Goal: Task Accomplishment & Management: Manage account settings

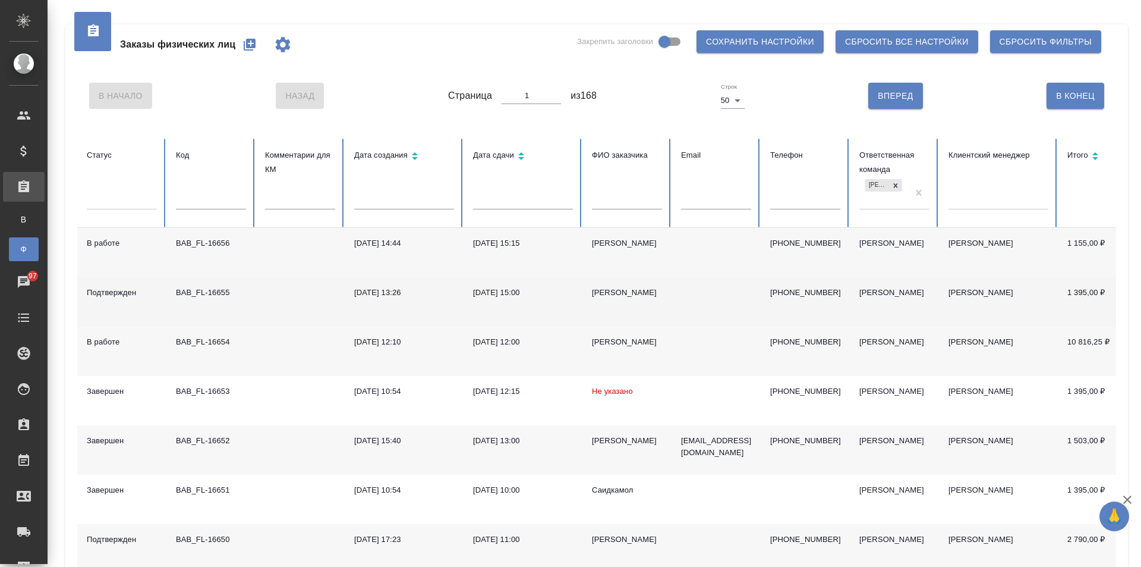
click at [243, 307] on td "BAB_FL-16655" at bounding box center [210, 301] width 89 height 49
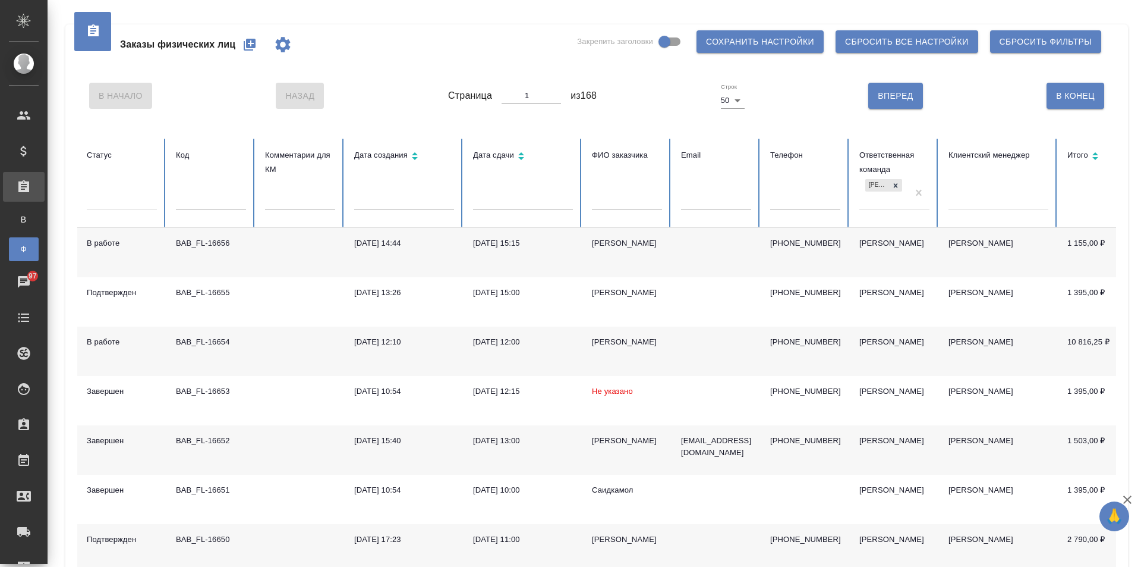
click at [989, 202] on div at bounding box center [999, 197] width 100 height 17
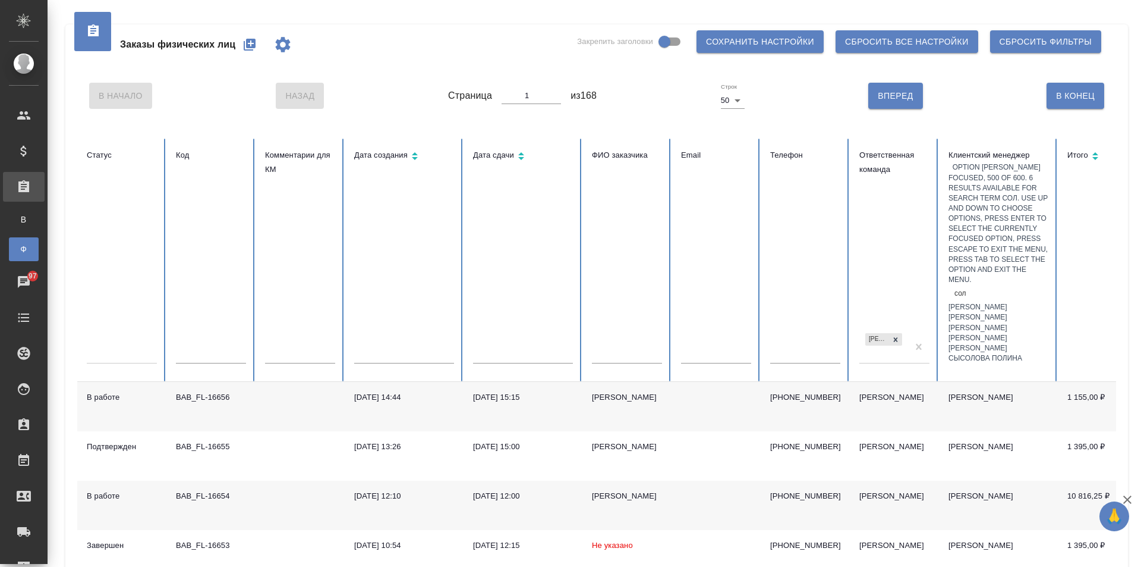
type input "соло"
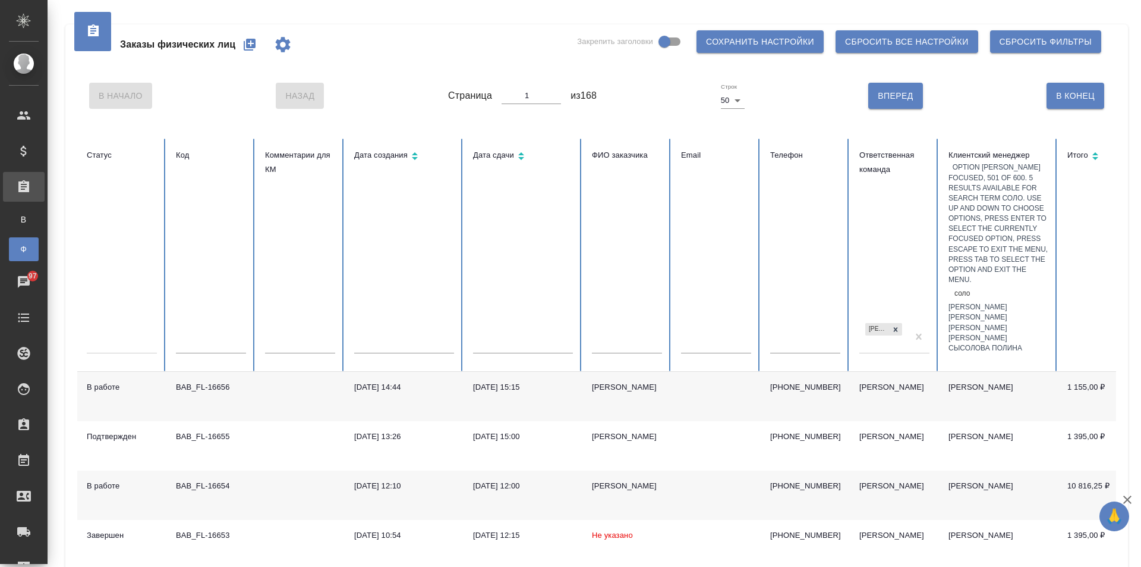
click at [1038, 302] on div "Соловкова Екатерина" at bounding box center [999, 307] width 100 height 10
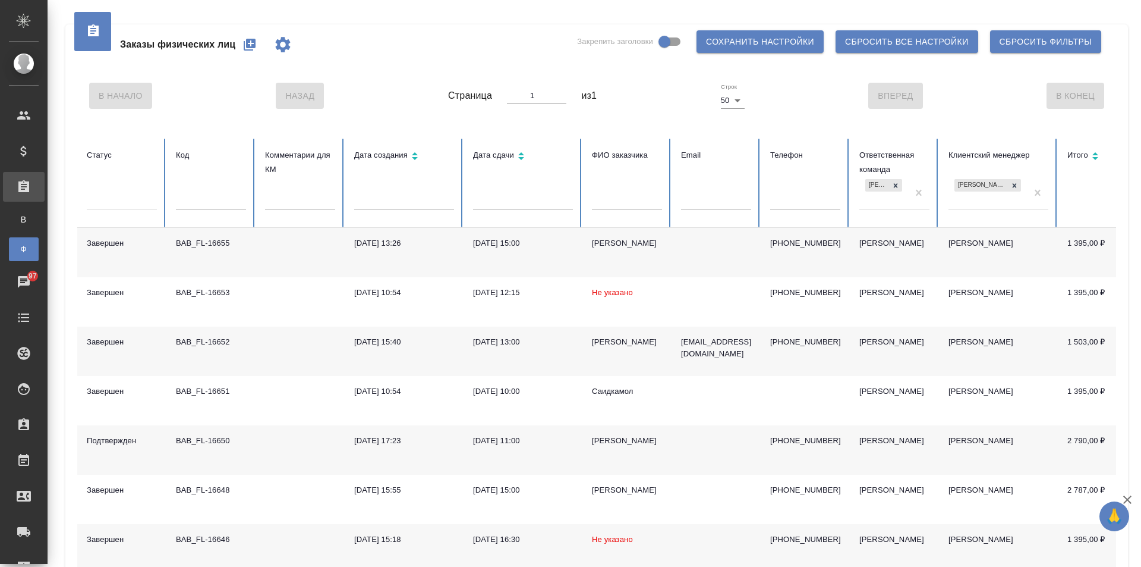
click at [285, 450] on td at bounding box center [300, 449] width 89 height 49
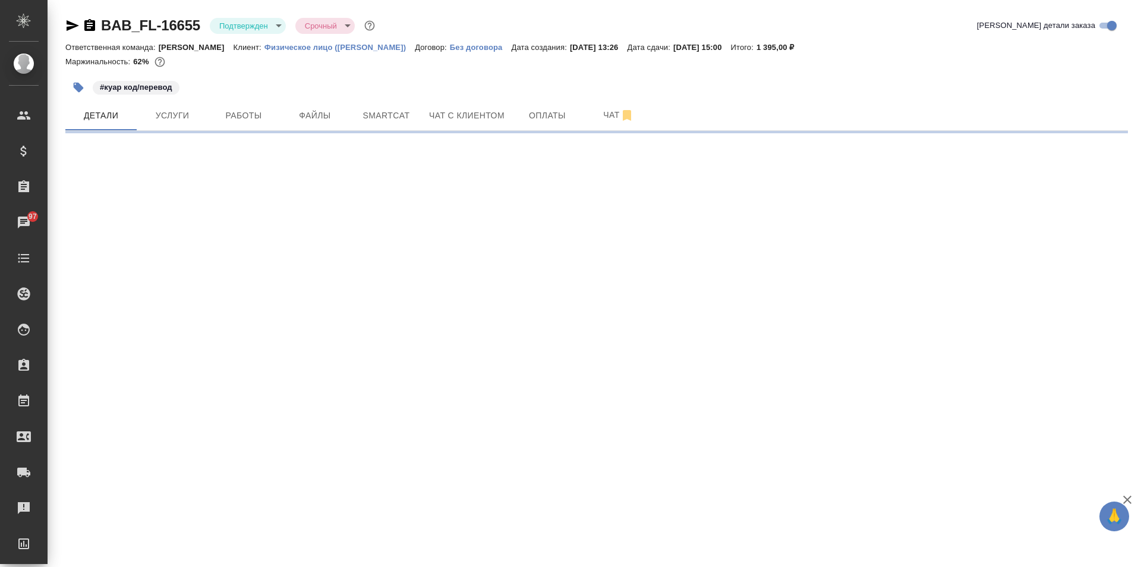
select select "RU"
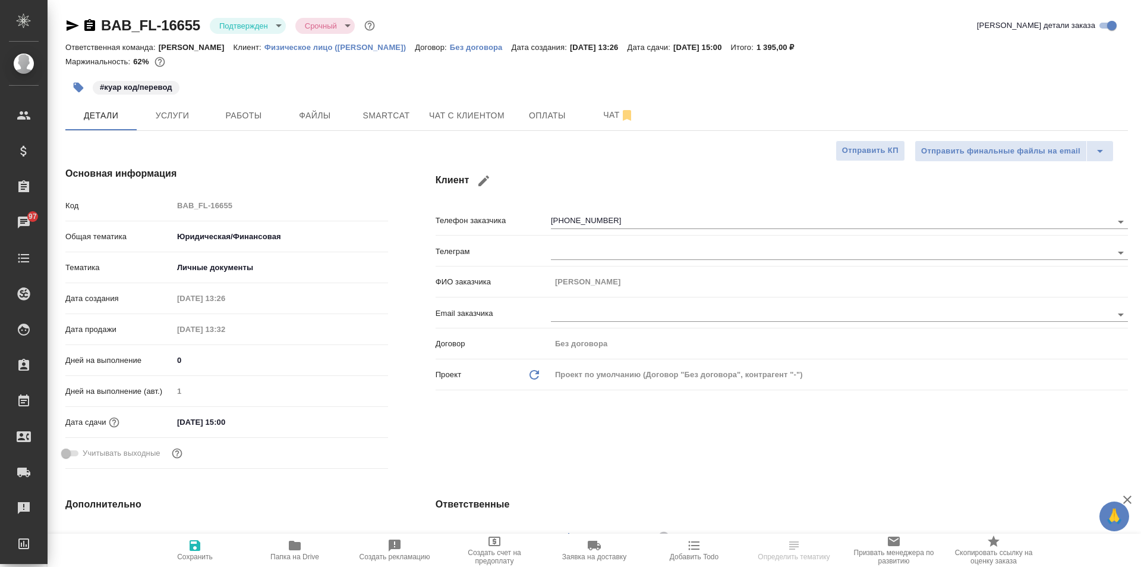
type textarea "x"
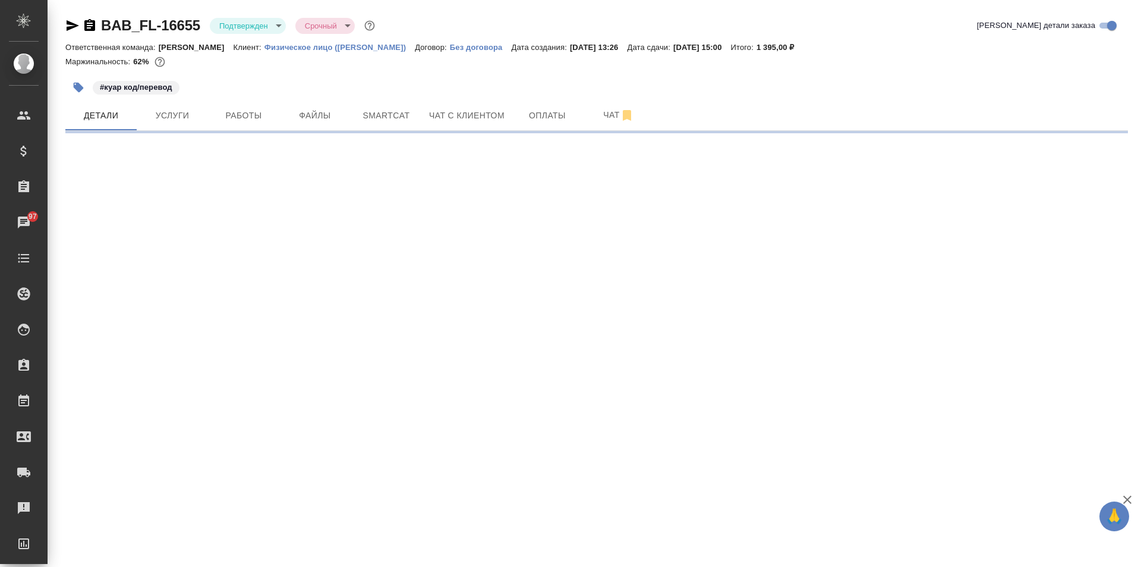
select select "RU"
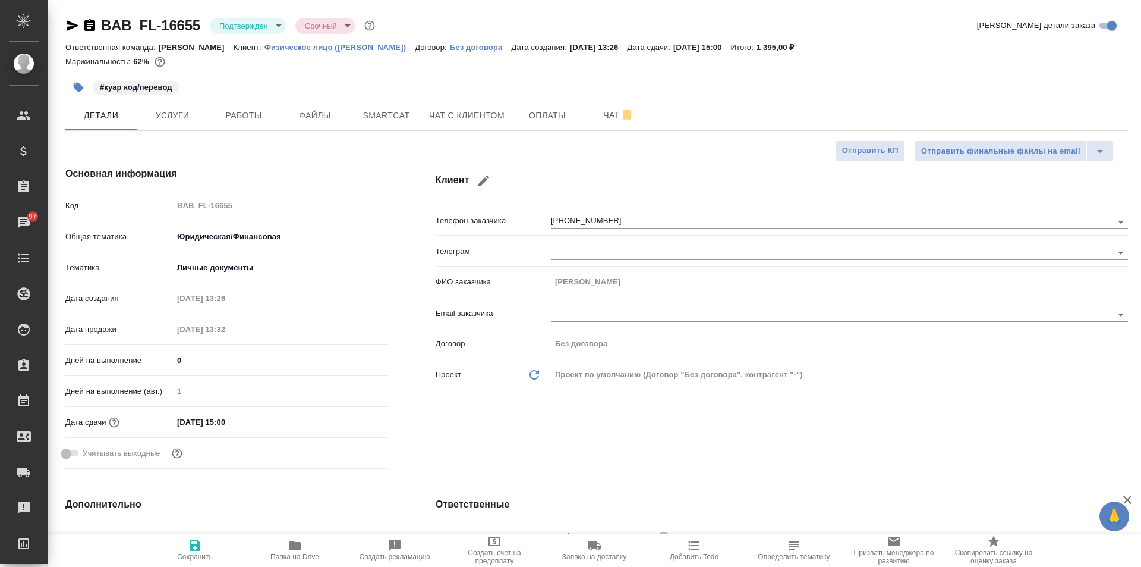
type textarea "x"
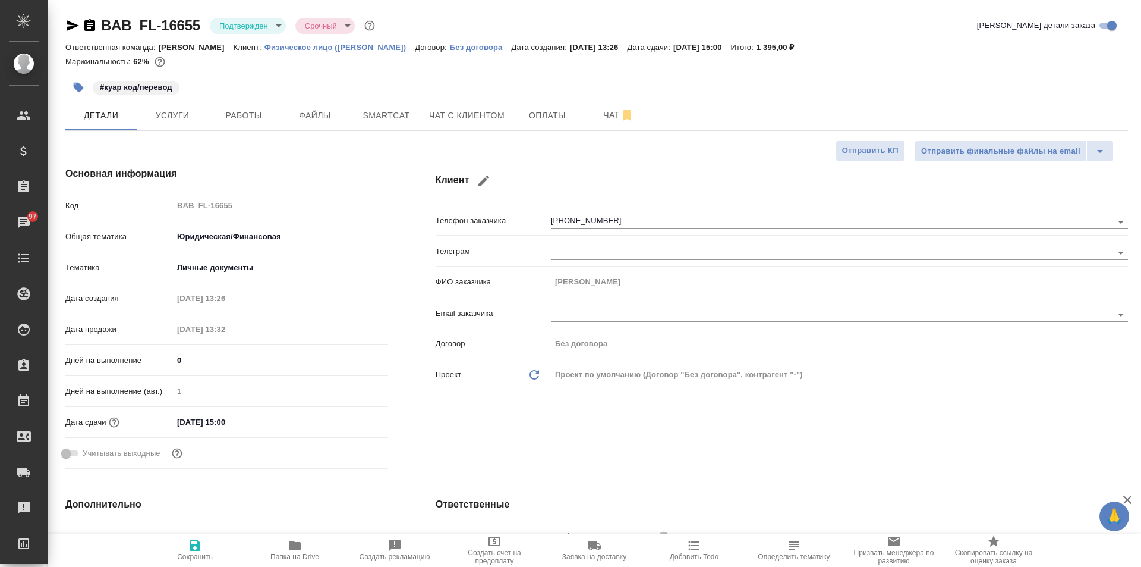
type textarea "x"
click at [231, 109] on span "Работы" at bounding box center [243, 115] width 57 height 15
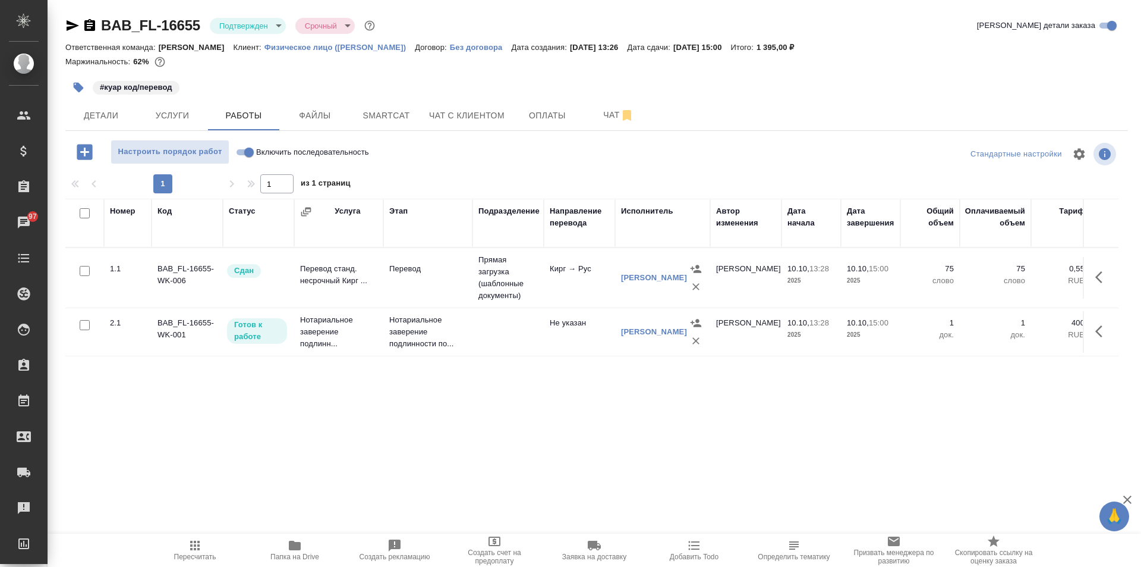
click at [251, 152] on input "Включить последовательность" at bounding box center [249, 152] width 43 height 14
checkbox input "true"
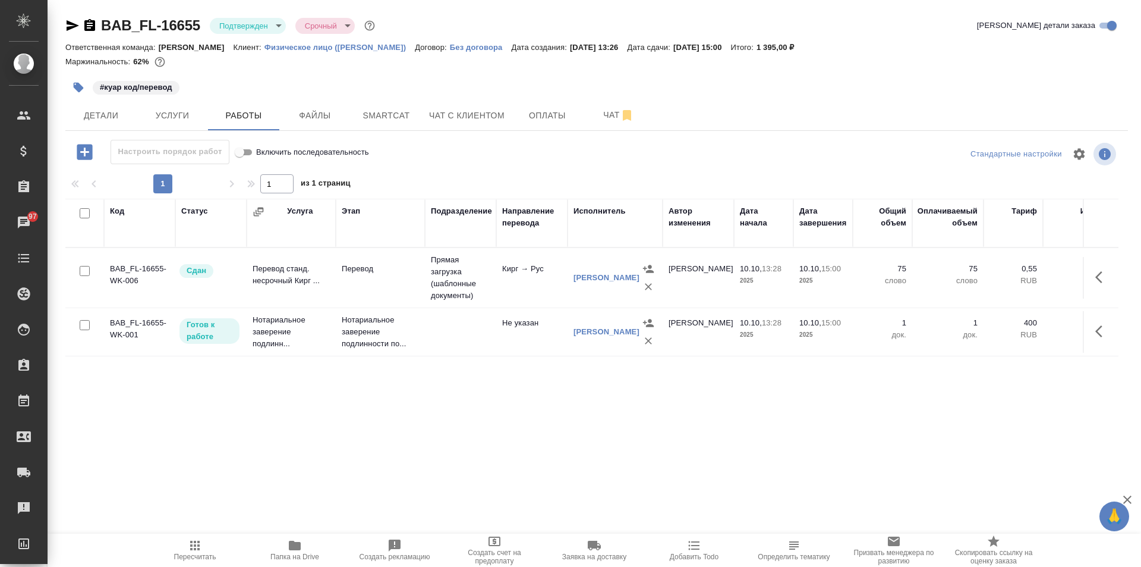
click at [1094, 317] on td at bounding box center [1101, 332] width 36 height 42
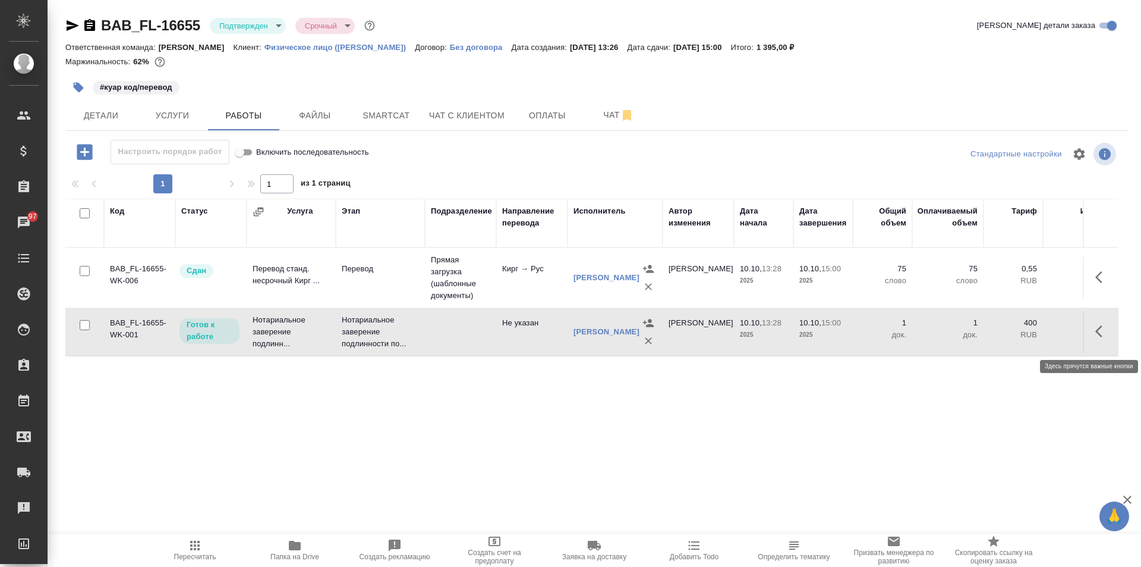
click at [1103, 332] on icon "button" at bounding box center [1103, 331] width 14 height 14
click at [1009, 338] on icon "button" at bounding box center [1015, 331] width 14 height 14
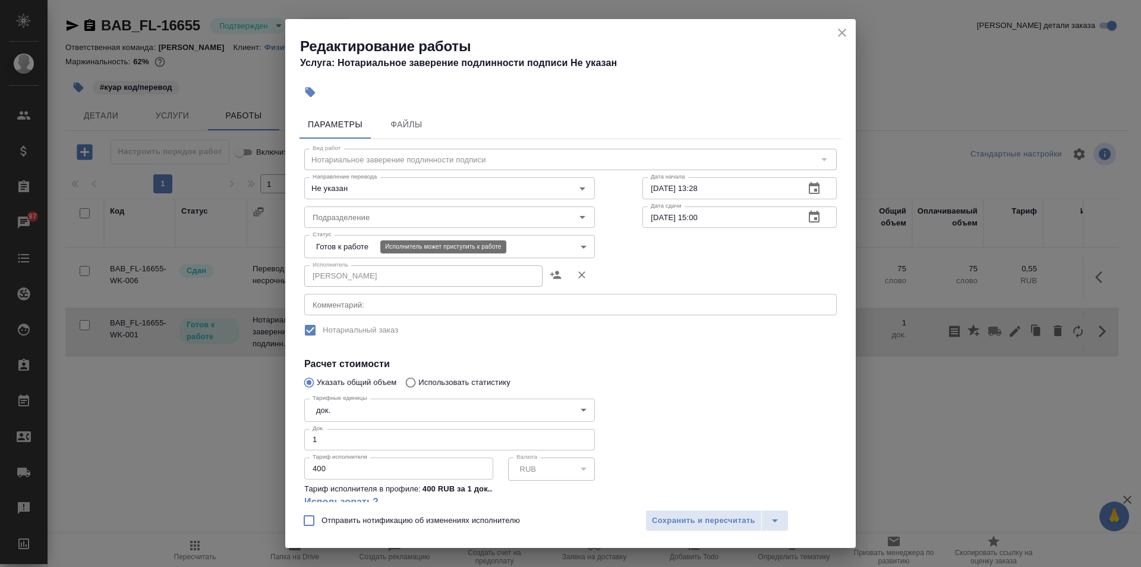
click at [360, 246] on body "🙏 .cls-1 fill:#fff; AWATERA Solovkova Ekaterina Клиенты Спецификации Заказы 97 …" at bounding box center [570, 283] width 1141 height 567
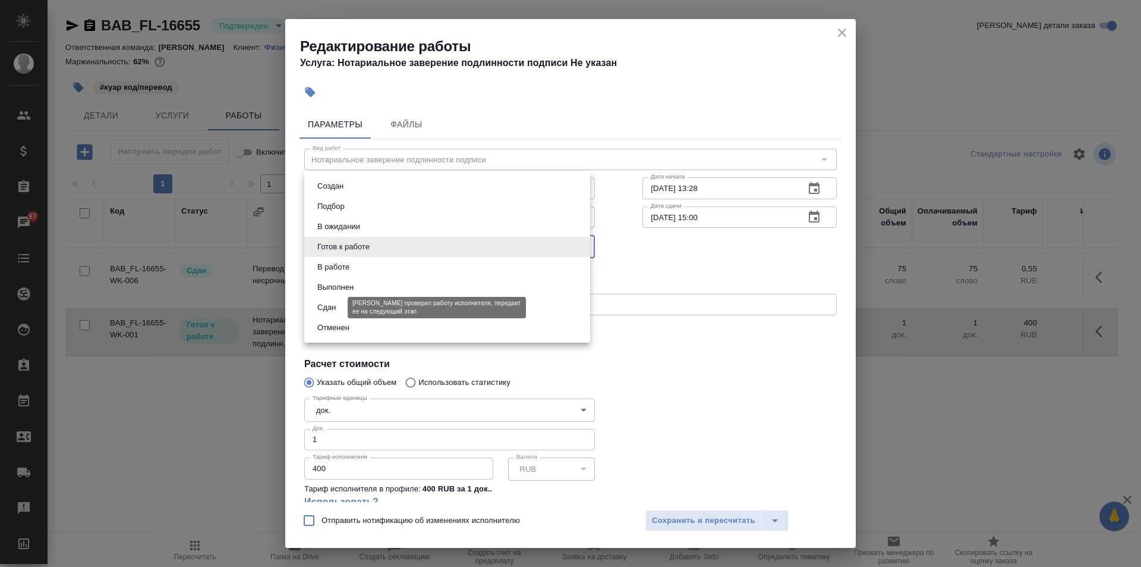
click at [329, 305] on button "Сдан" at bounding box center [327, 307] width 26 height 13
type input "closed"
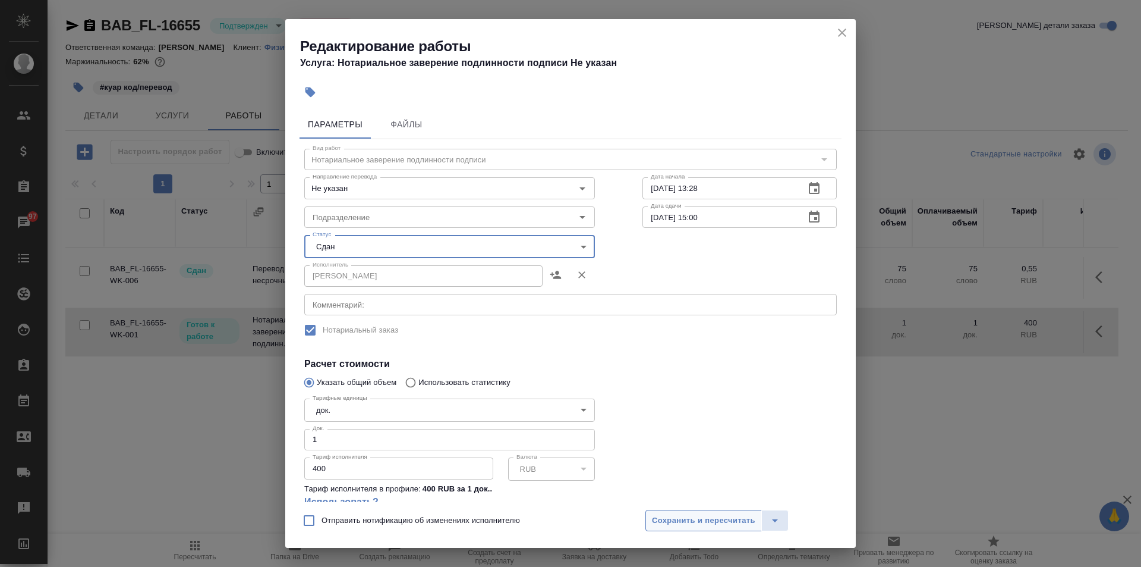
click at [700, 525] on span "Сохранить и пересчитать" at bounding box center [703, 521] width 103 height 14
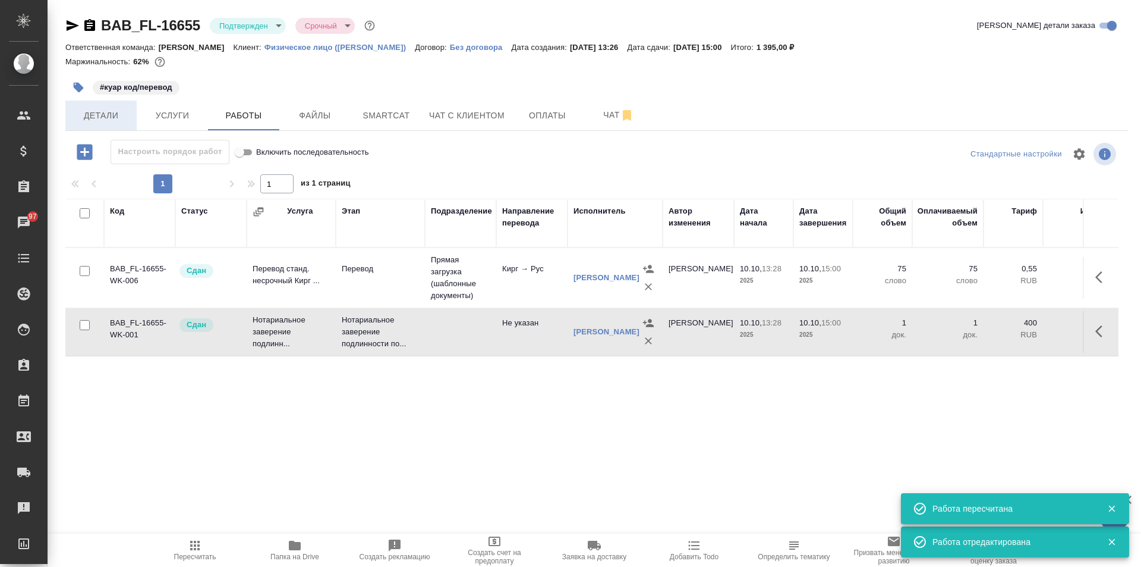
click at [96, 117] on span "Детали" at bounding box center [101, 115] width 57 height 15
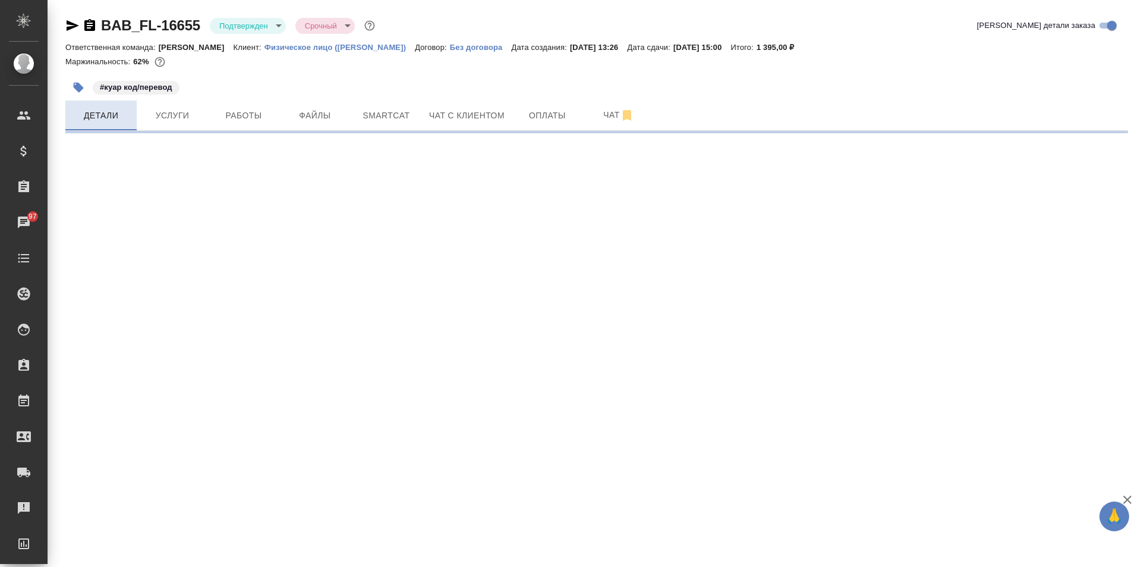
select select "RU"
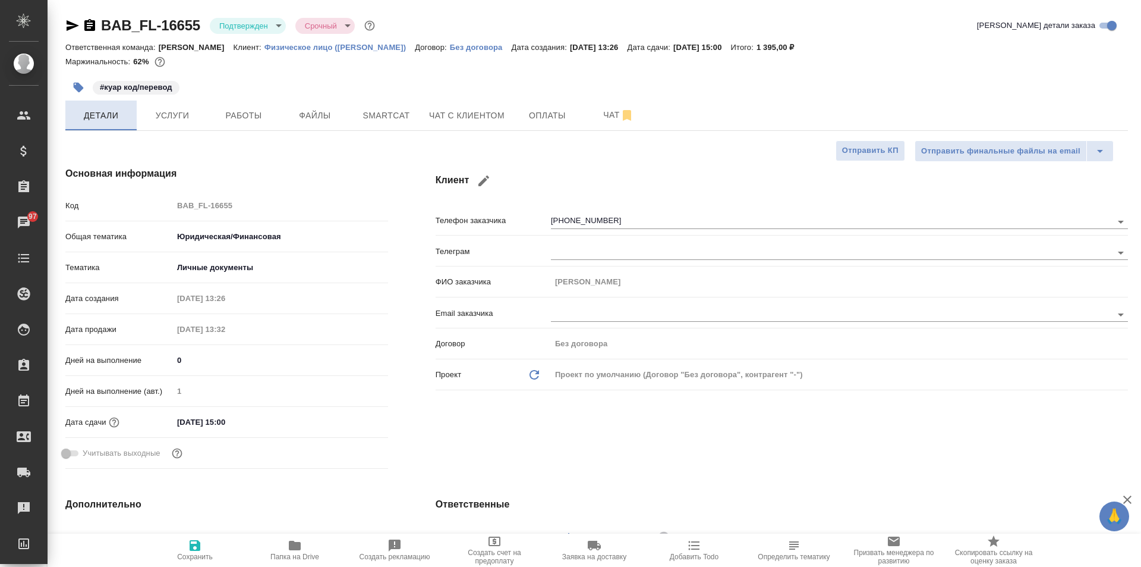
type textarea "x"
click at [237, 21] on body "🙏 .cls-1 fill:#fff; AWATERA Solovkova Ekaterina Клиенты Спецификации Заказы 97 …" at bounding box center [570, 283] width 1141 height 567
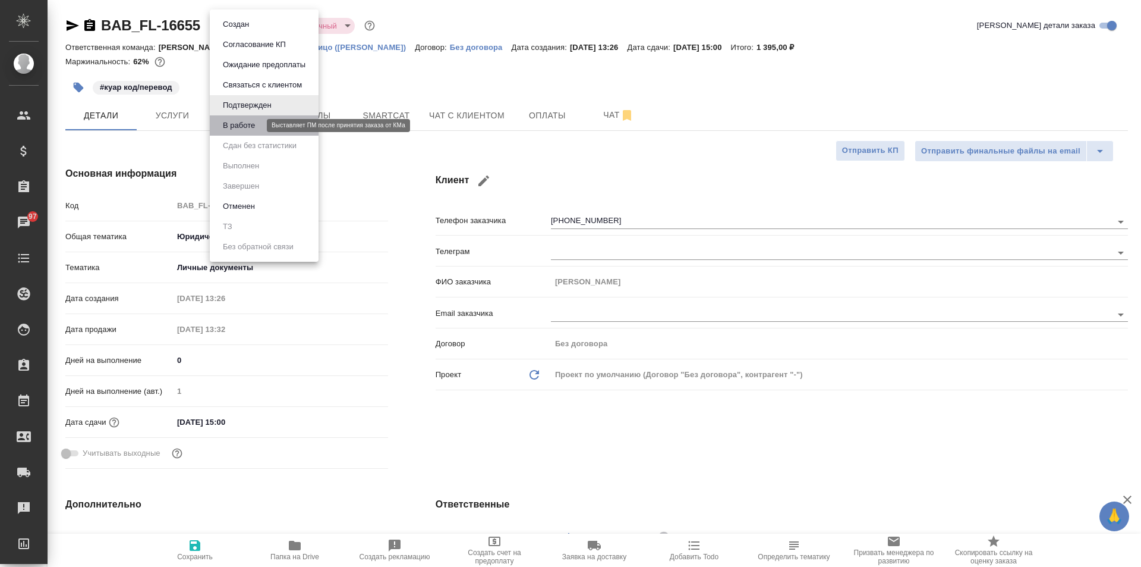
click at [246, 128] on button "В работе" at bounding box center [238, 125] width 39 height 13
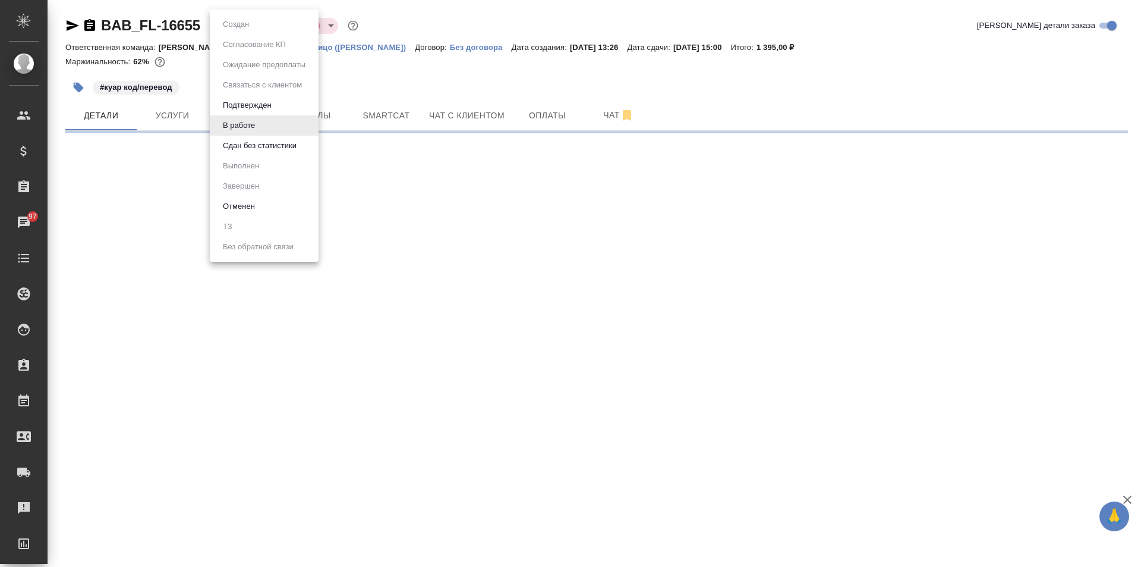
click at [234, 29] on body "🙏 .cls-1 fill:#fff; AWATERA Solovkova Ekaterina Клиенты Спецификации Заказы 97 …" at bounding box center [570, 283] width 1141 height 567
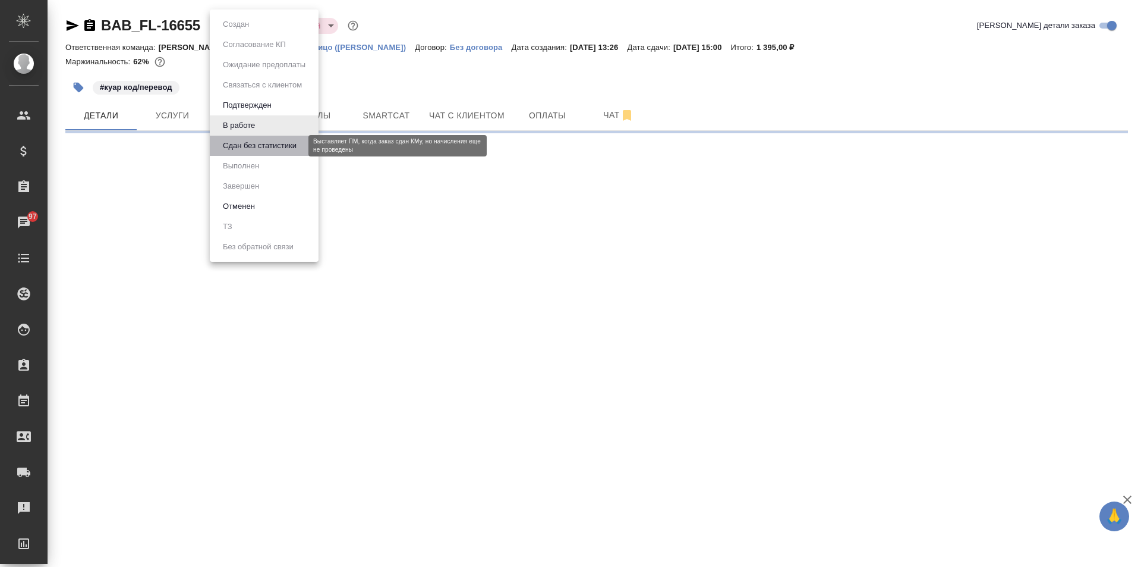
click at [254, 150] on button "Сдан без статистики" at bounding box center [259, 145] width 81 height 13
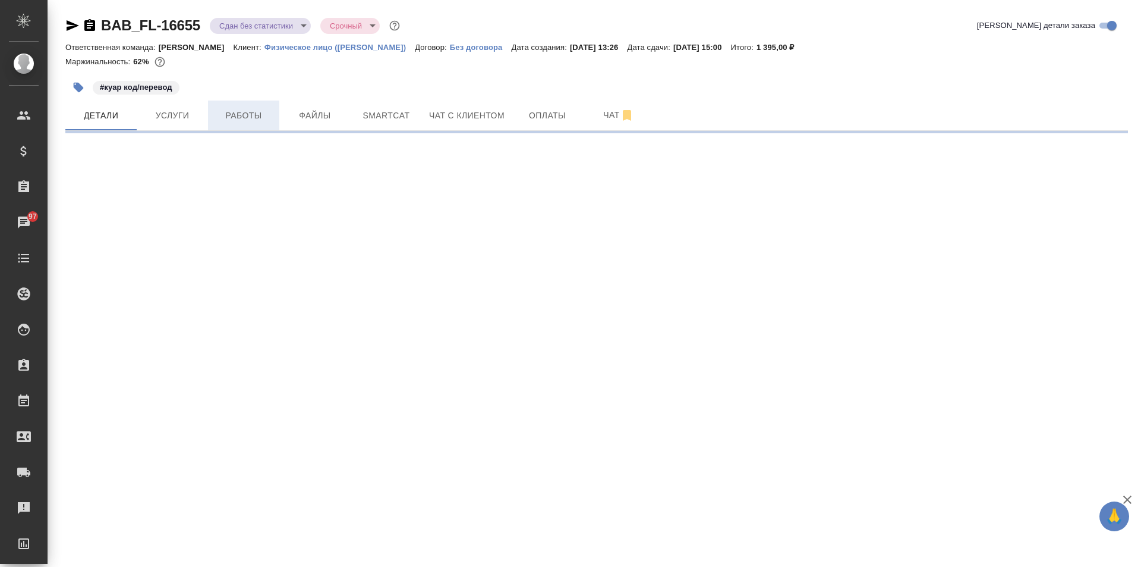
click at [228, 118] on span "Работы" at bounding box center [243, 115] width 57 height 15
select select "RU"
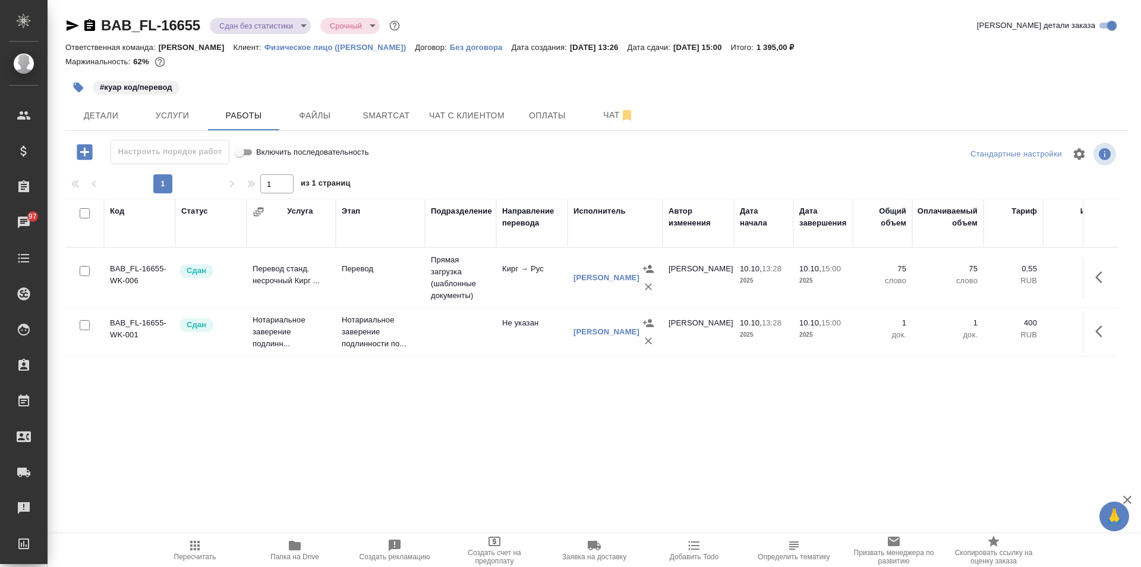
click at [269, 21] on body "🙏 .cls-1 fill:#fff; AWATERA Solovkova Ekaterina Клиенты Спецификации Заказы 97 …" at bounding box center [570, 283] width 1141 height 567
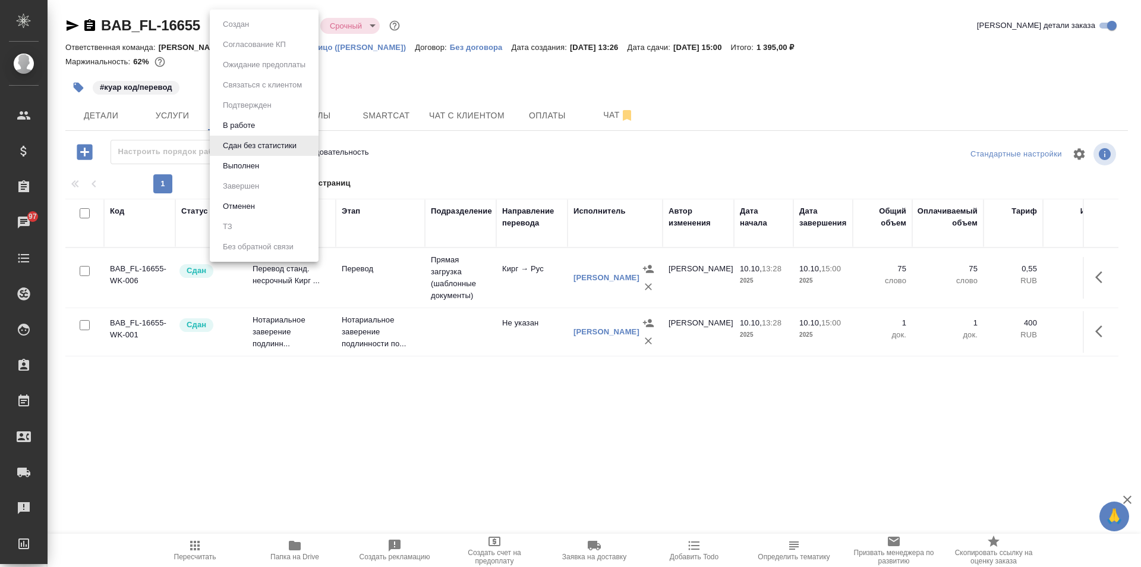
click at [279, 165] on li "Выполнен" at bounding box center [264, 166] width 109 height 20
click at [246, 29] on body "🙏 .cls-1 fill:#fff; AWATERA Solovkova Ekaterina Клиенты Спецификации Заказы 97 …" at bounding box center [570, 283] width 1141 height 567
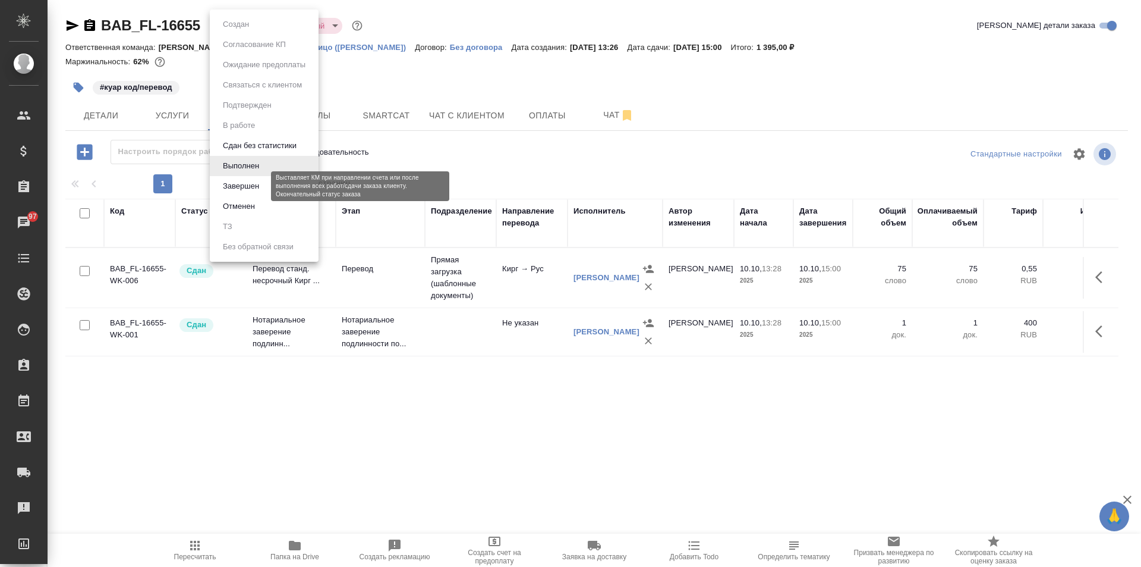
click at [260, 188] on button "Завершен" at bounding box center [240, 186] width 43 height 13
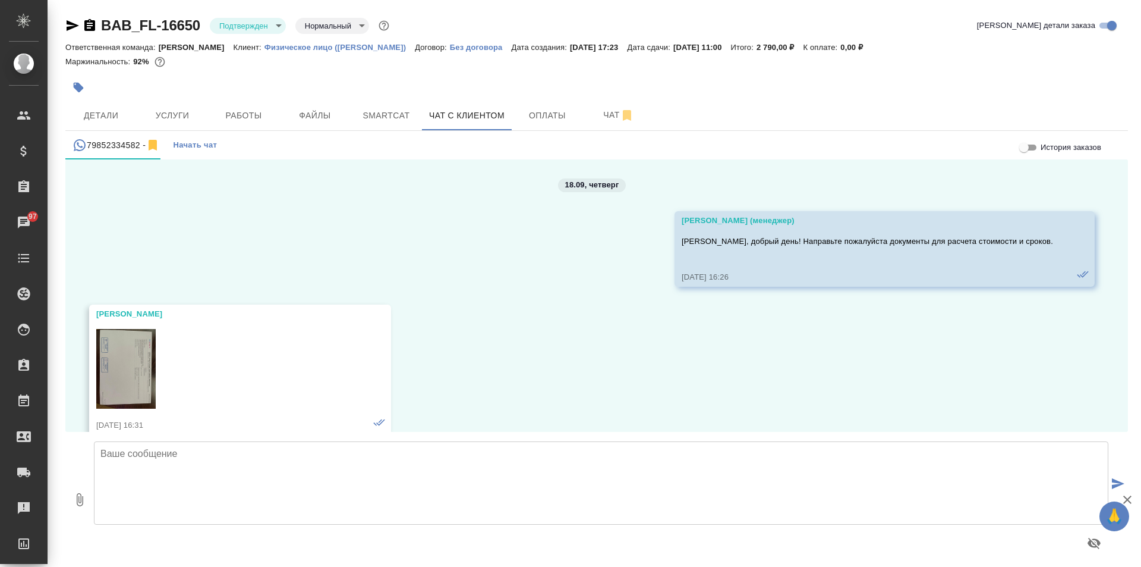
scroll to position [12492, 0]
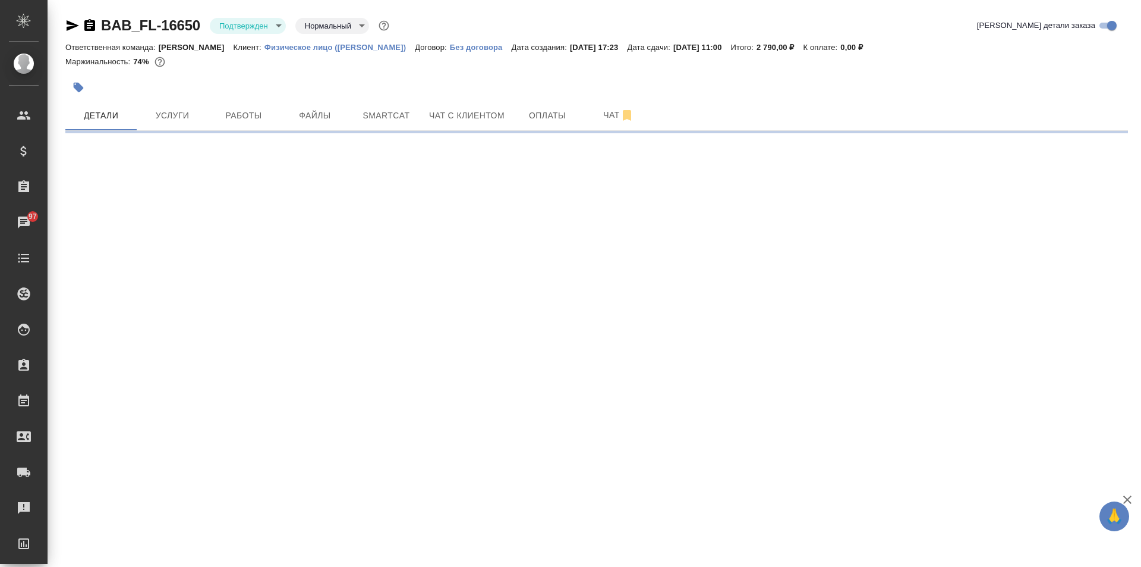
select select "RU"
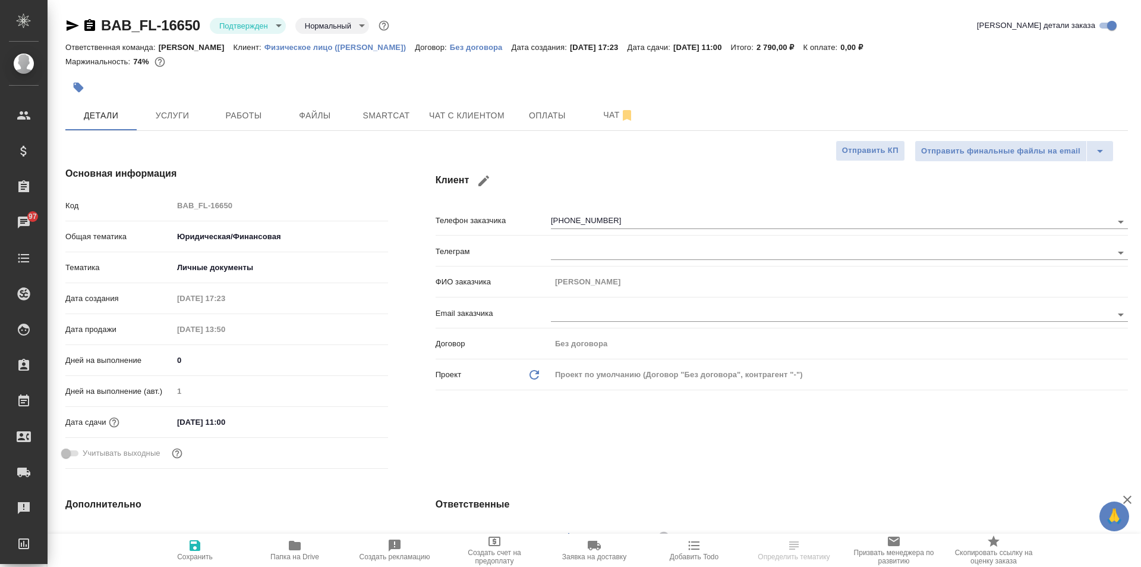
type textarea "x"
click at [254, 106] on button "Работы" at bounding box center [243, 115] width 71 height 30
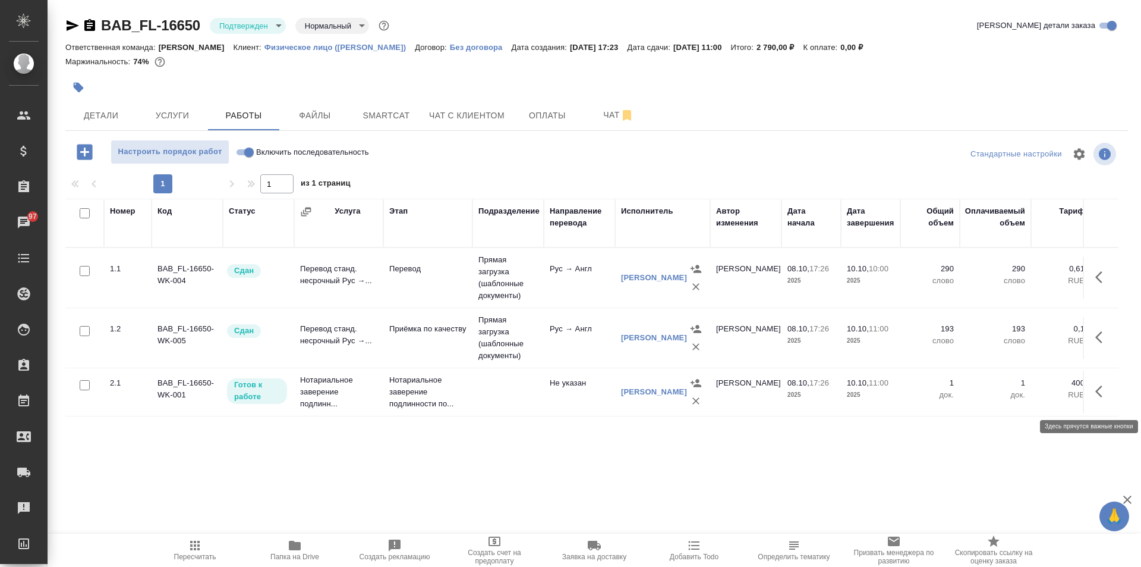
click at [1097, 398] on icon "button" at bounding box center [1103, 391] width 14 height 14
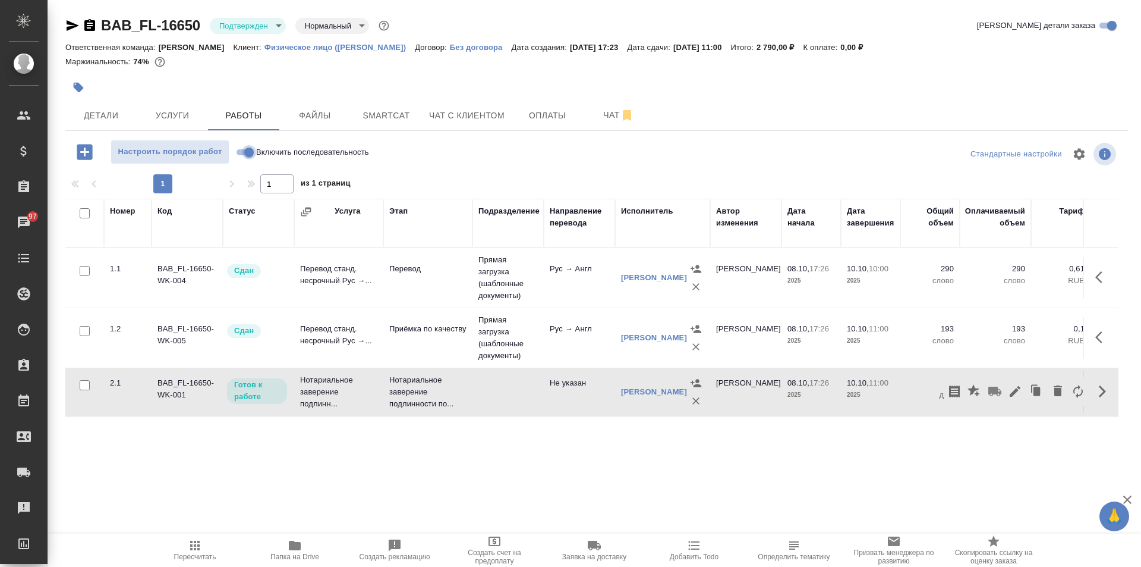
click at [245, 150] on input "Включить последовательность" at bounding box center [249, 152] width 43 height 14
checkbox input "true"
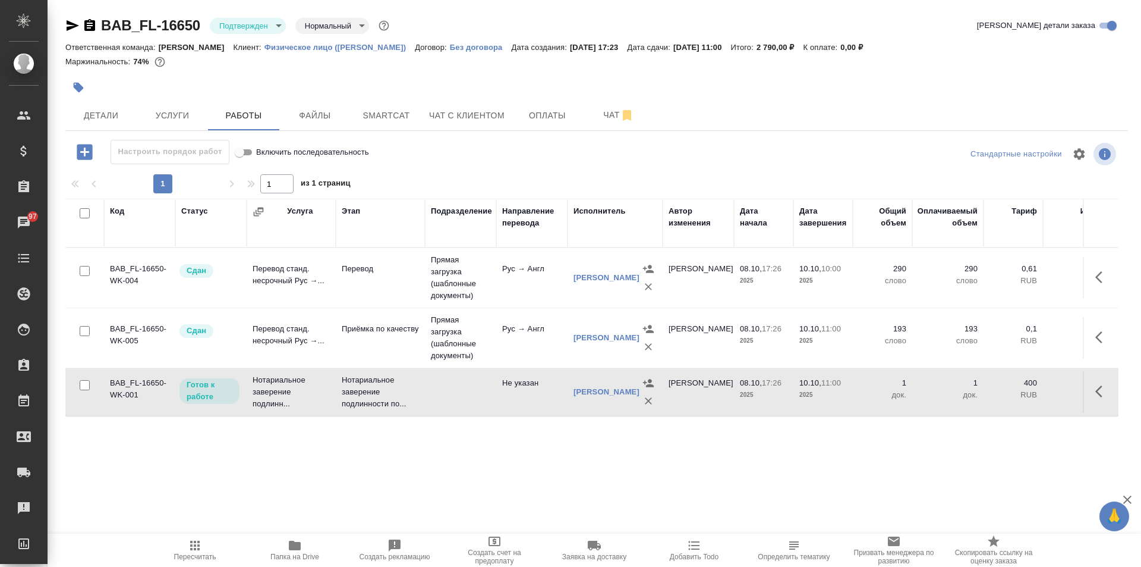
click at [1099, 393] on icon "button" at bounding box center [1103, 391] width 14 height 14
click at [1014, 392] on icon "button" at bounding box center [1015, 391] width 14 height 14
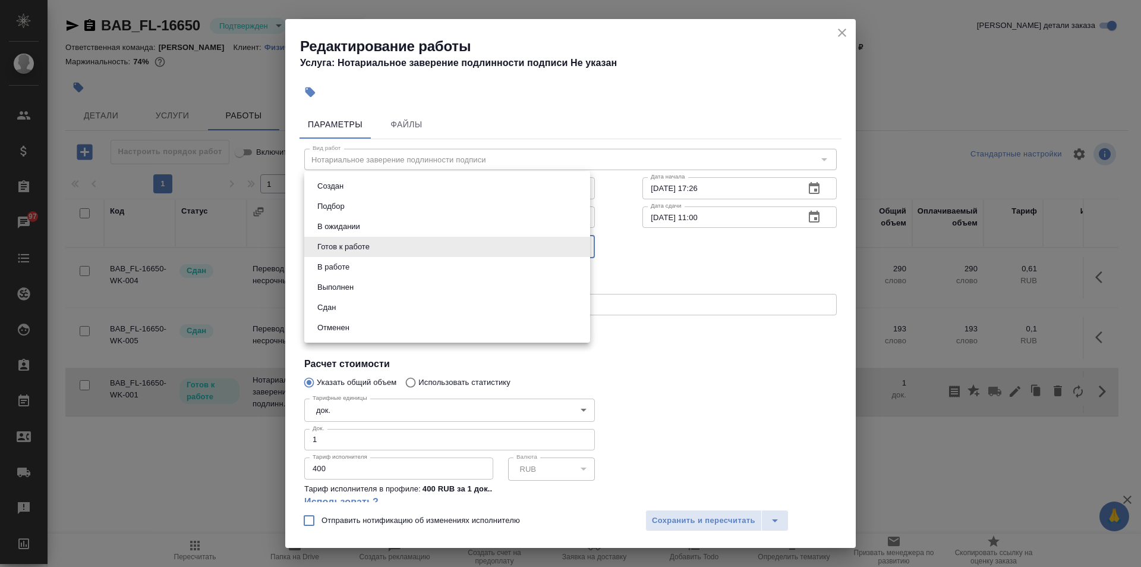
click at [407, 246] on body "🙏 .cls-1 fill:#fff; AWATERA Solovkova Ekaterina Клиенты Спецификации Заказы 97 …" at bounding box center [570, 283] width 1141 height 567
click at [384, 300] on li "Сдан" at bounding box center [447, 307] width 286 height 20
type input "closed"
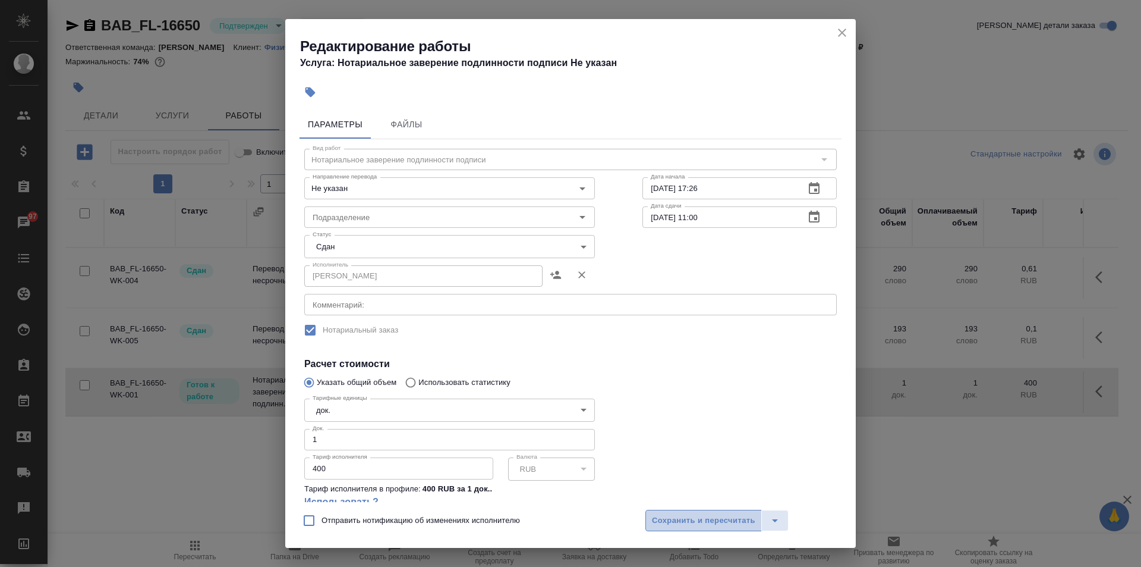
click at [671, 518] on span "Сохранить и пересчитать" at bounding box center [703, 521] width 103 height 14
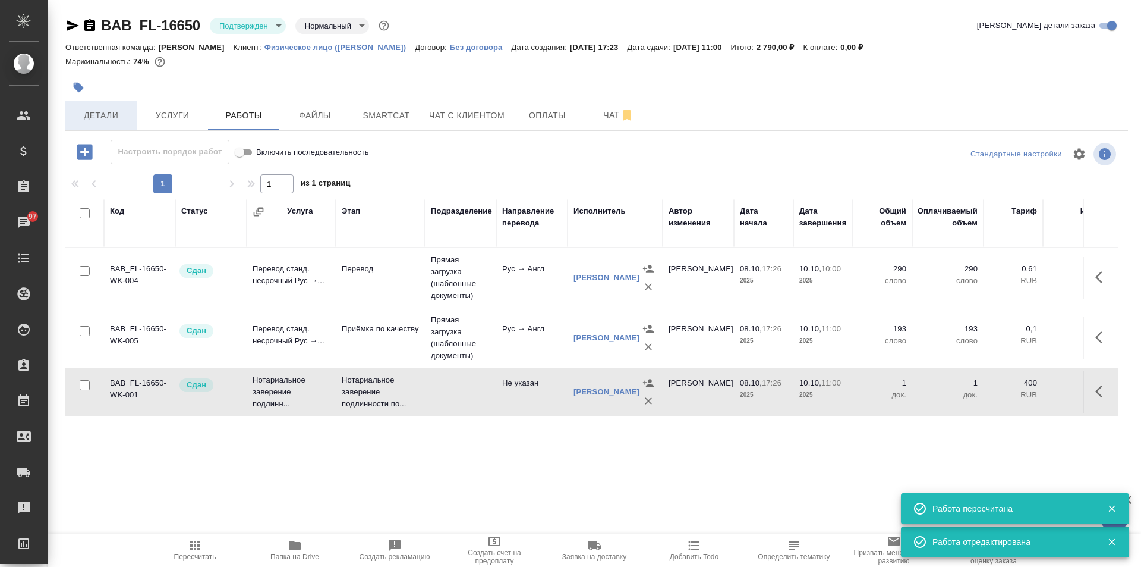
click at [87, 127] on button "Детали" at bounding box center [100, 115] width 71 height 30
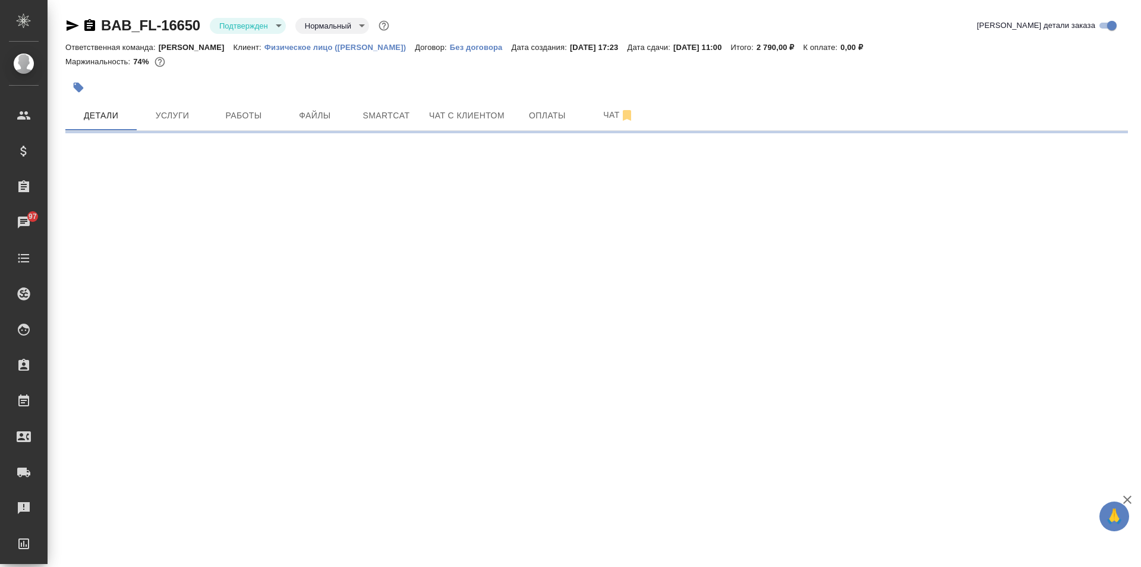
select select "RU"
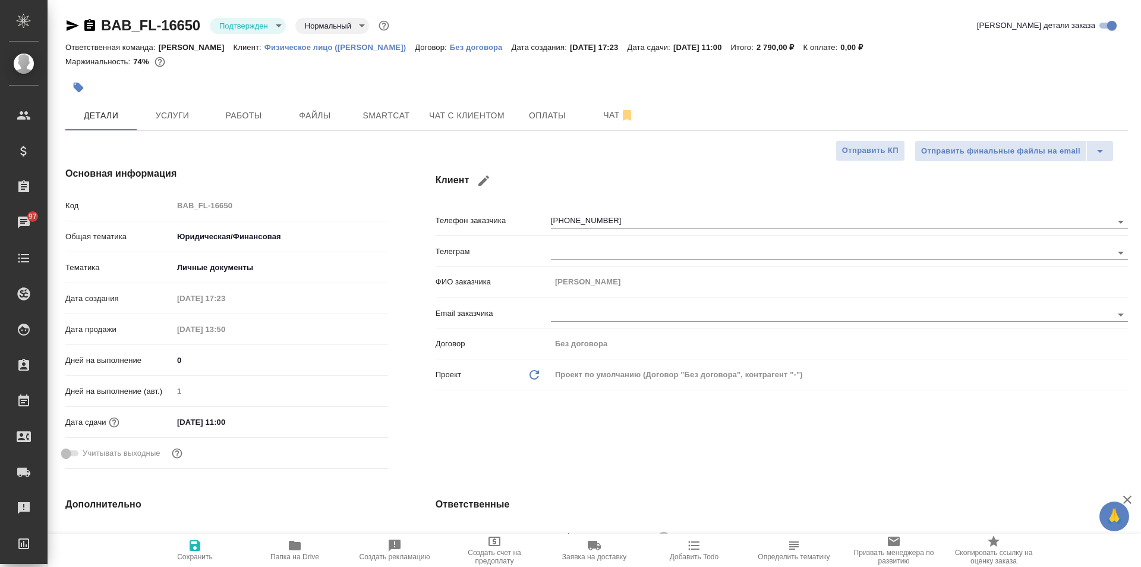
type textarea "x"
click at [261, 114] on span "Работы" at bounding box center [243, 115] width 57 height 15
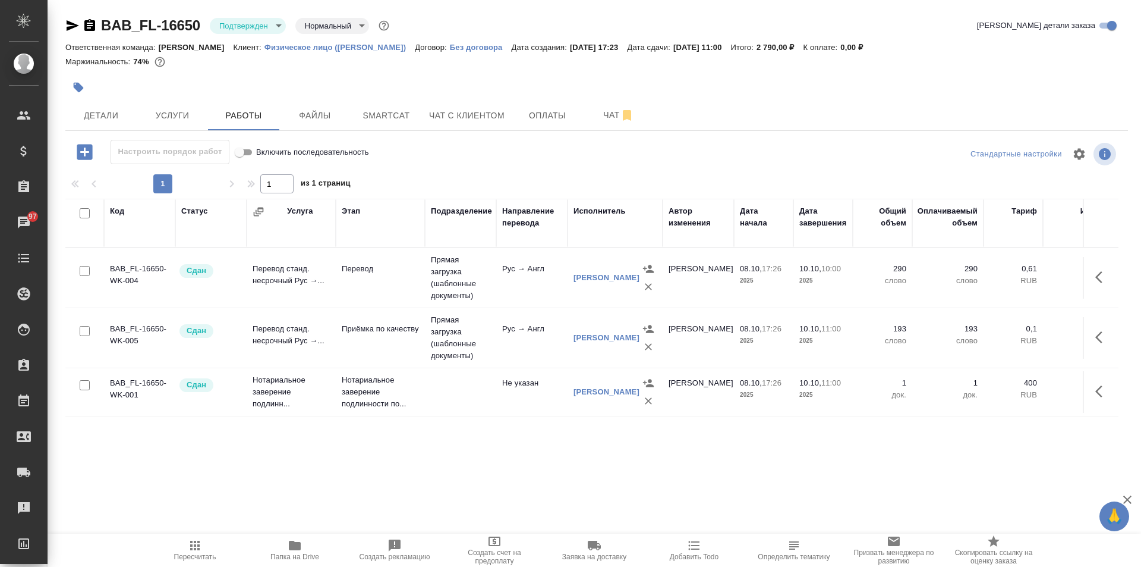
click at [257, 21] on body "🙏 .cls-1 fill:#fff; AWATERA Solovkova Ekaterina Клиенты Спецификации Заказы 97 …" at bounding box center [570, 283] width 1141 height 567
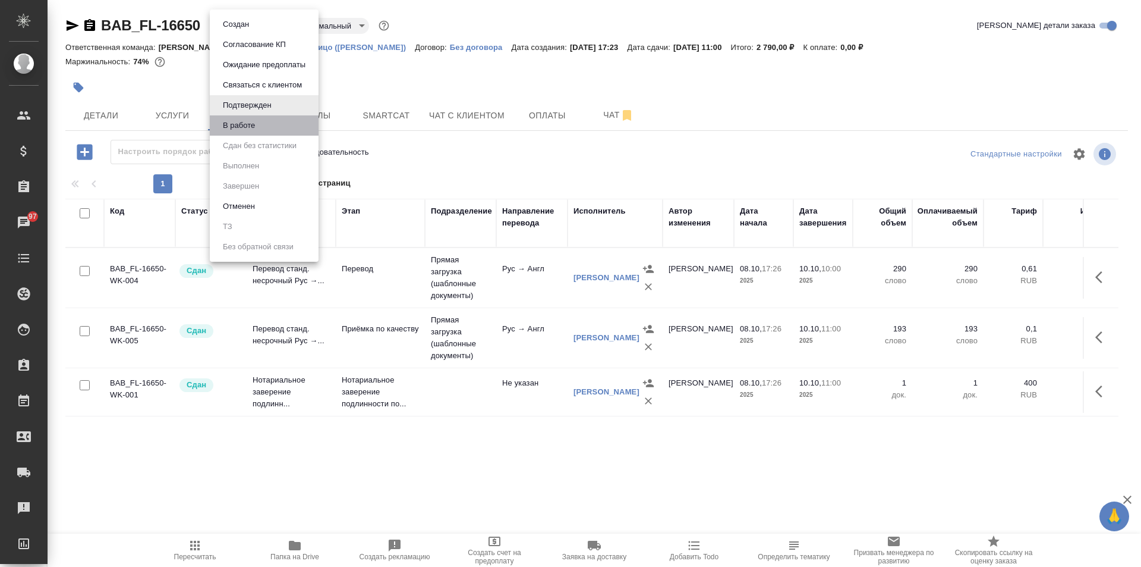
click at [272, 129] on li "В работе" at bounding box center [264, 125] width 109 height 20
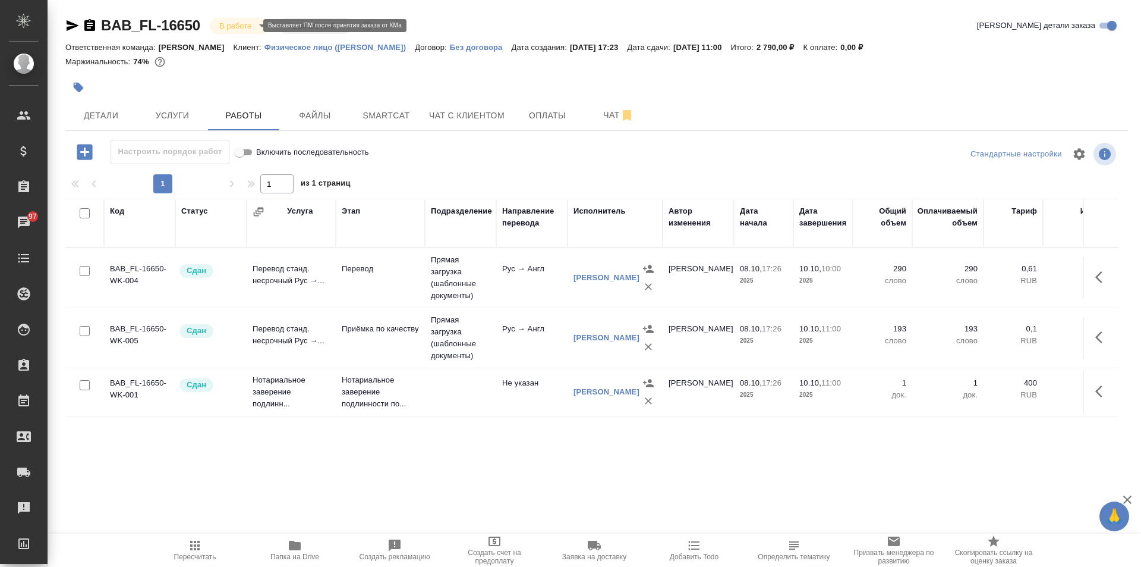
click at [228, 26] on body "🙏 .cls-1 fill:#fff; AWATERA Solovkova Ekaterina Клиенты Спецификации Заказы 97 …" at bounding box center [570, 283] width 1141 height 567
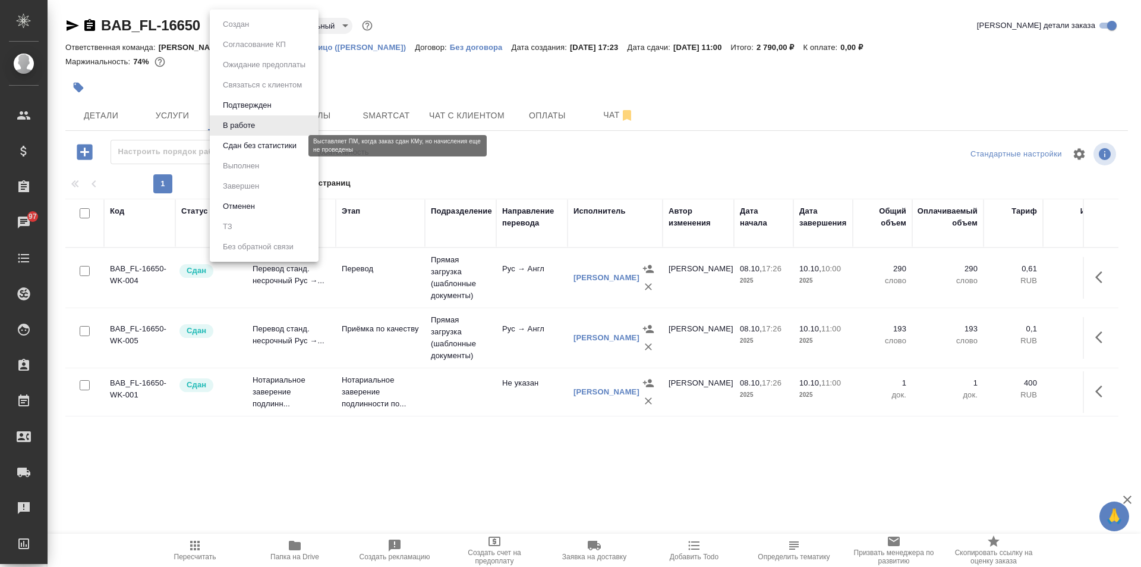
click at [256, 143] on button "Сдан без статистики" at bounding box center [259, 145] width 81 height 13
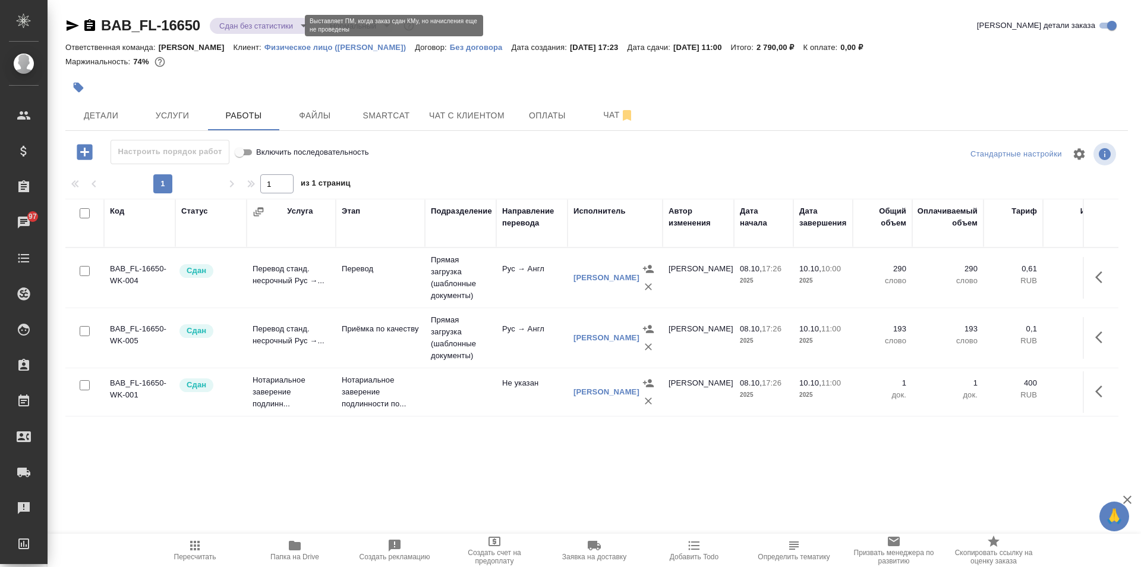
click at [232, 29] on body "🙏 .cls-1 fill:#fff; AWATERA Solovkova Ekaterina Клиенты Спецификации Заказы 97 …" at bounding box center [570, 283] width 1141 height 567
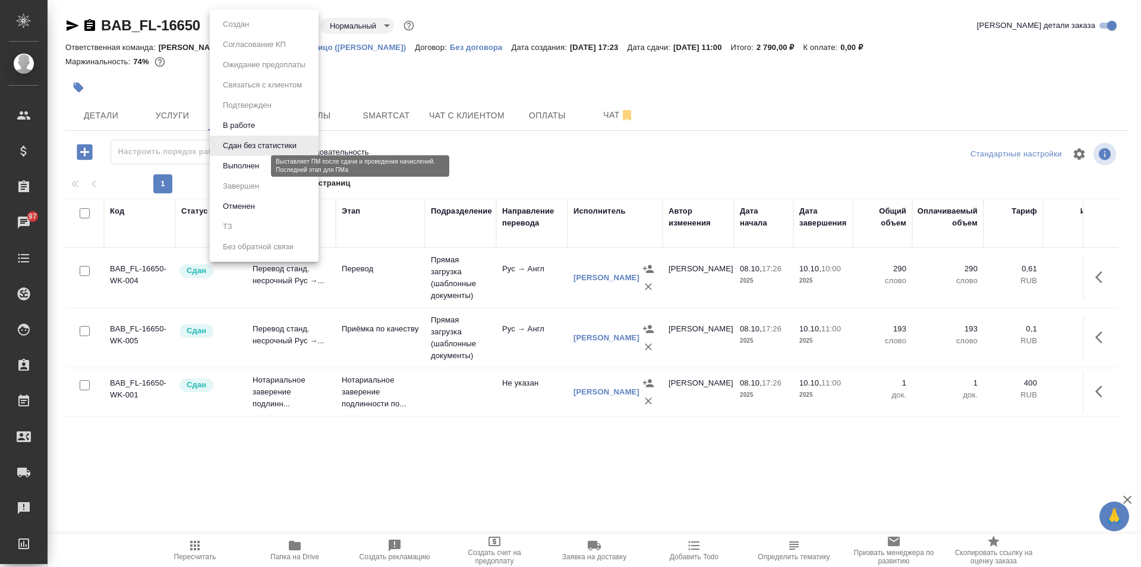
click at [256, 162] on button "Выполнен" at bounding box center [240, 165] width 43 height 13
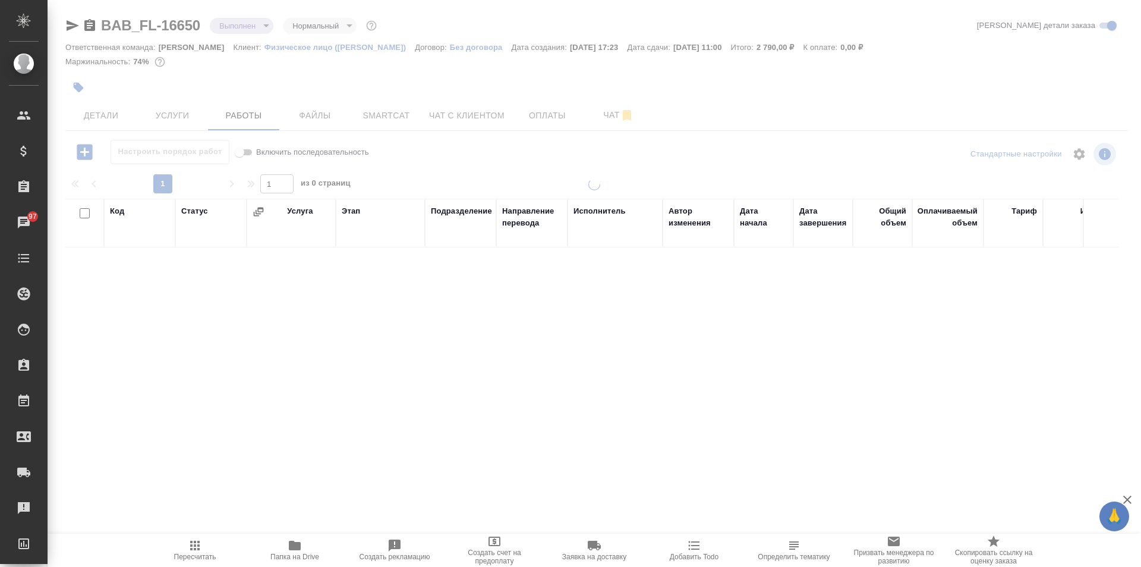
click at [232, 30] on body "🙏 .cls-1 fill:#fff; AWATERA Solovkova Ekaterina Клиенты Спецификации Заказы 97 …" at bounding box center [570, 283] width 1141 height 567
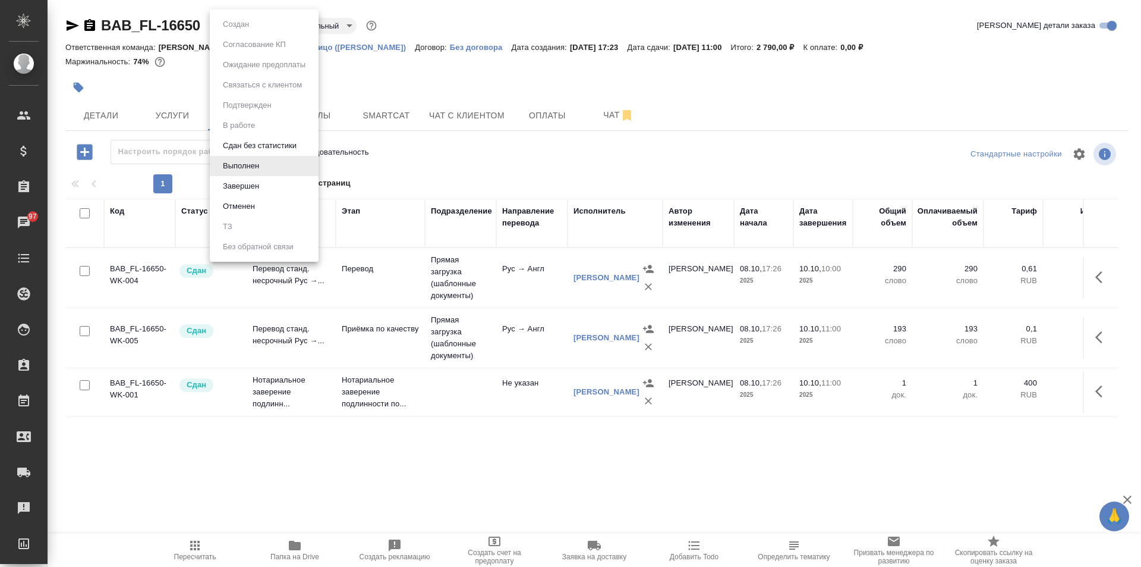
click at [278, 190] on li "Завершен" at bounding box center [264, 186] width 109 height 20
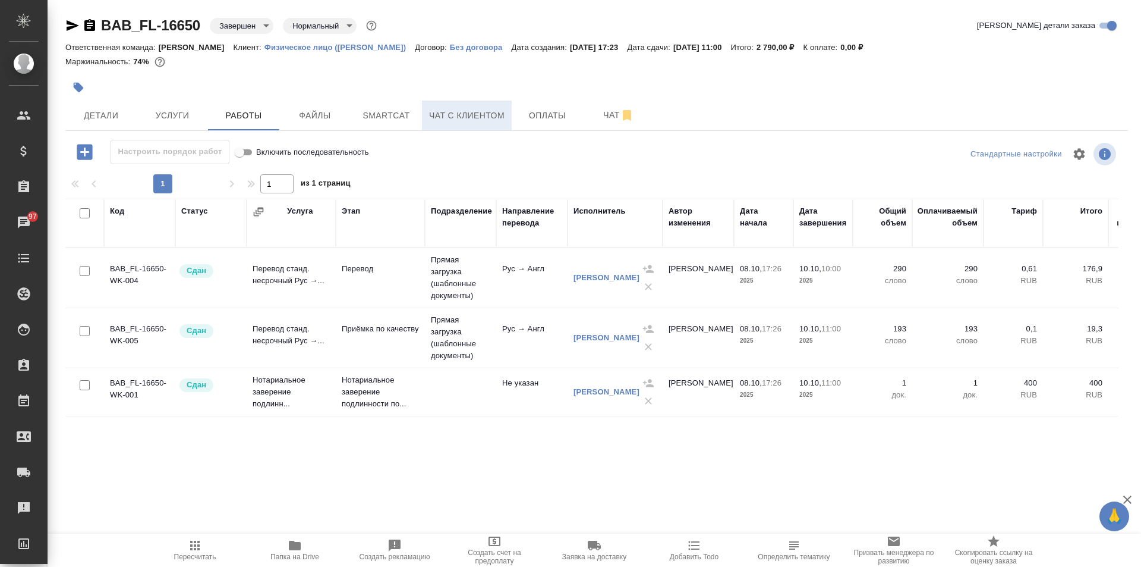
click at [451, 112] on span "Чат с клиентом" at bounding box center [466, 115] width 75 height 15
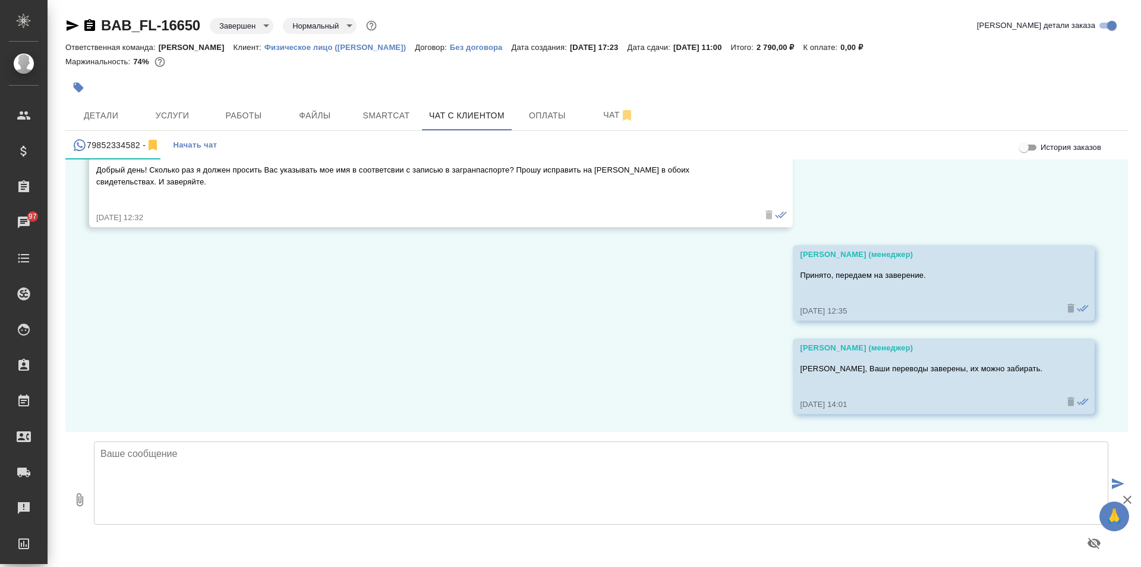
scroll to position [12492, 0]
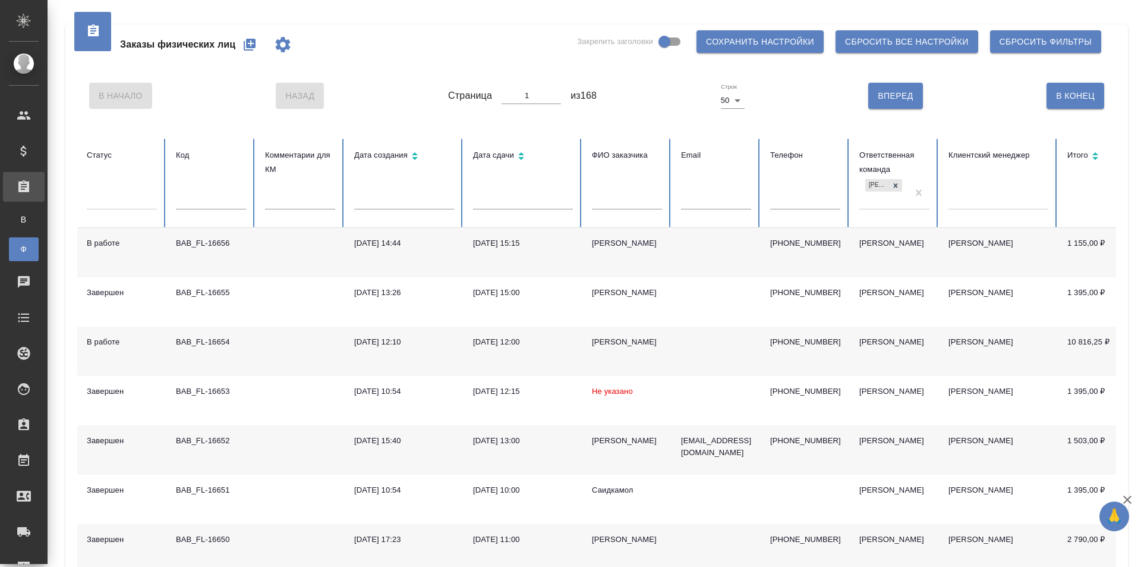
click at [984, 215] on div at bounding box center [999, 202] width 100 height 31
click at [977, 206] on div at bounding box center [999, 197] width 100 height 17
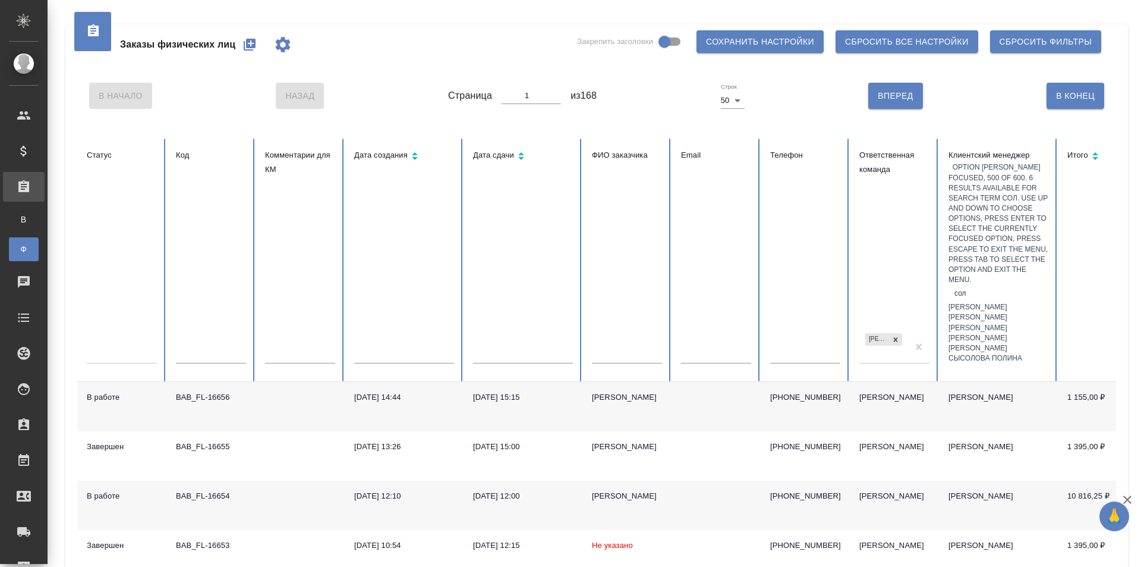
type input "соло"
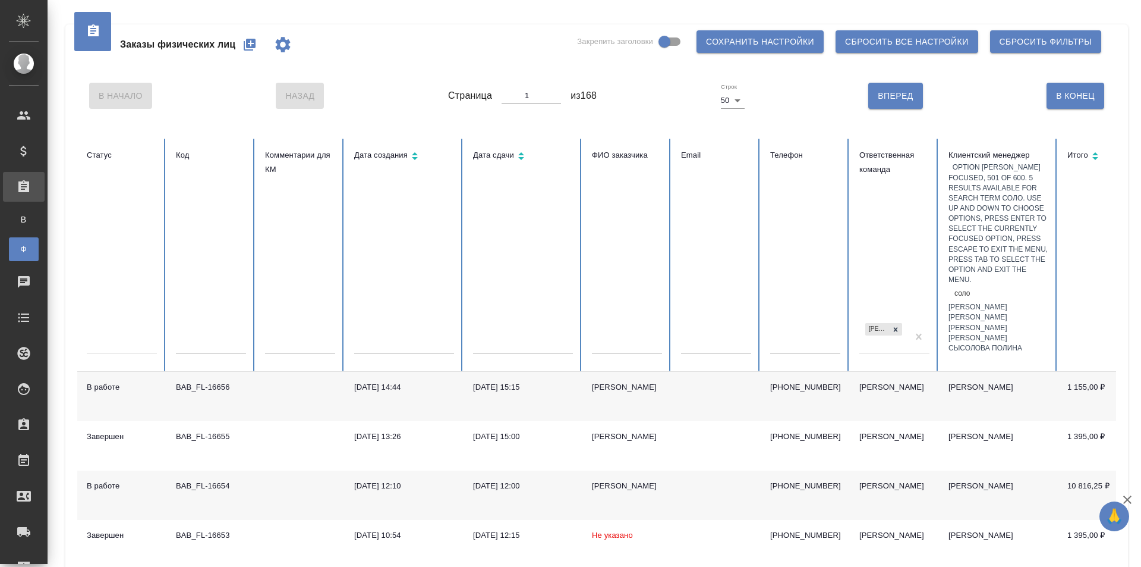
click at [980, 302] on div "[PERSON_NAME]" at bounding box center [999, 307] width 100 height 10
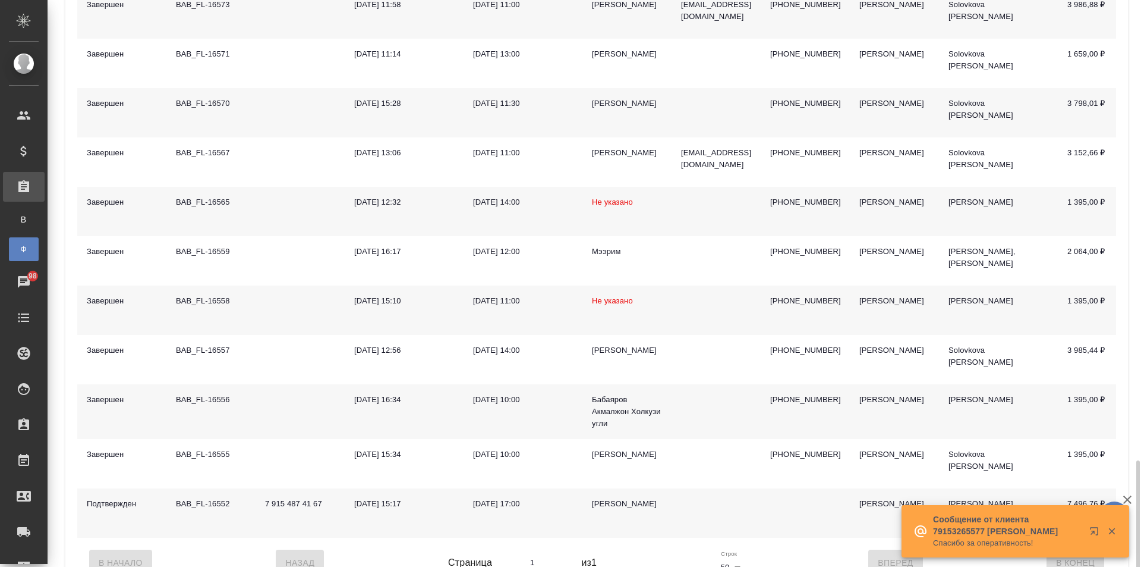
scroll to position [1755, 0]
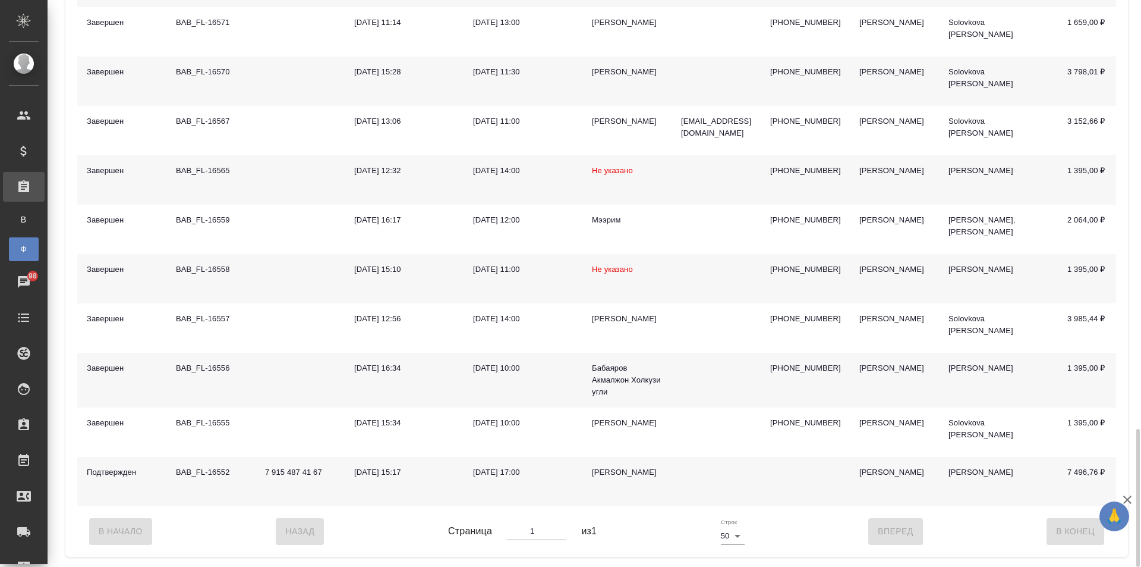
click at [687, 465] on td at bounding box center [716, 481] width 89 height 49
click at [749, 542] on div "В Начало Назад Страница 1 из 1 Строк 50 50 Вперед В Конец" at bounding box center [596, 531] width 1039 height 50
click at [906, 534] on div "В Начало Назад Страница 1 из 1 Строк 50 50 Вперед В Конец" at bounding box center [596, 531] width 1039 height 50
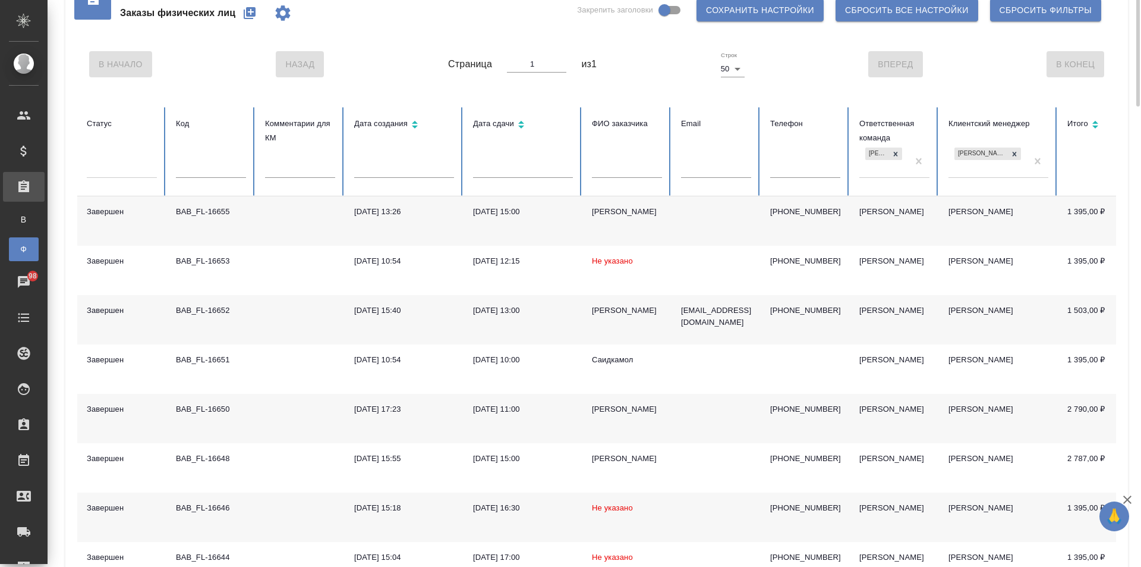
scroll to position [0, 0]
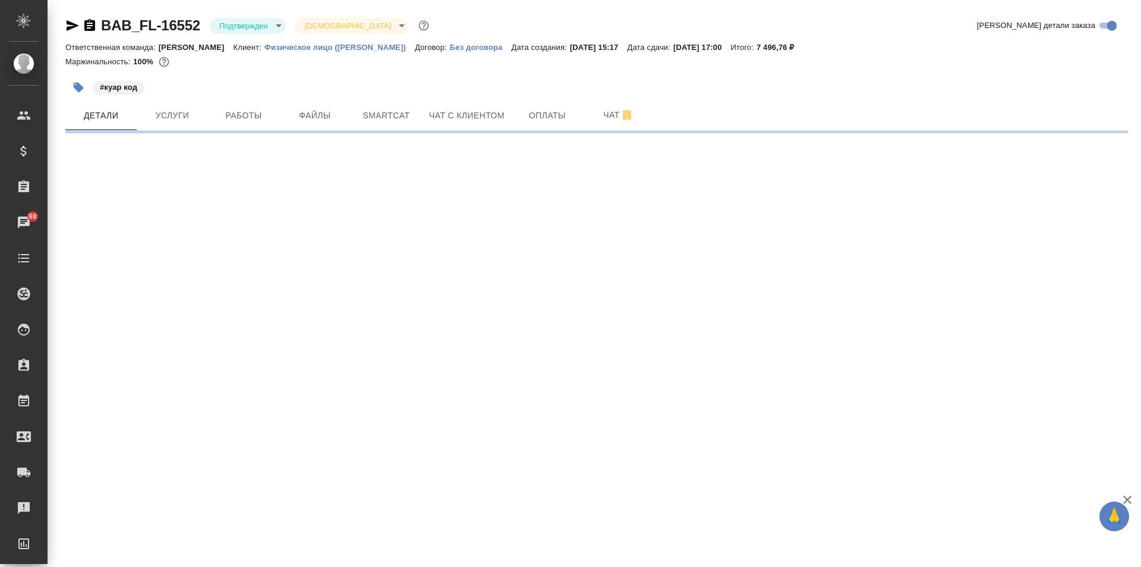
select select "RU"
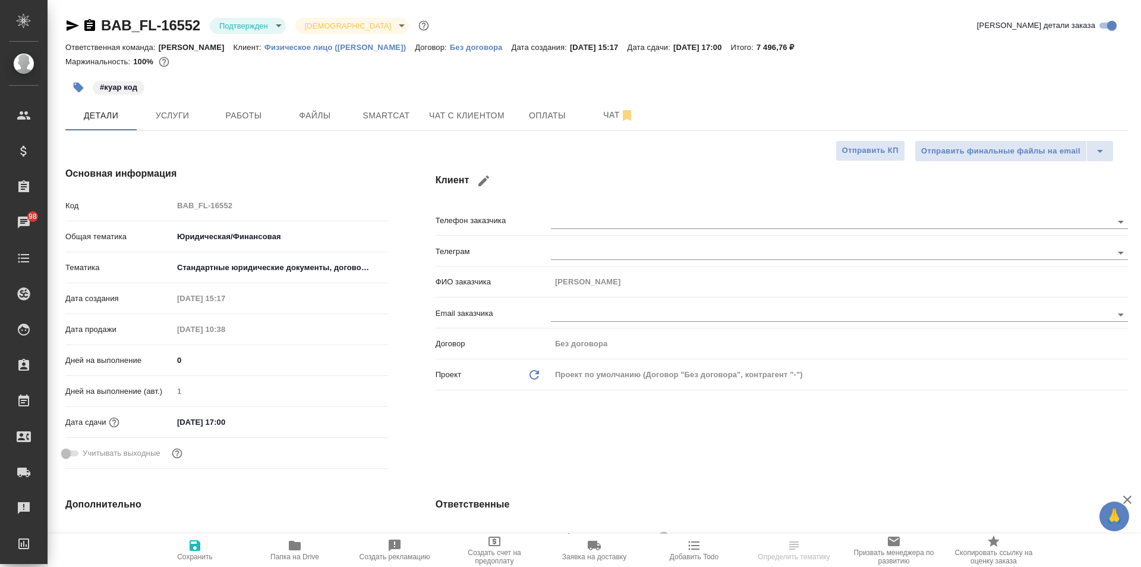
type textarea "x"
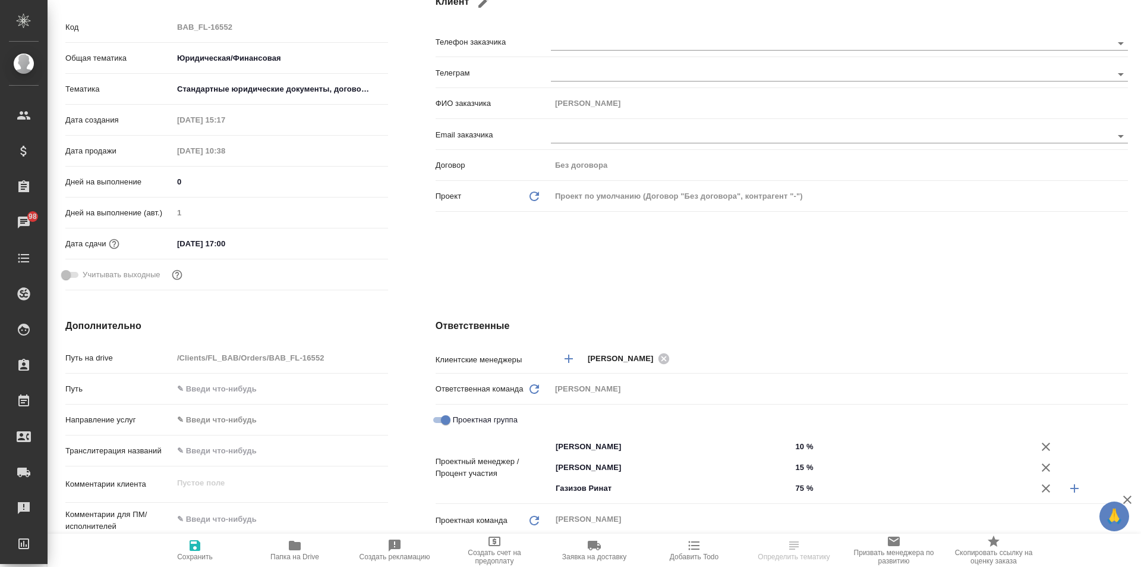
scroll to position [297, 0]
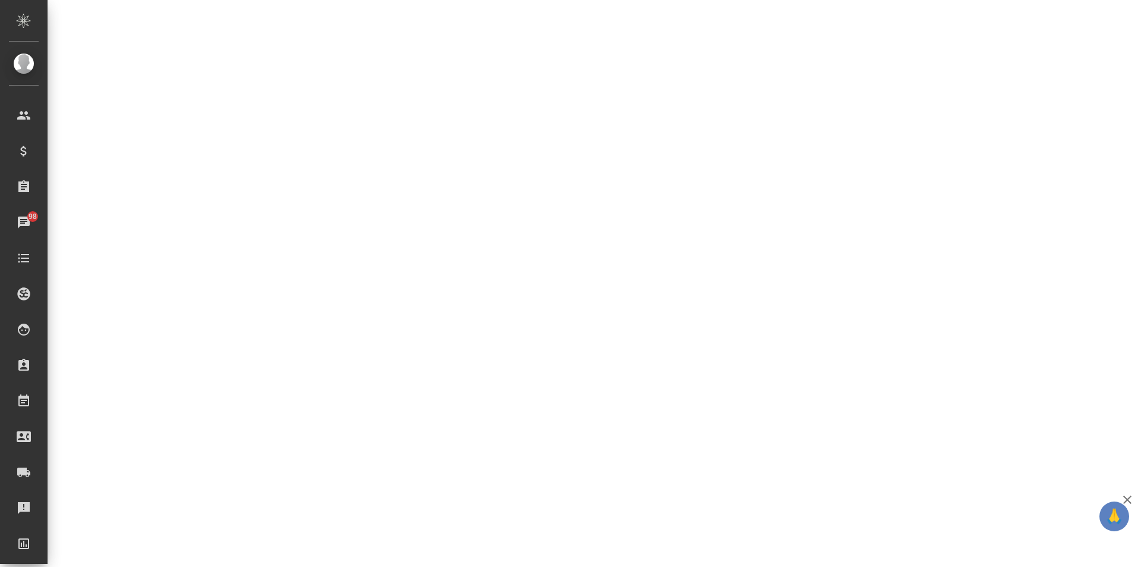
select select "RU"
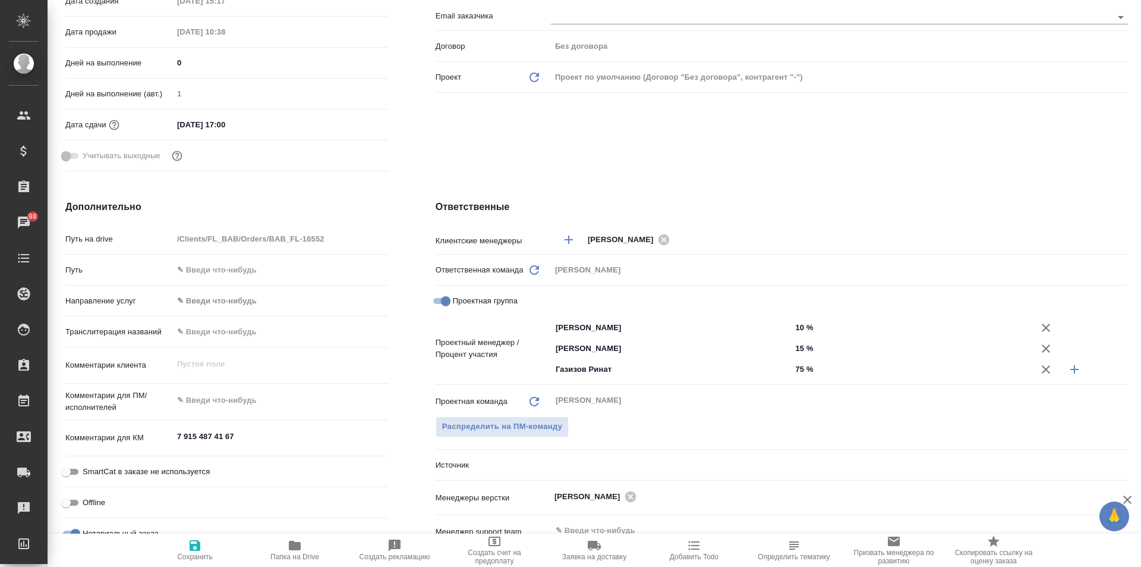
type textarea "x"
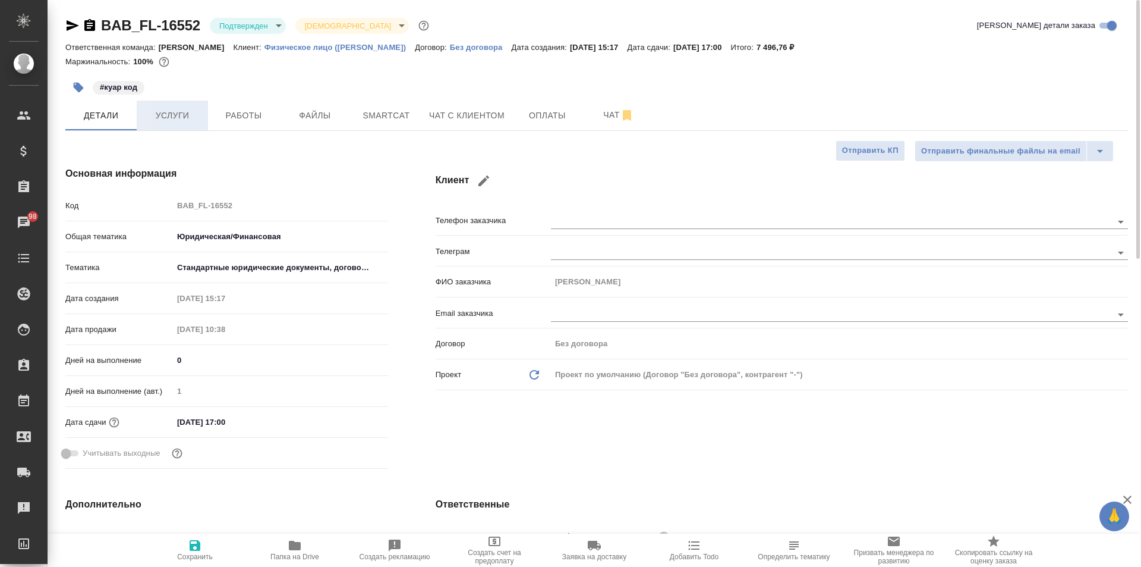
click at [159, 107] on button "Услуги" at bounding box center [172, 115] width 71 height 30
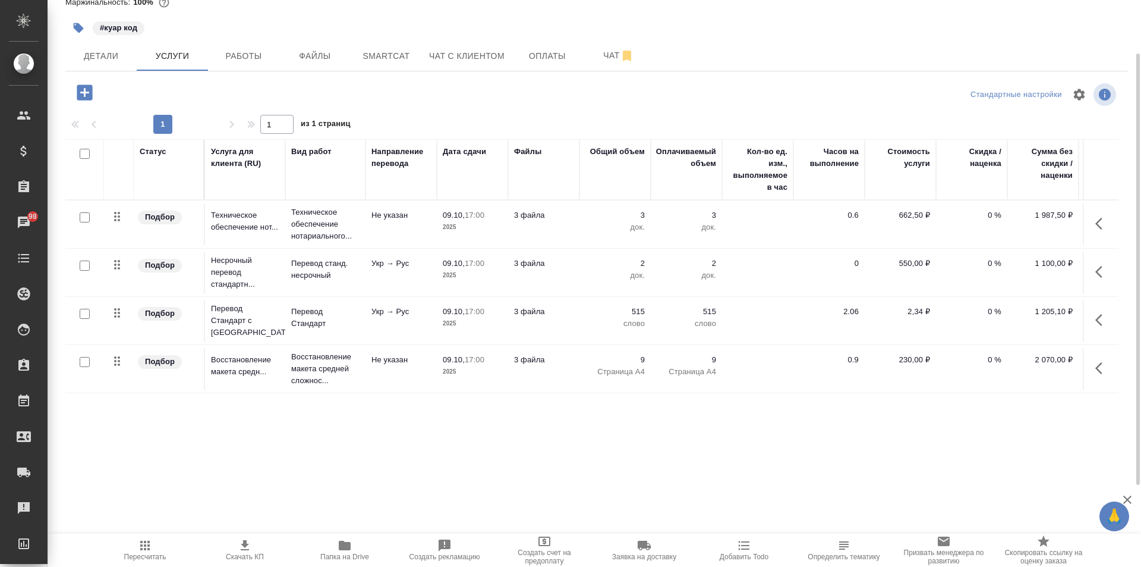
scroll to position [7, 0]
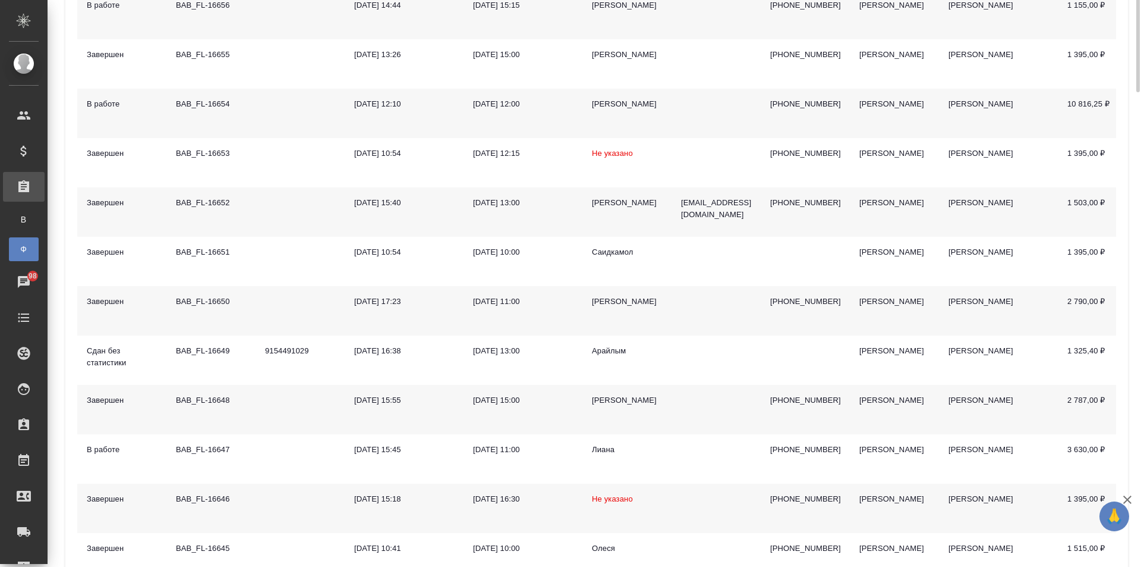
scroll to position [178, 0]
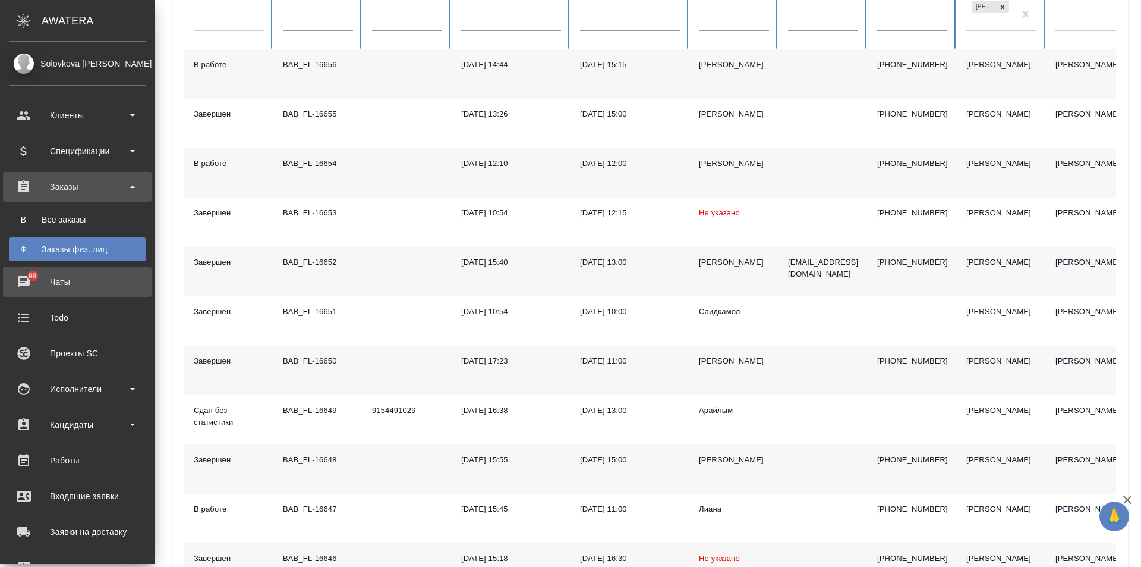
click at [19, 289] on div "Чаты" at bounding box center [77, 282] width 137 height 18
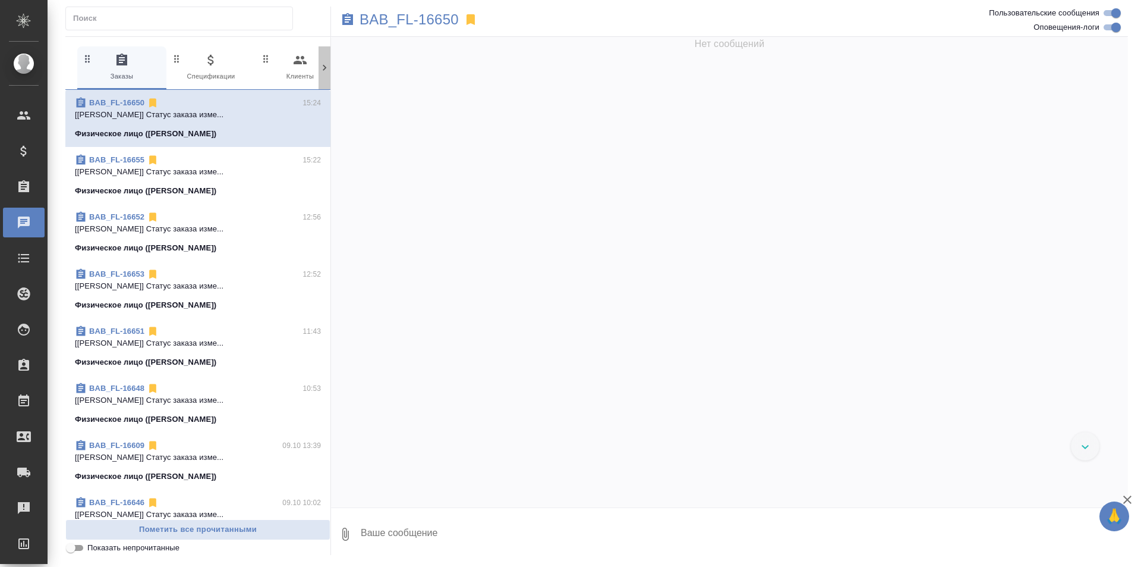
click at [326, 68] on icon at bounding box center [325, 68] width 4 height 6
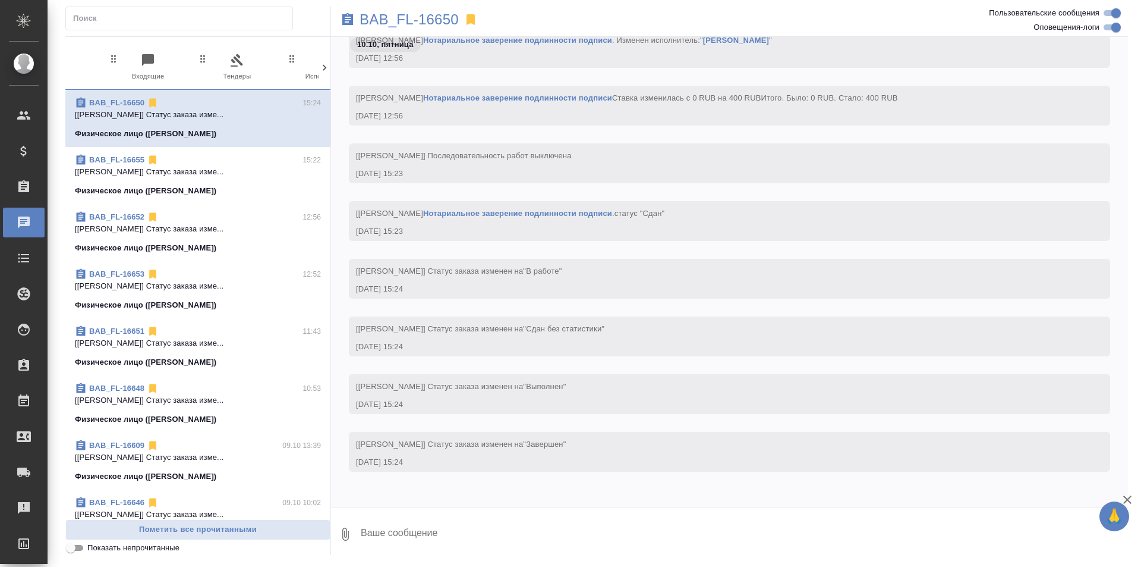
click at [329, 69] on icon at bounding box center [325, 68] width 12 height 12
click at [270, 58] on icon "button" at bounding box center [274, 60] width 14 height 14
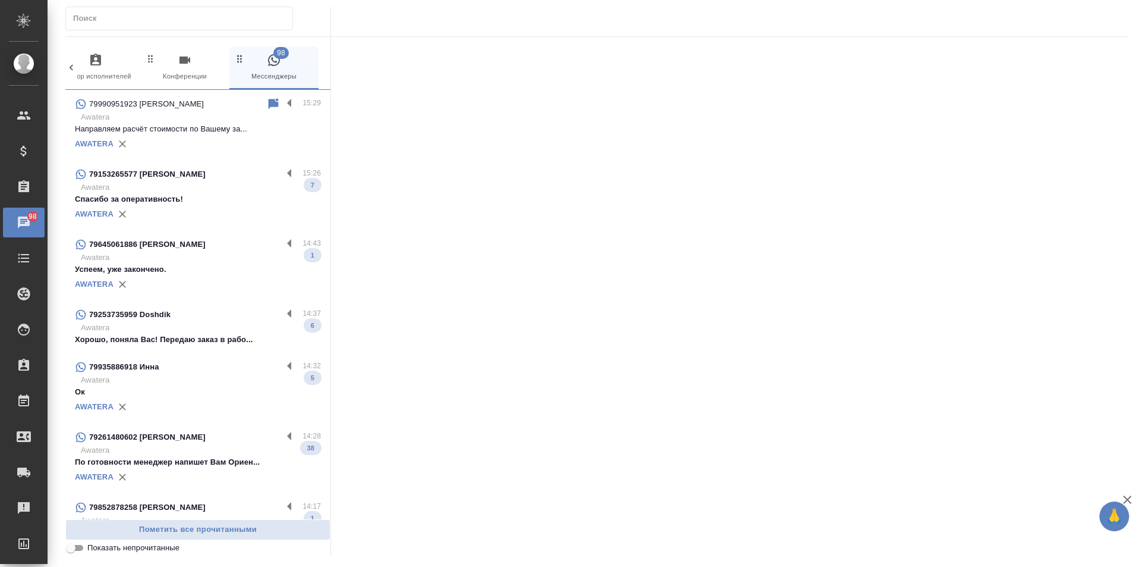
click at [212, 205] on p "Спасибо за оперативность!" at bounding box center [198, 199] width 246 height 12
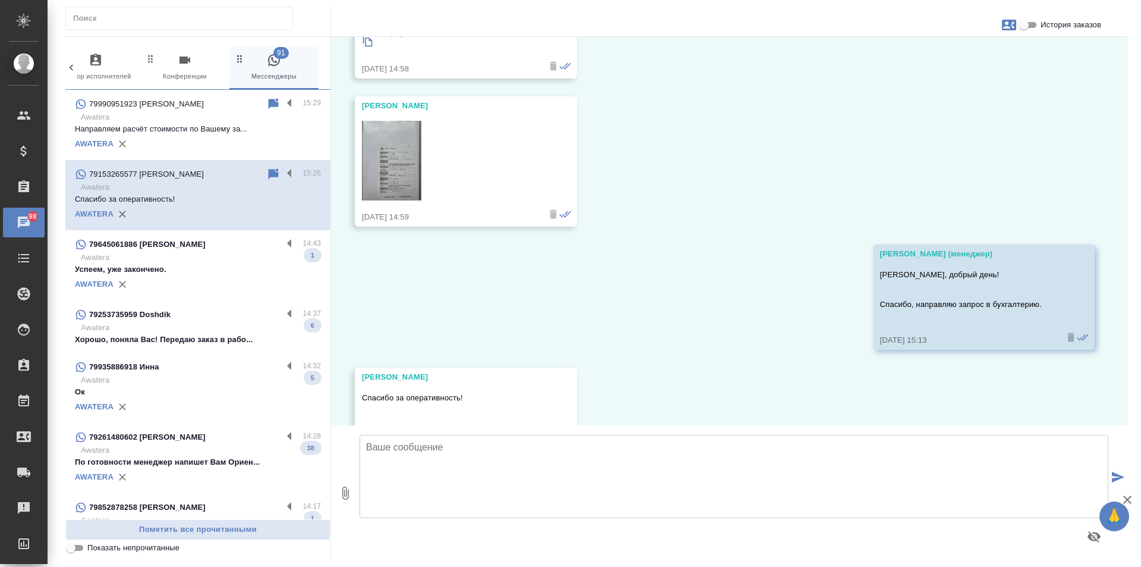
scroll to position [2293, 0]
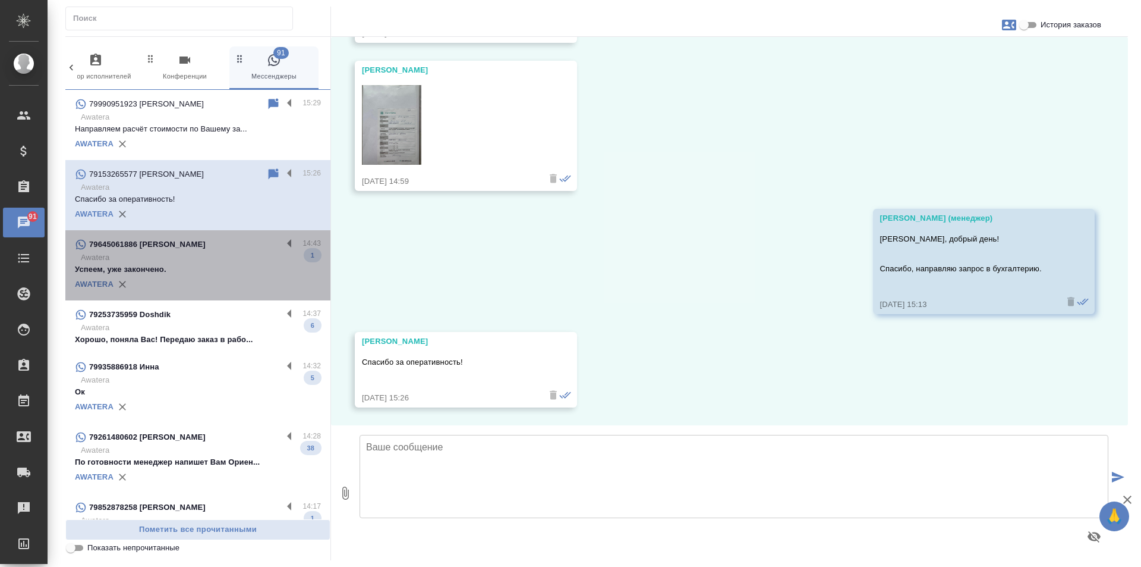
click at [234, 262] on p "Awatera" at bounding box center [201, 257] width 240 height 12
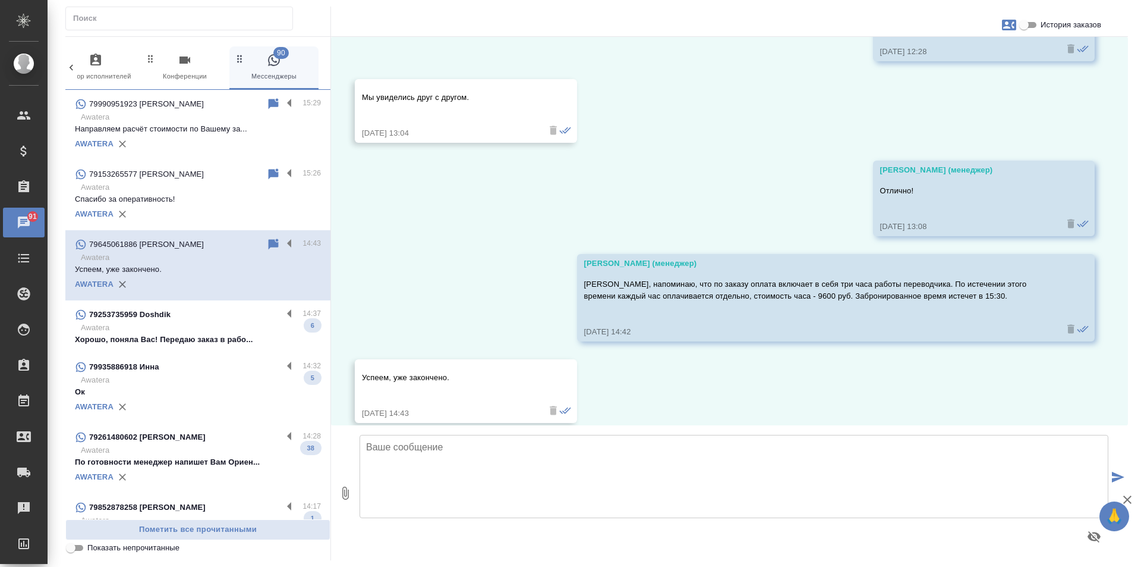
scroll to position [2658, 0]
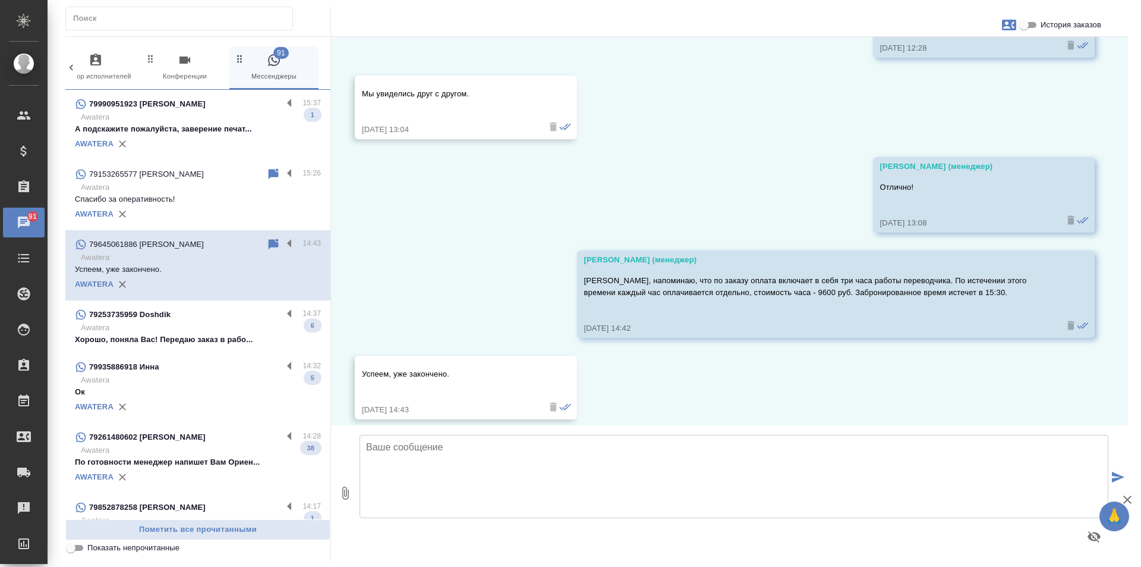
click at [229, 322] on div "79253735959 Doshdik" at bounding box center [178, 314] width 207 height 14
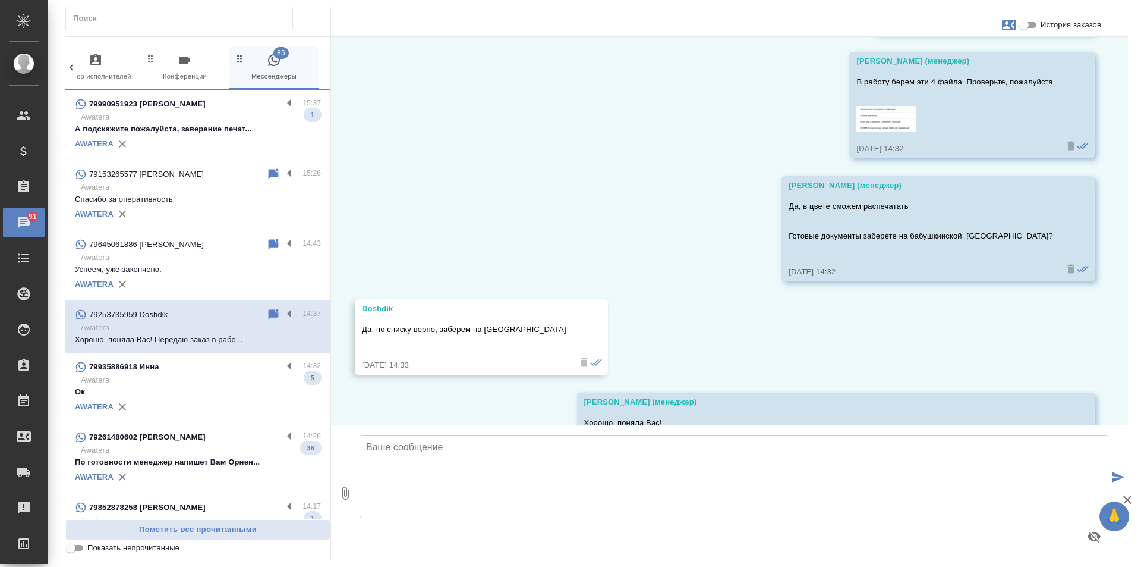
scroll to position [3784, 0]
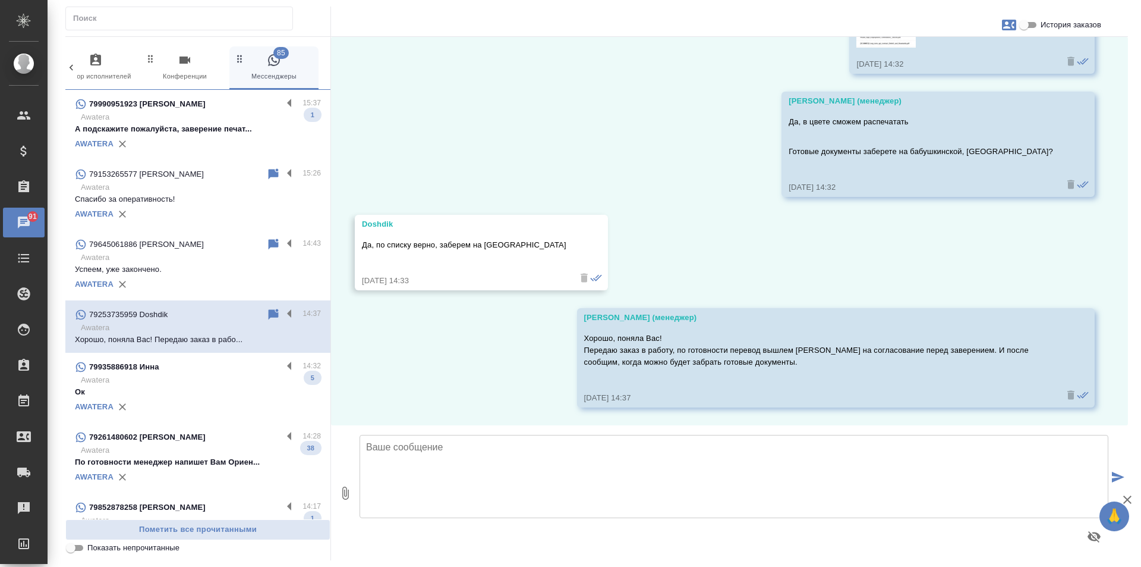
click at [225, 386] on p "Awatera" at bounding box center [201, 380] width 240 height 12
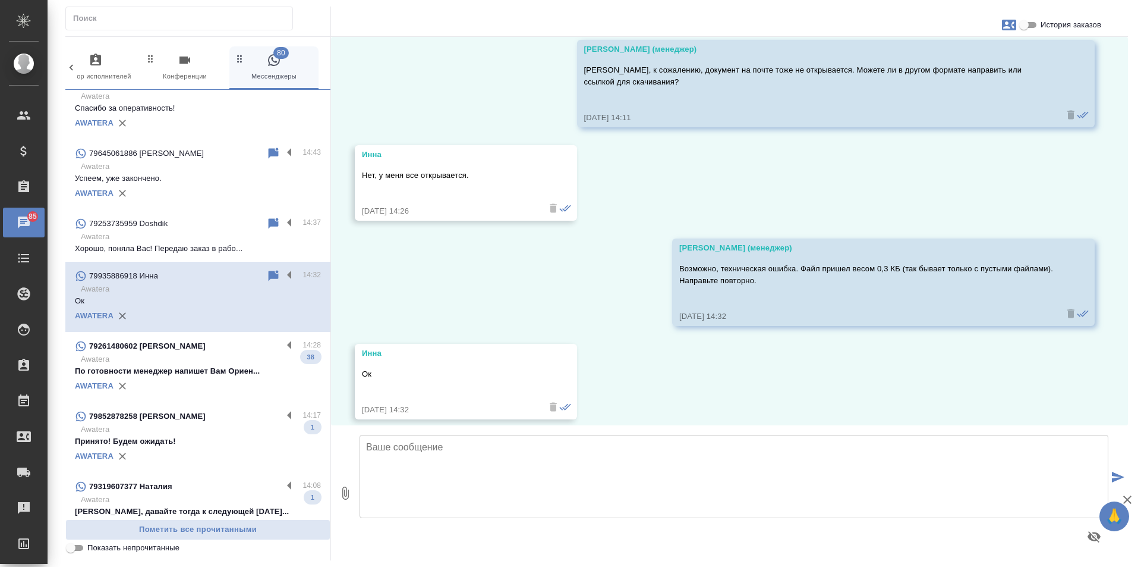
scroll to position [238, 0]
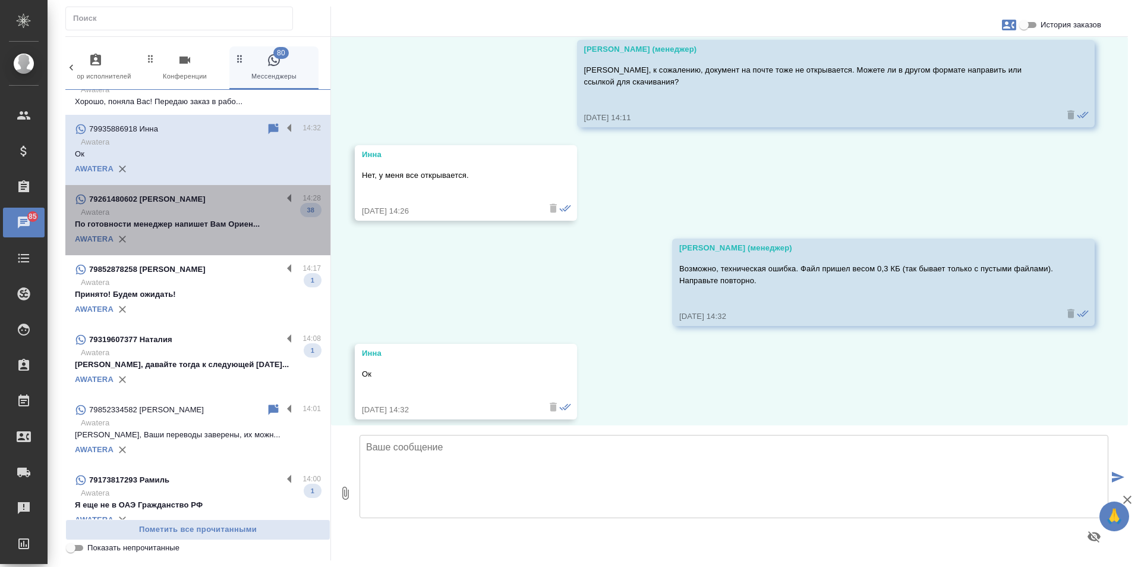
click at [227, 218] on p "Awatera" at bounding box center [201, 212] width 240 height 12
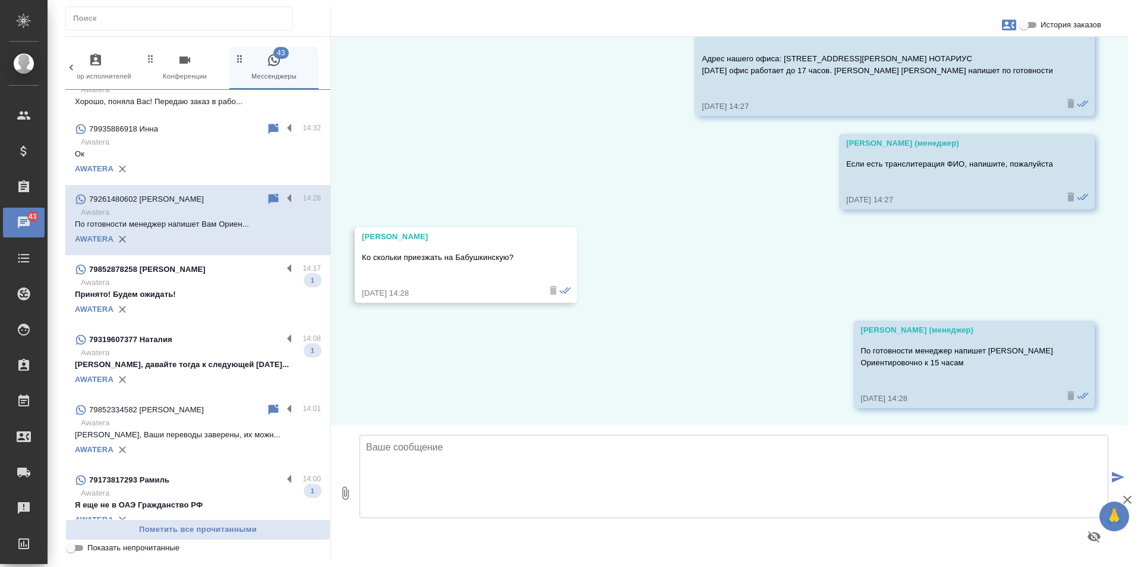
scroll to position [7943, 0]
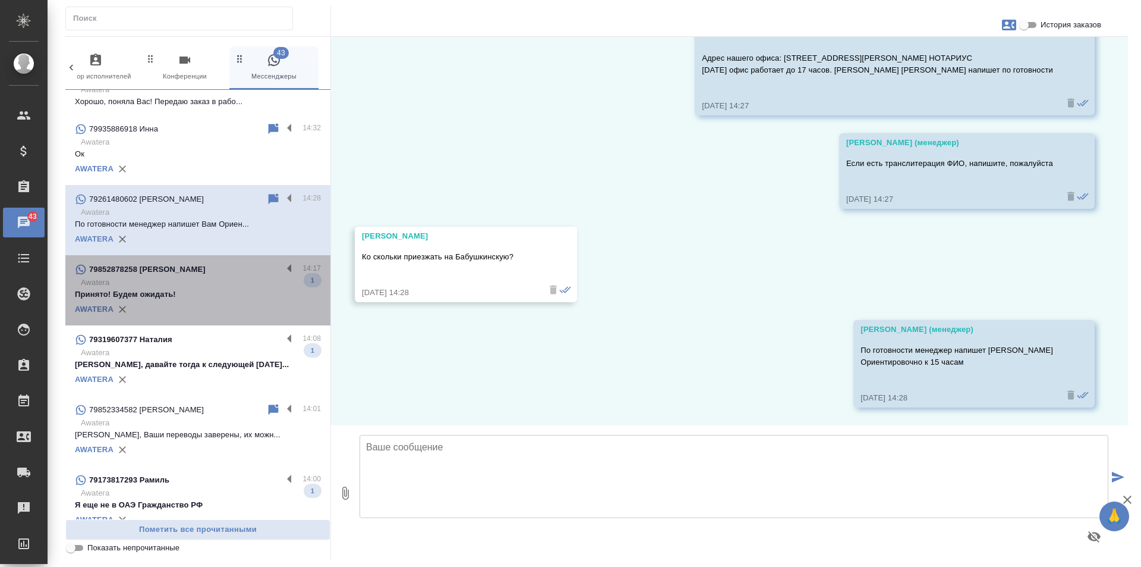
click at [233, 288] on p "Awatera" at bounding box center [201, 282] width 240 height 12
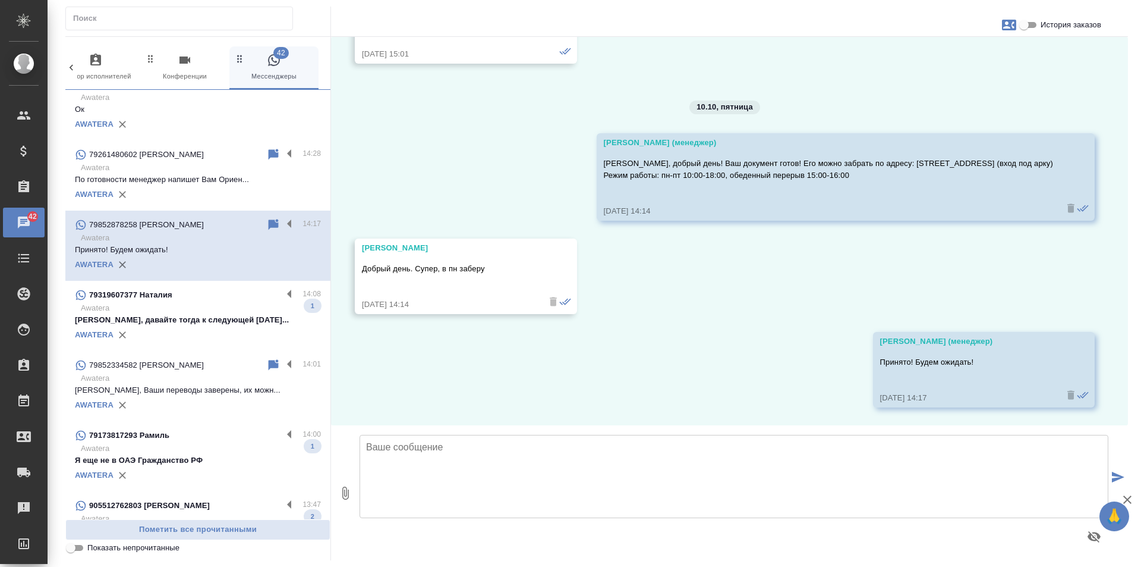
scroll to position [357, 0]
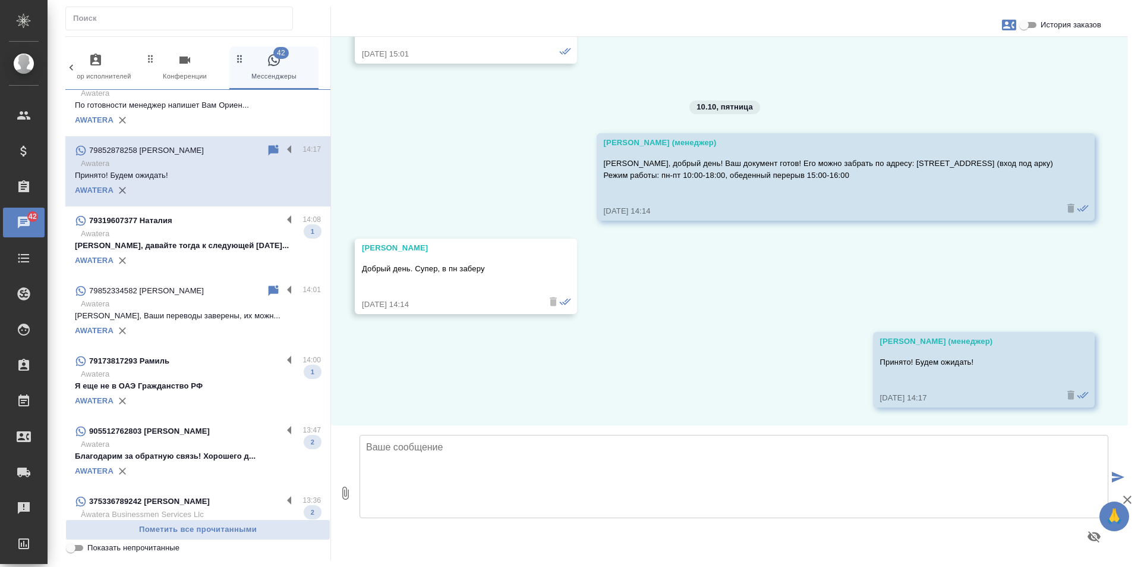
click at [251, 226] on div "79319607377 Наталия" at bounding box center [178, 220] width 207 height 14
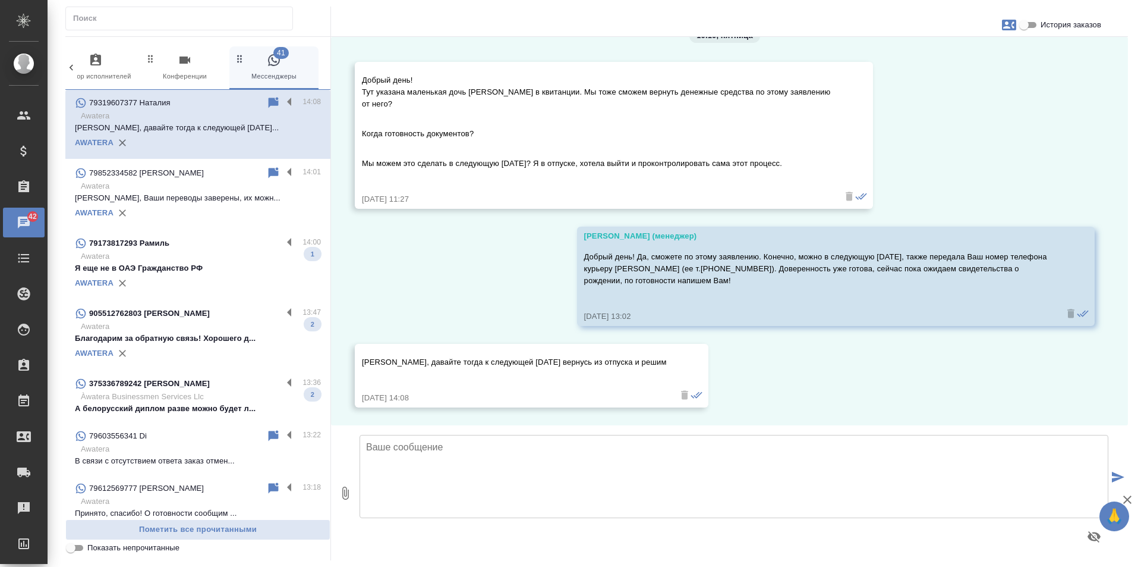
scroll to position [476, 0]
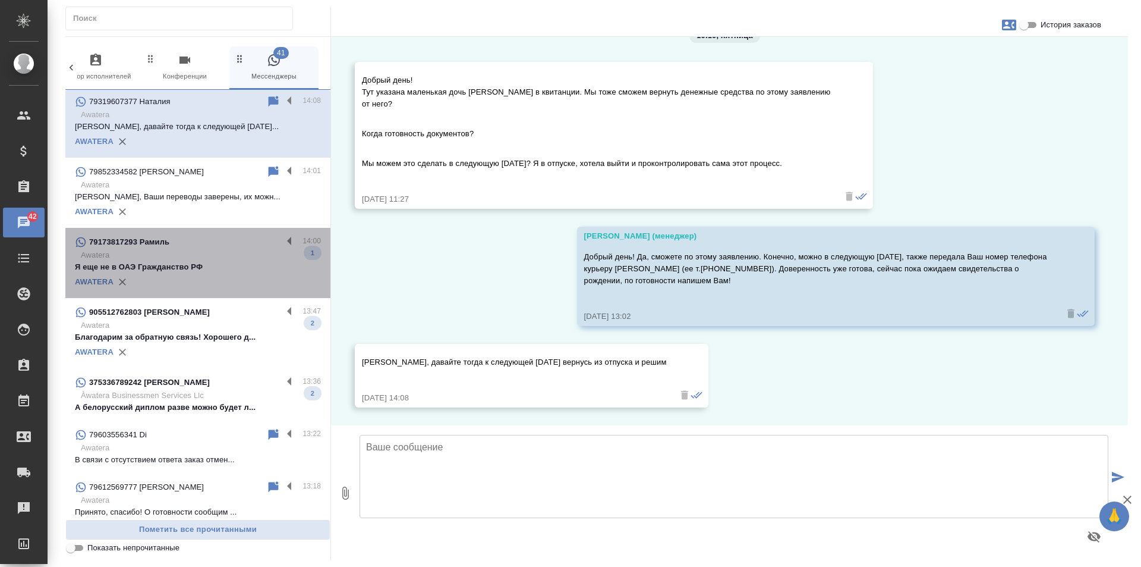
click at [246, 238] on div "79173817293 Рамиль 14:00 Awatera Я еще не в ОАЭ Гражданство РФ 1 AWATERA" at bounding box center [197, 263] width 265 height 70
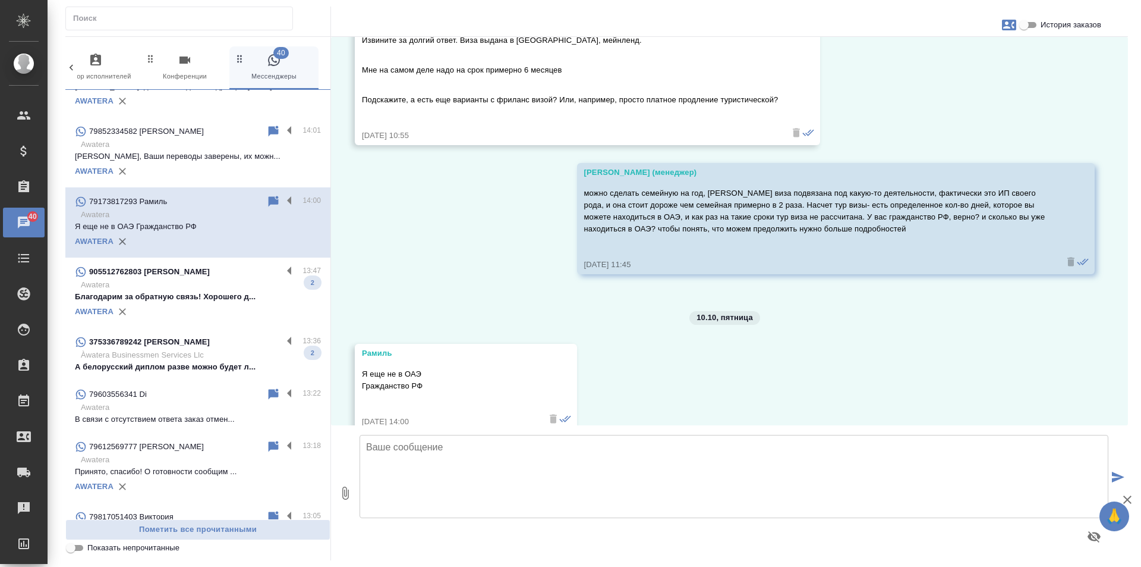
scroll to position [535, 0]
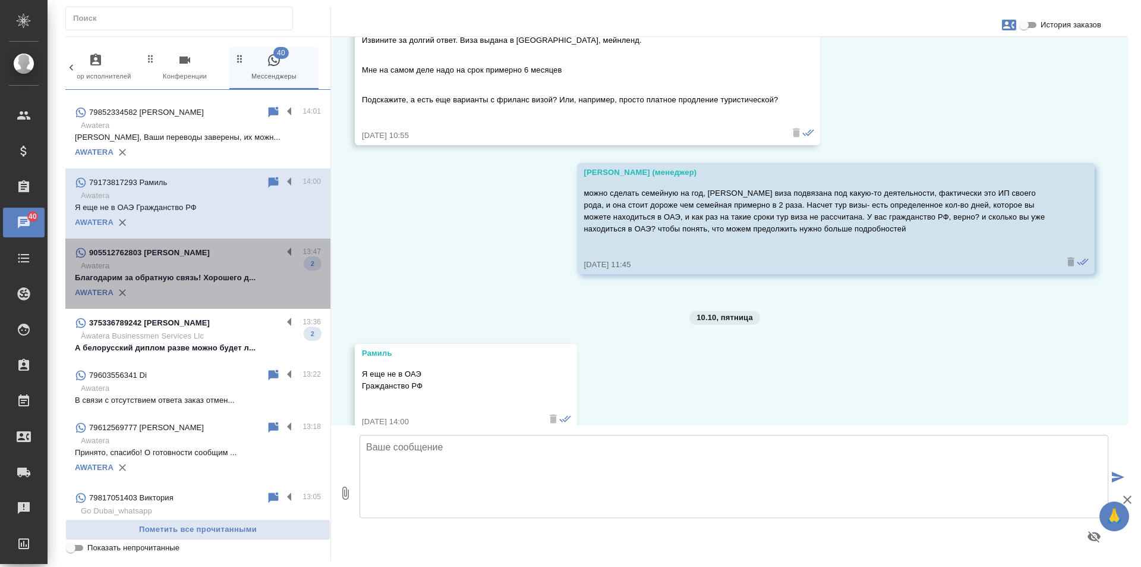
click at [252, 259] on div "905512762803 Алина" at bounding box center [178, 253] width 207 height 14
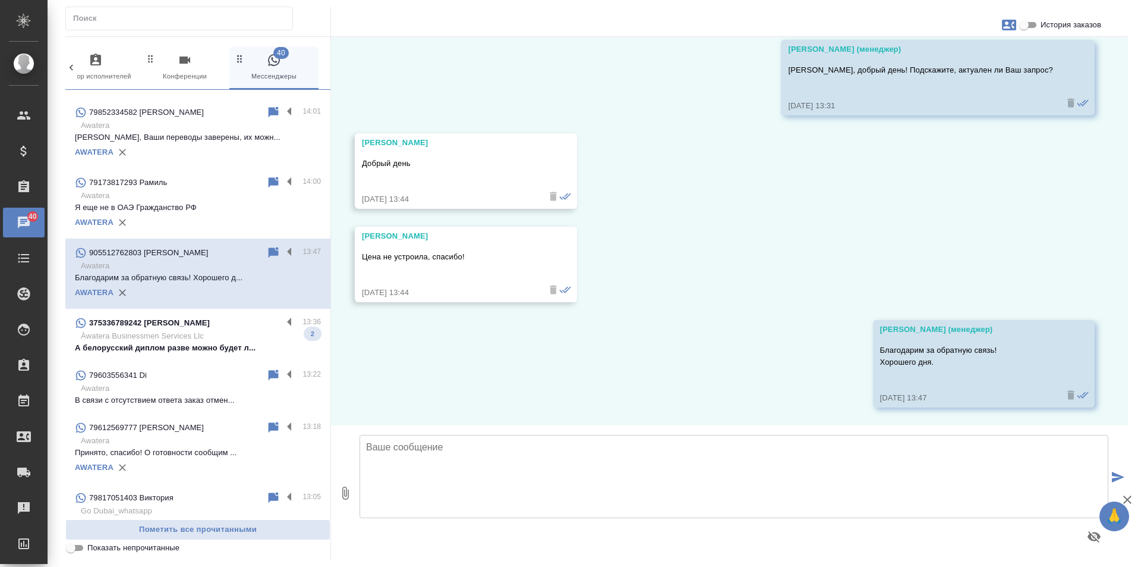
scroll to position [235, 0]
click at [246, 342] on p "Àwatera Businessmen Services Llc" at bounding box center [201, 336] width 240 height 12
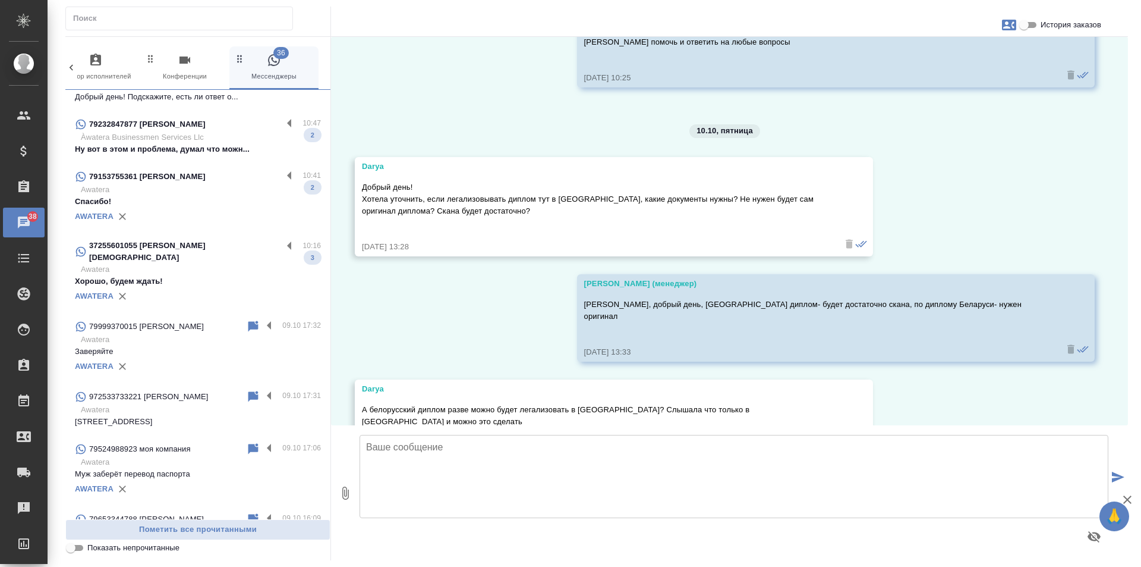
scroll to position [1367, 0]
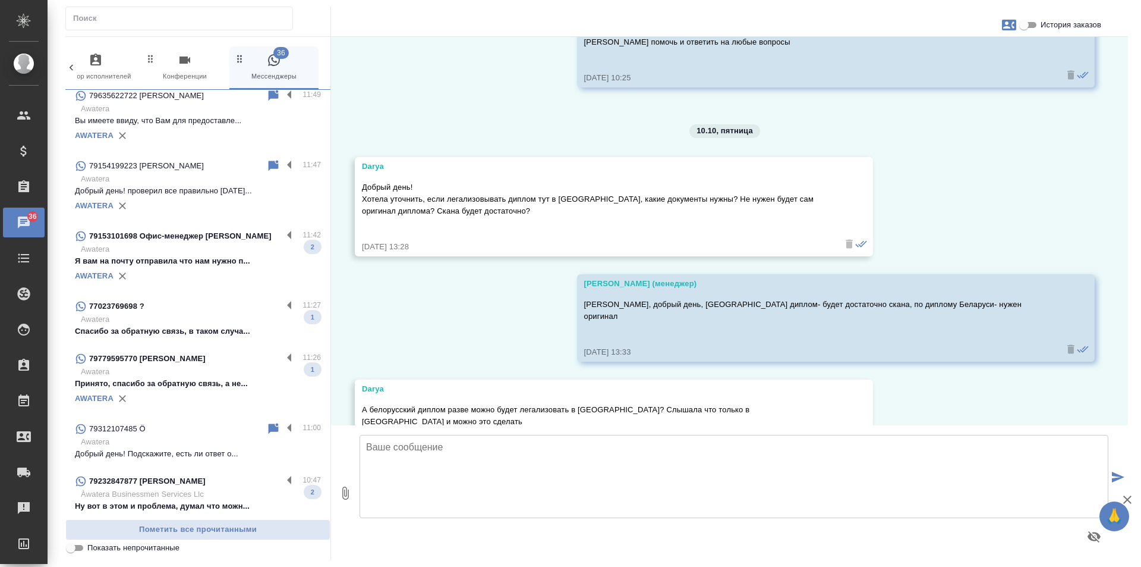
click at [219, 285] on div "AWATERA" at bounding box center [198, 276] width 246 height 18
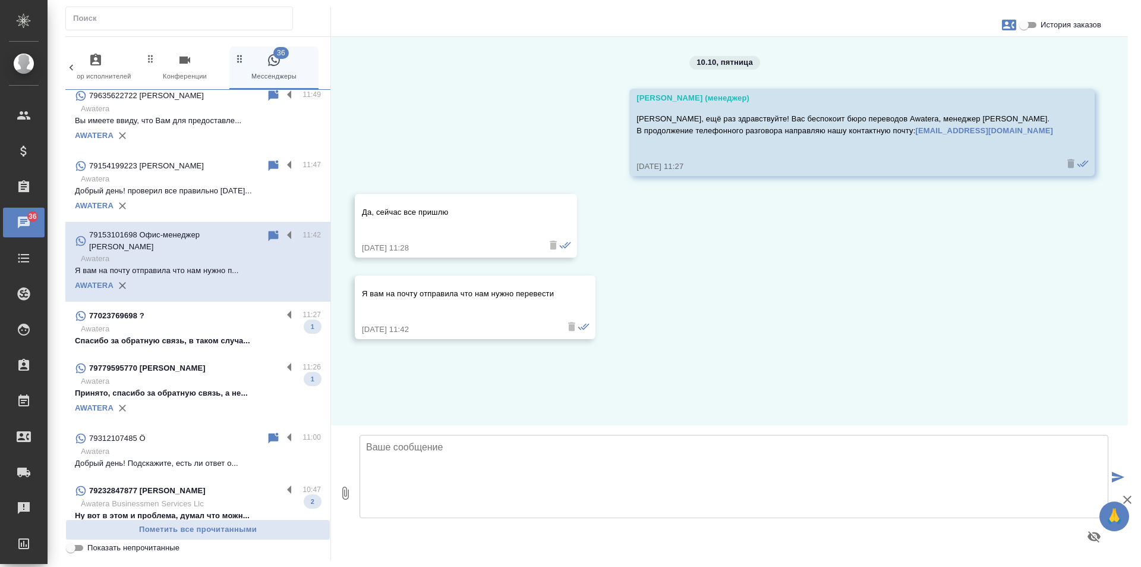
scroll to position [0, 0]
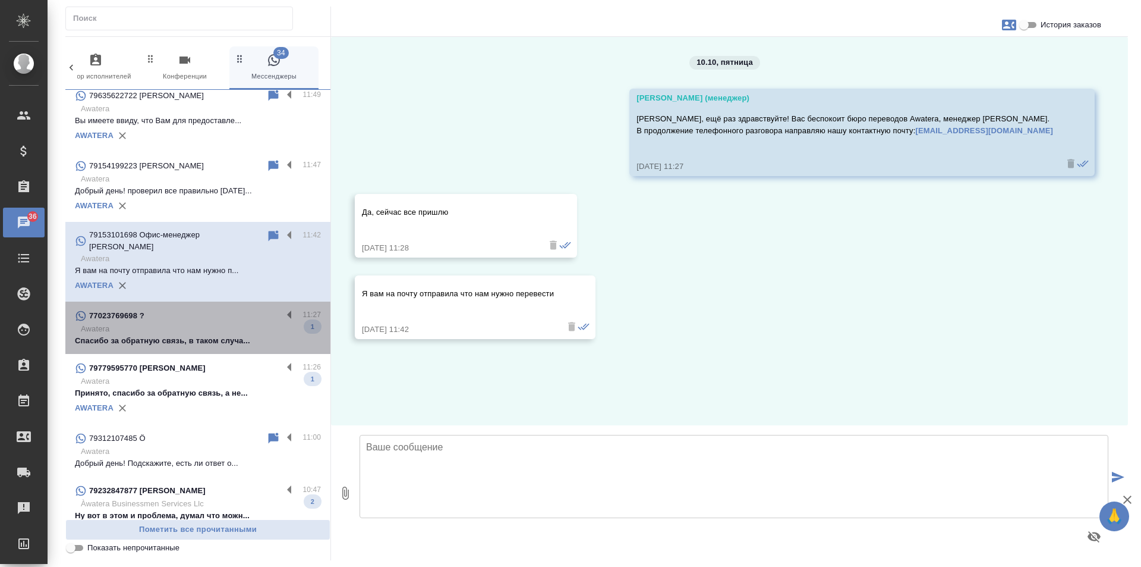
click at [253, 332] on p "Awatera" at bounding box center [201, 329] width 240 height 12
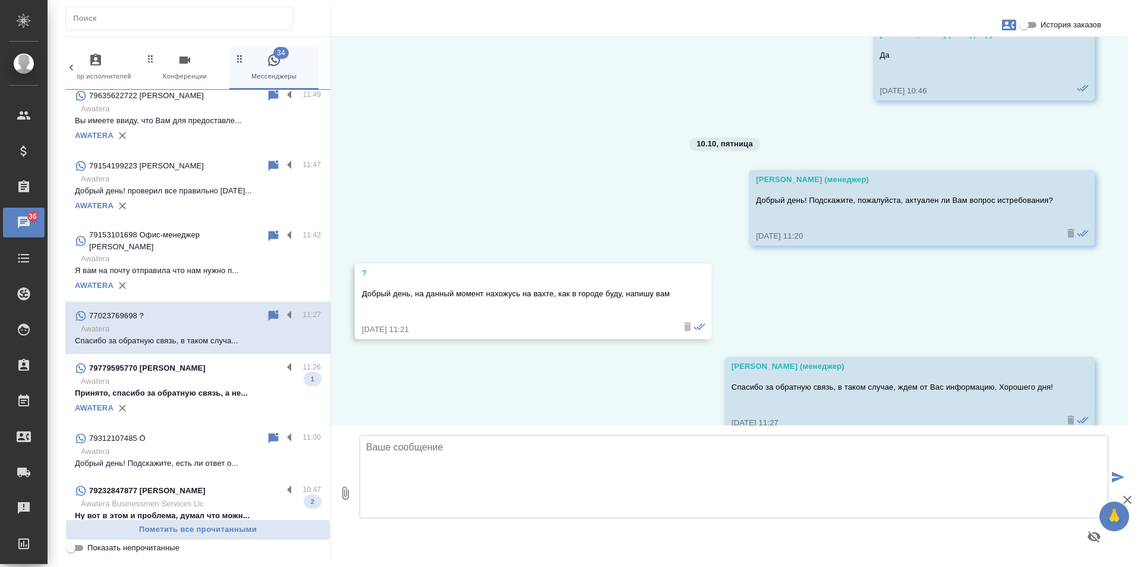
scroll to position [1403, 0]
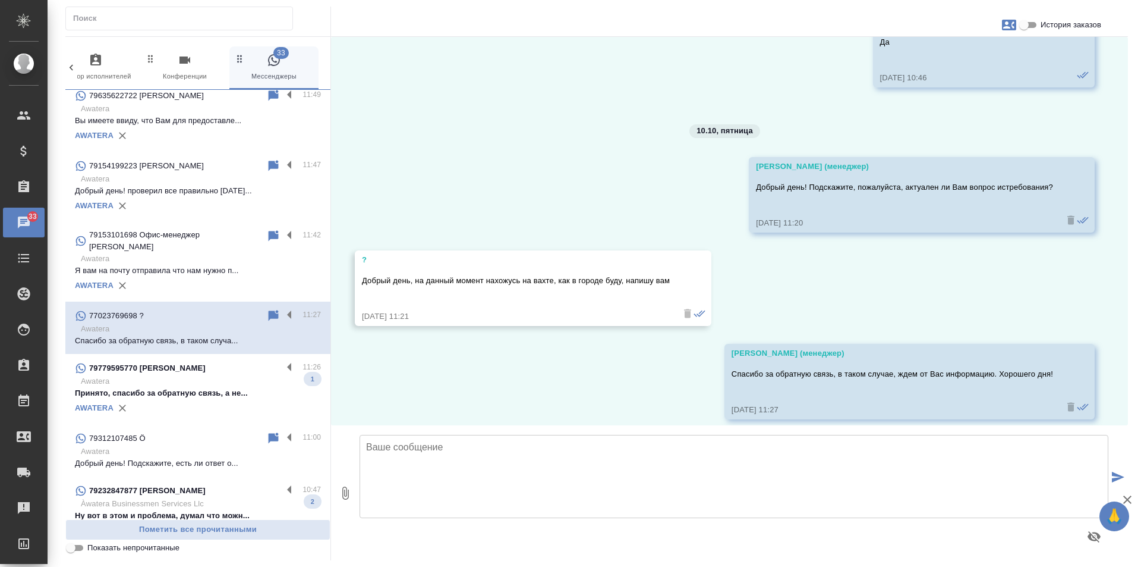
click at [262, 373] on div "79779595770 Яна" at bounding box center [178, 368] width 207 height 14
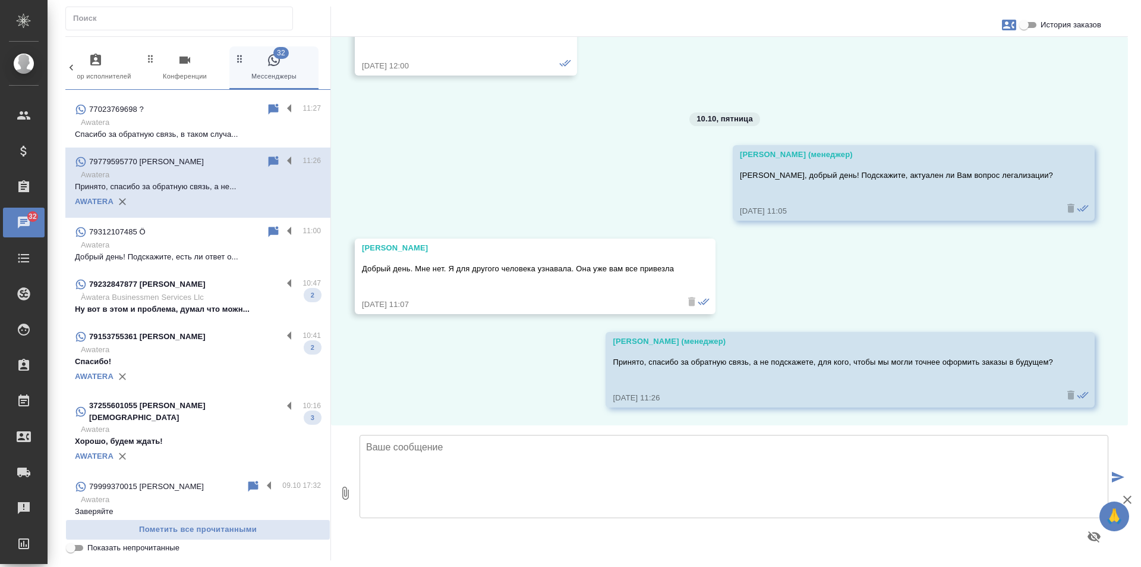
scroll to position [1605, 0]
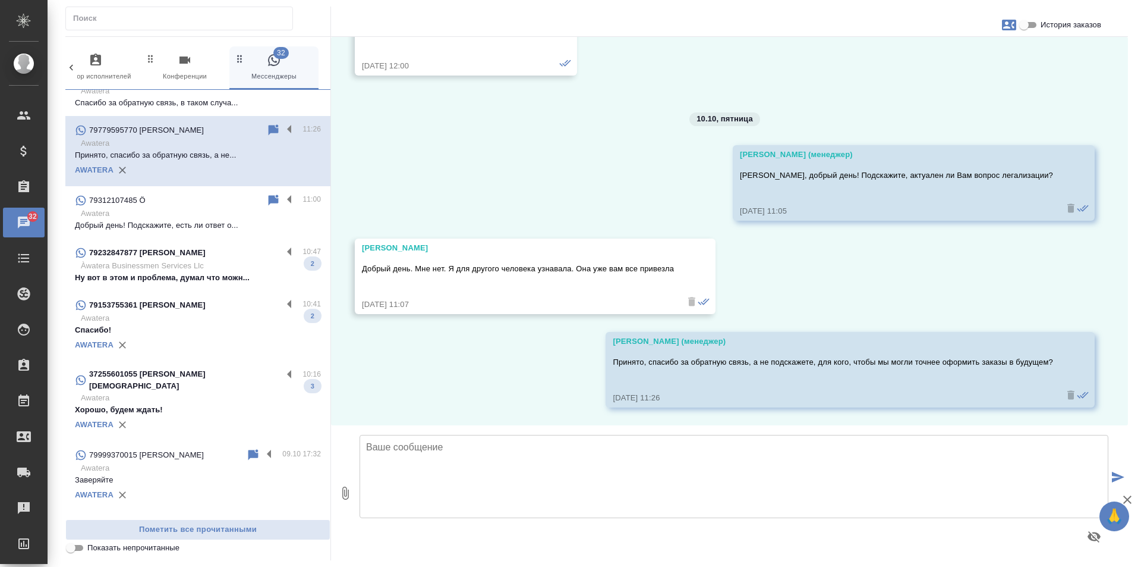
click at [247, 265] on p "Àwatera Businessmen Services Llc" at bounding box center [201, 266] width 240 height 12
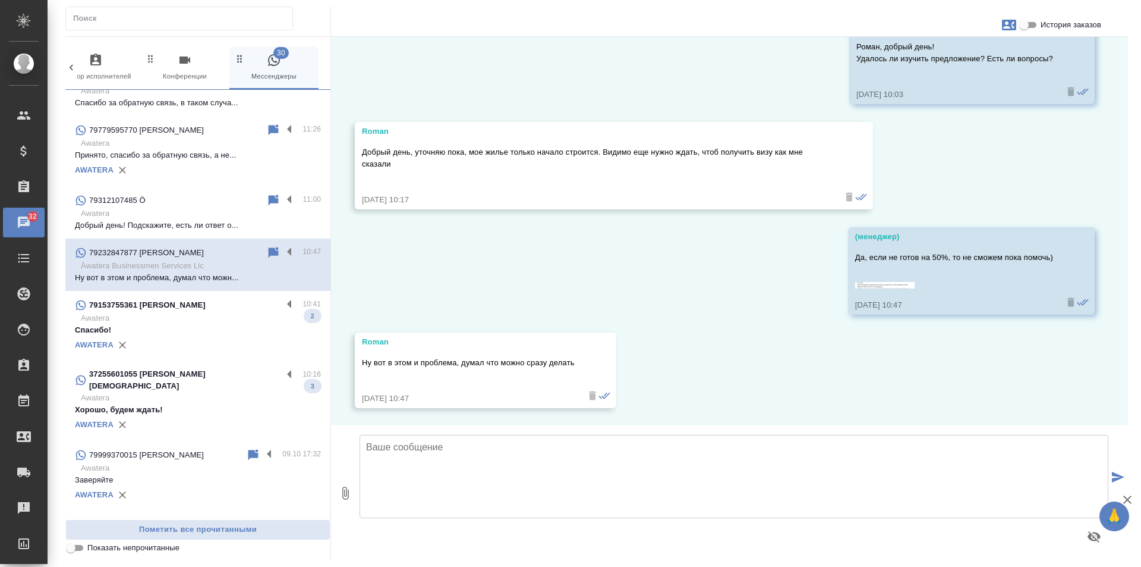
scroll to position [1160, 0]
click at [279, 335] on p "Спасибо!" at bounding box center [198, 330] width 246 height 12
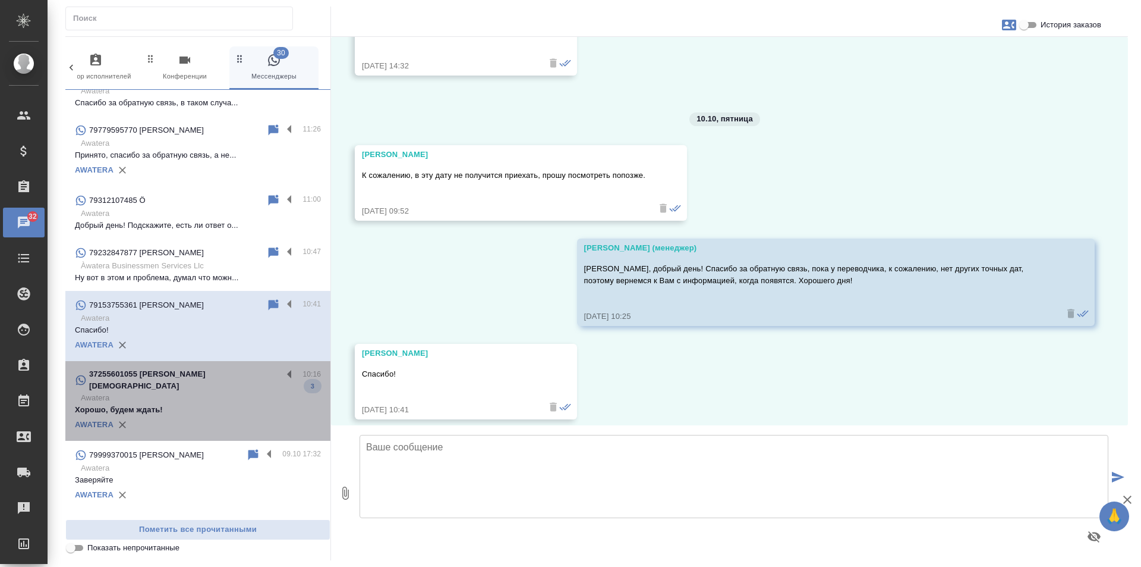
click at [245, 416] on div "AWATERA" at bounding box center [198, 425] width 246 height 18
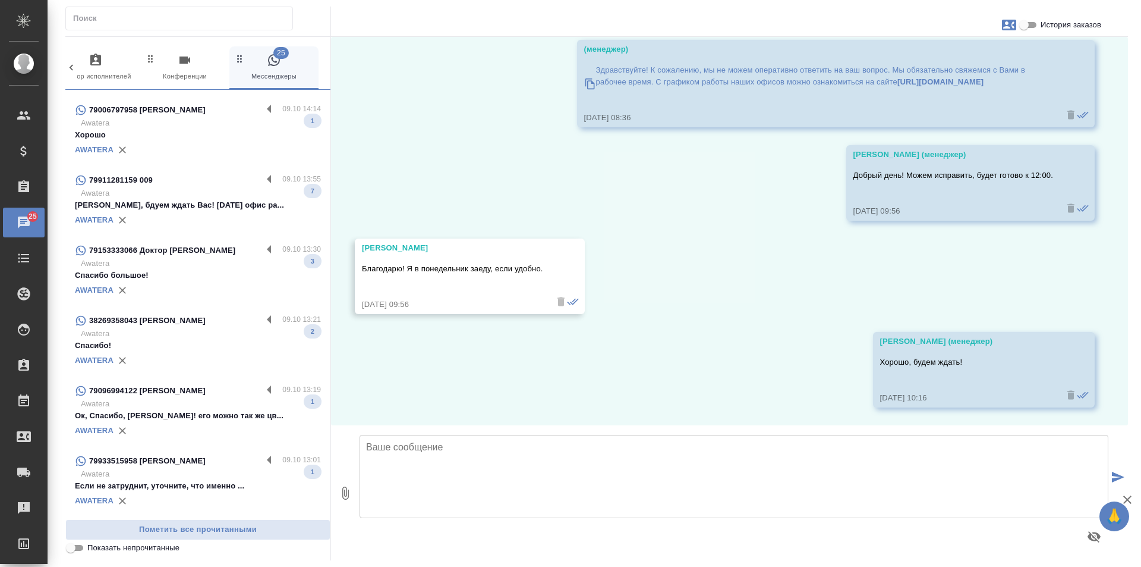
scroll to position [2437, 0]
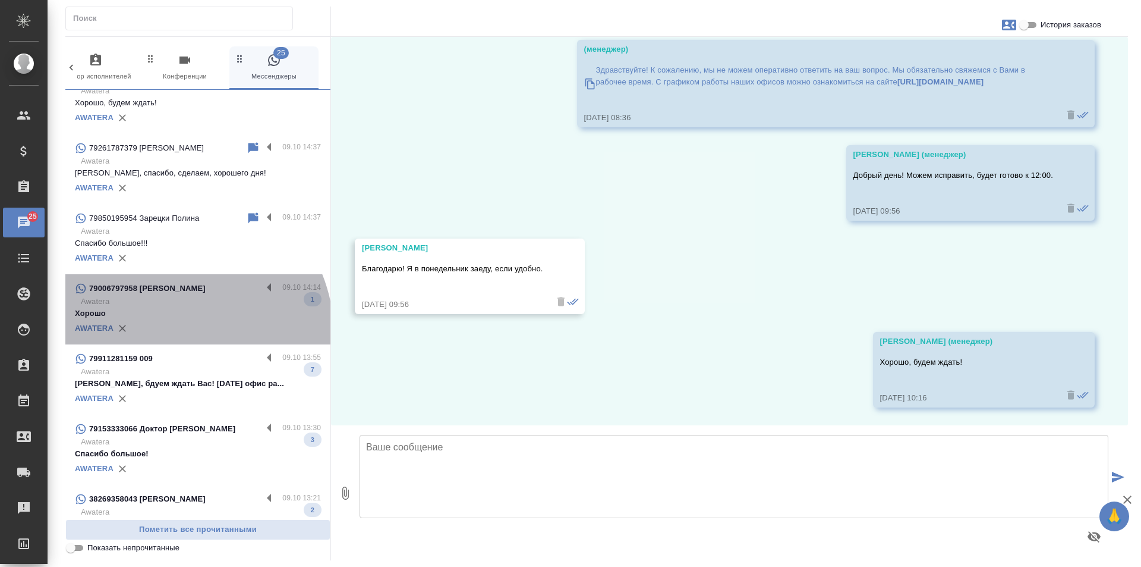
click at [171, 325] on div "AWATERA" at bounding box center [198, 328] width 246 height 18
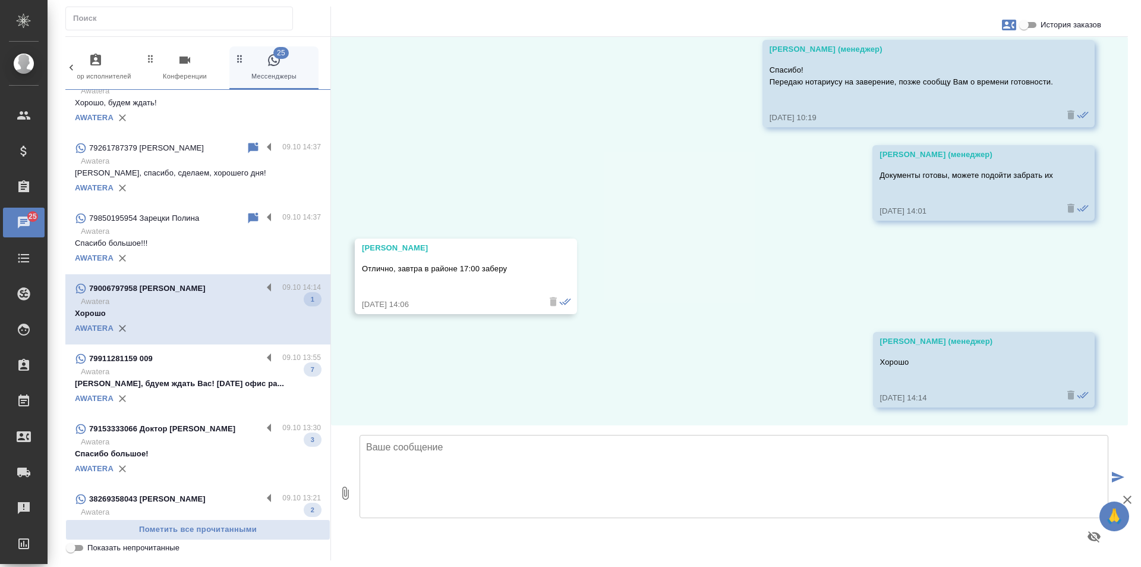
scroll to position [1349, 0]
click at [205, 366] on p "Awatera" at bounding box center [201, 372] width 240 height 12
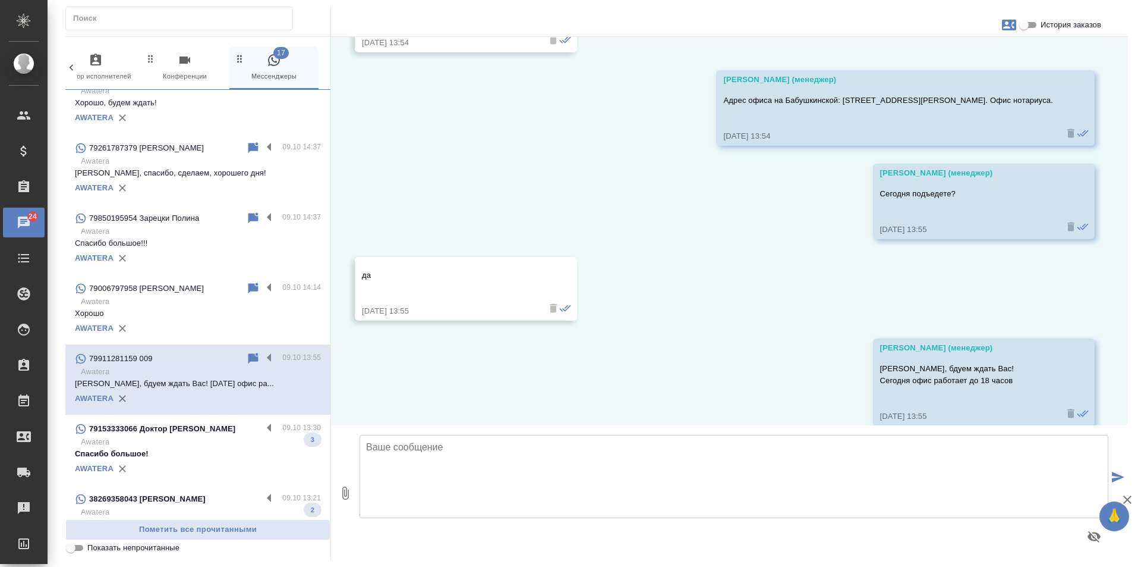
scroll to position [1485, 0]
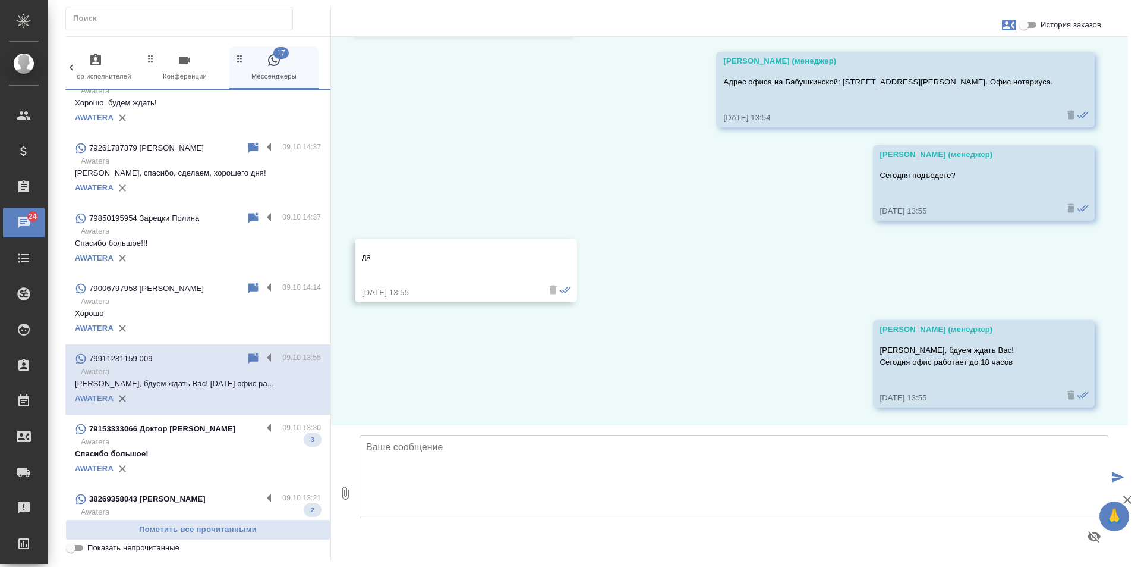
click at [216, 460] on div "AWATERA" at bounding box center [198, 469] width 246 height 18
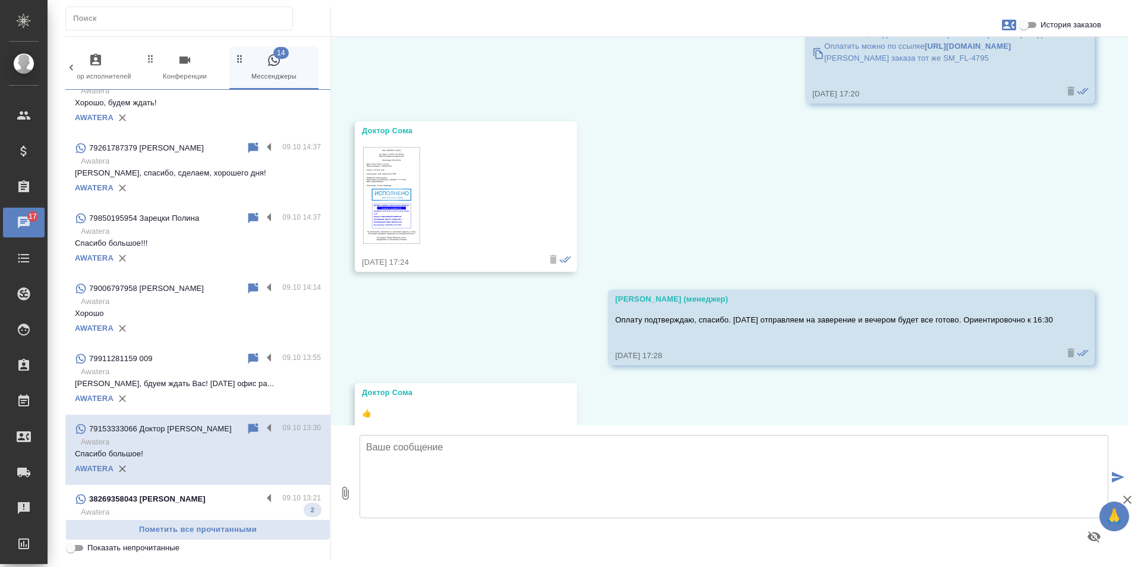
scroll to position [2675, 0]
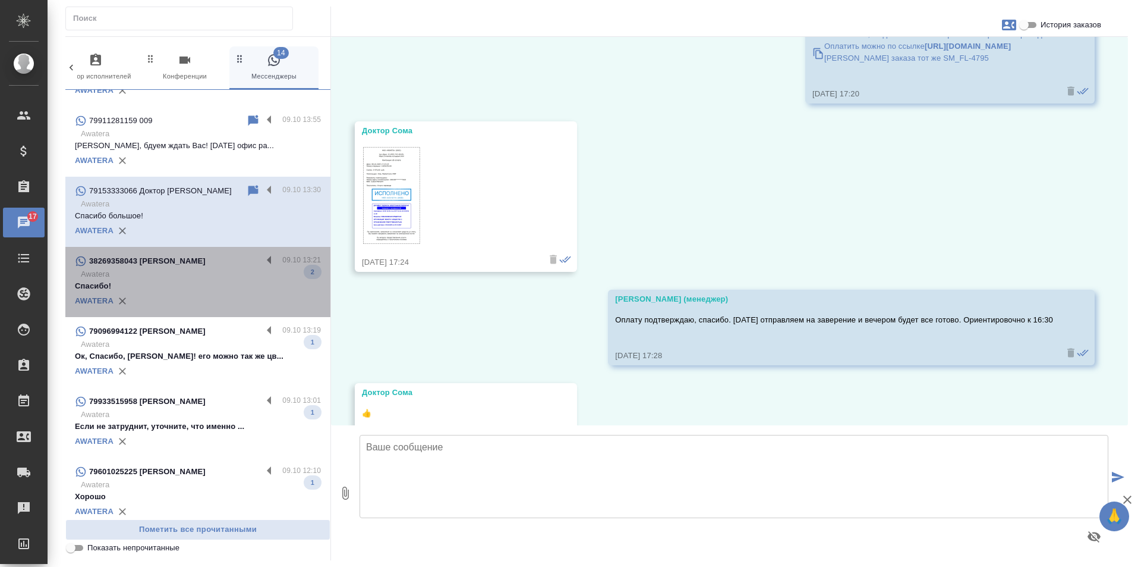
click at [213, 292] on div "AWATERA" at bounding box center [198, 301] width 246 height 18
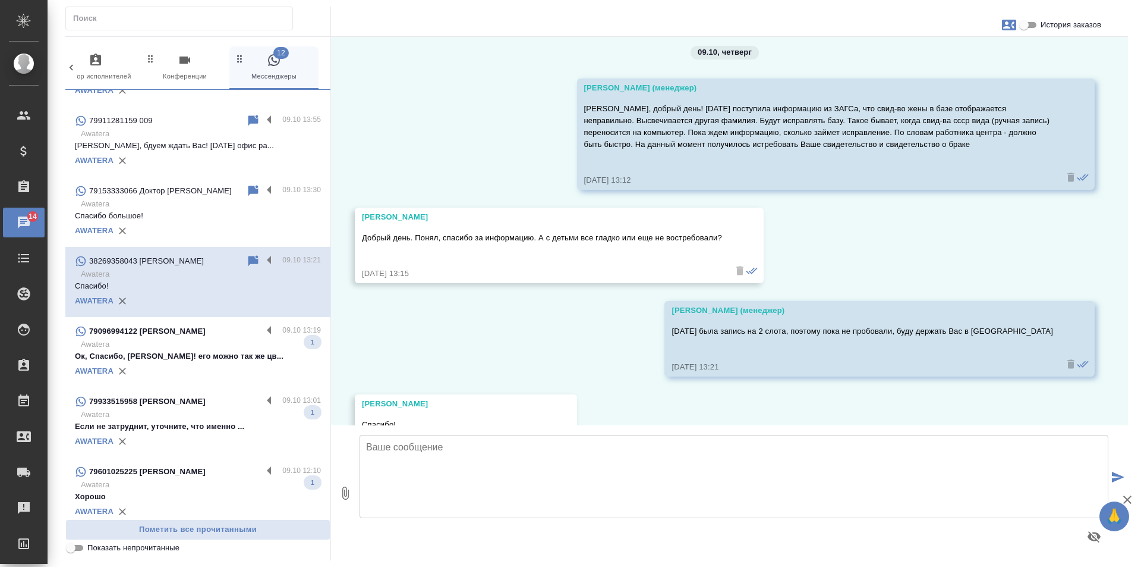
scroll to position [12099, 0]
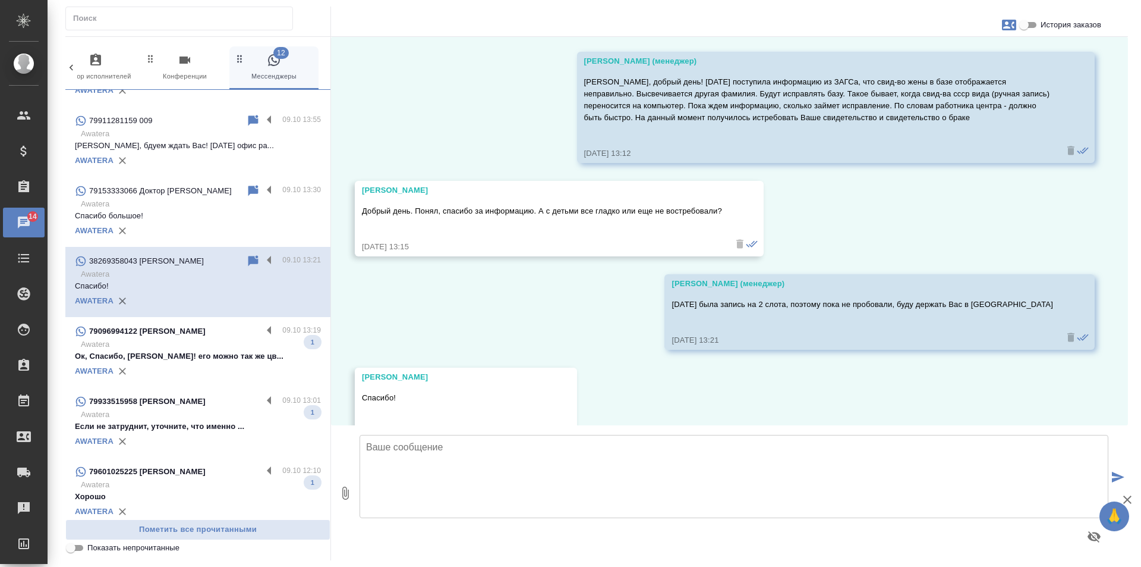
click at [234, 327] on div "79096994122 Ковалев Сергей" at bounding box center [168, 331] width 187 height 14
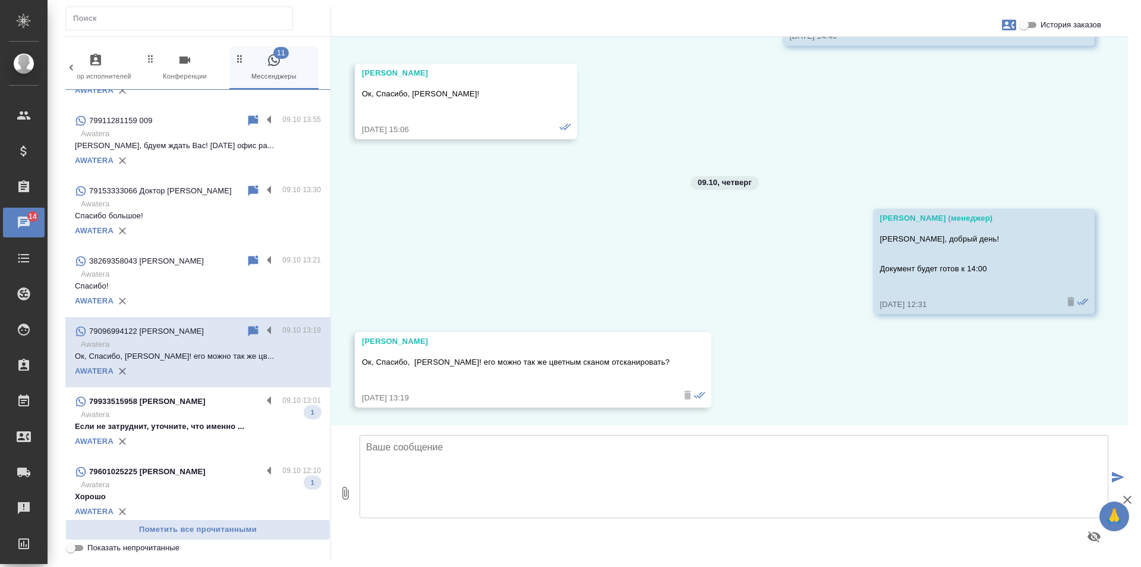
scroll to position [4527, 0]
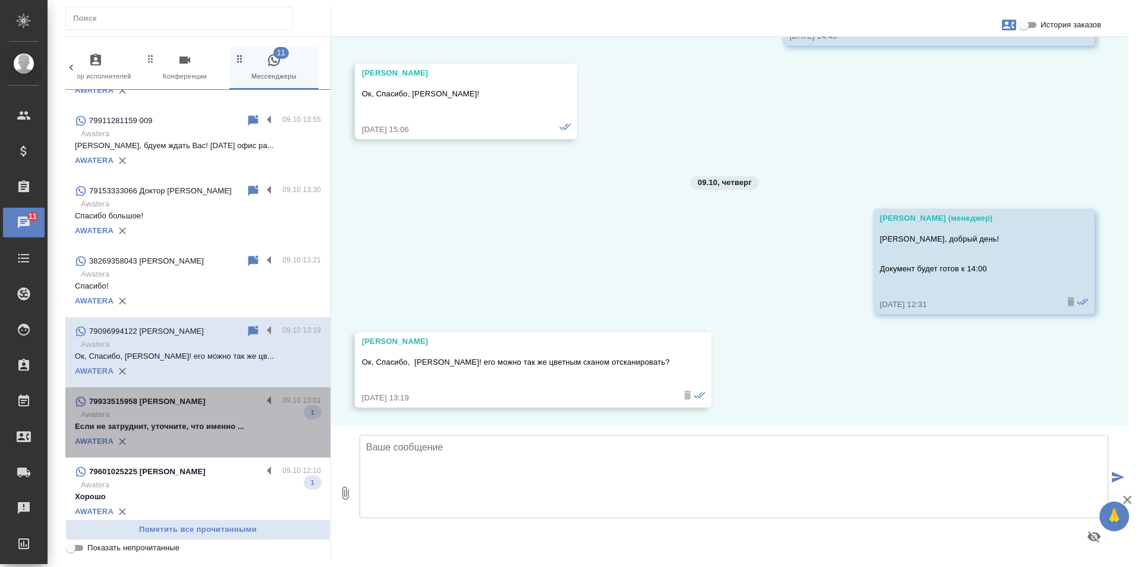
click at [230, 394] on div "79933515958 Татьяна" at bounding box center [168, 401] width 187 height 14
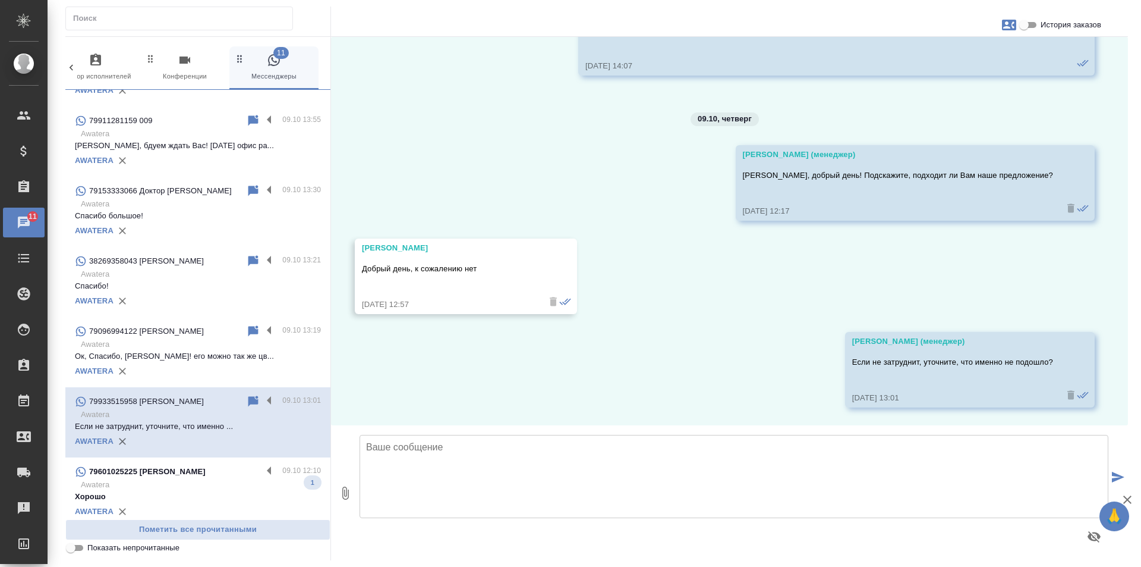
scroll to position [593, 0]
click at [232, 490] on p "Хорошо" at bounding box center [198, 496] width 246 height 12
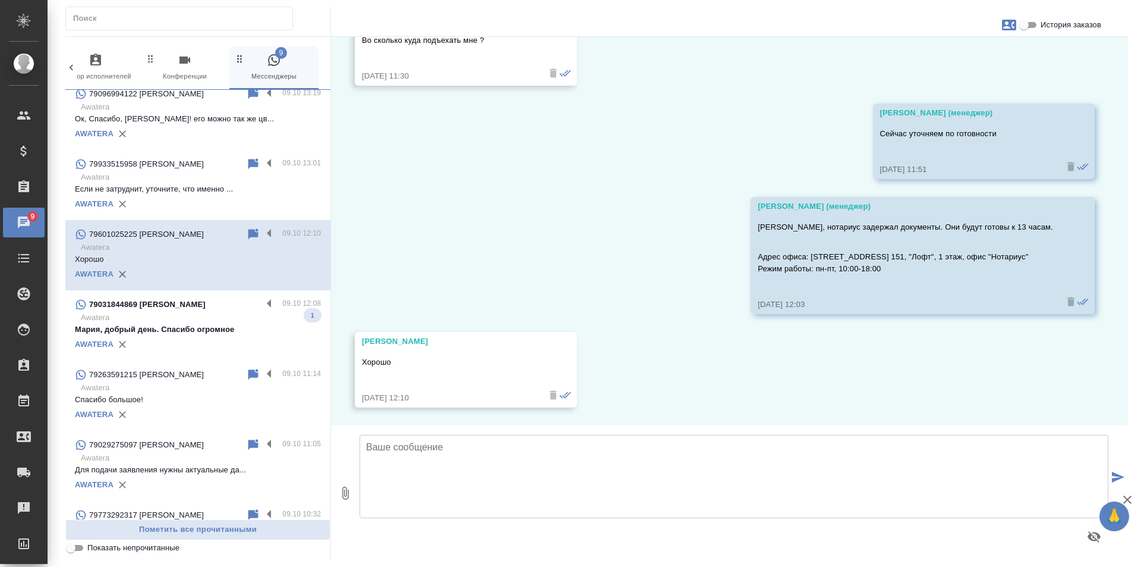
scroll to position [2913, 0]
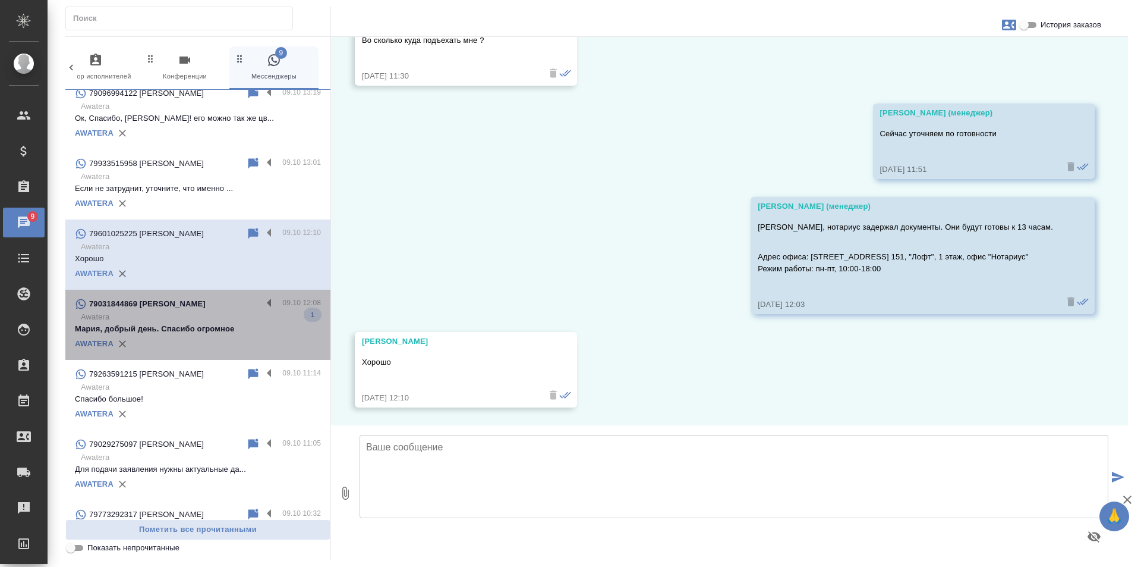
click at [235, 320] on p "Awatera" at bounding box center [201, 317] width 240 height 12
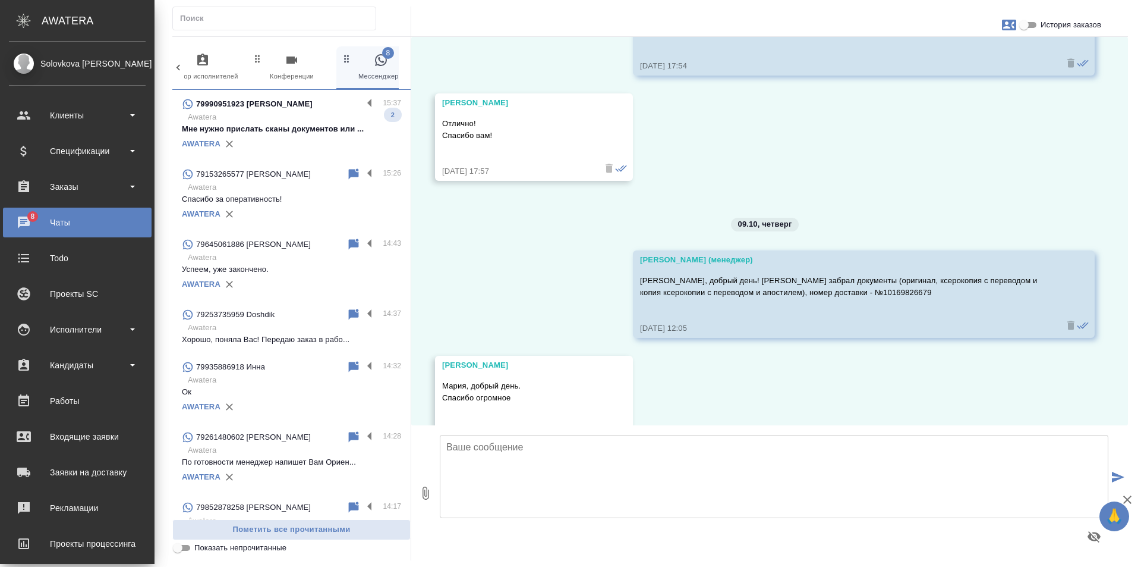
scroll to position [7029, 0]
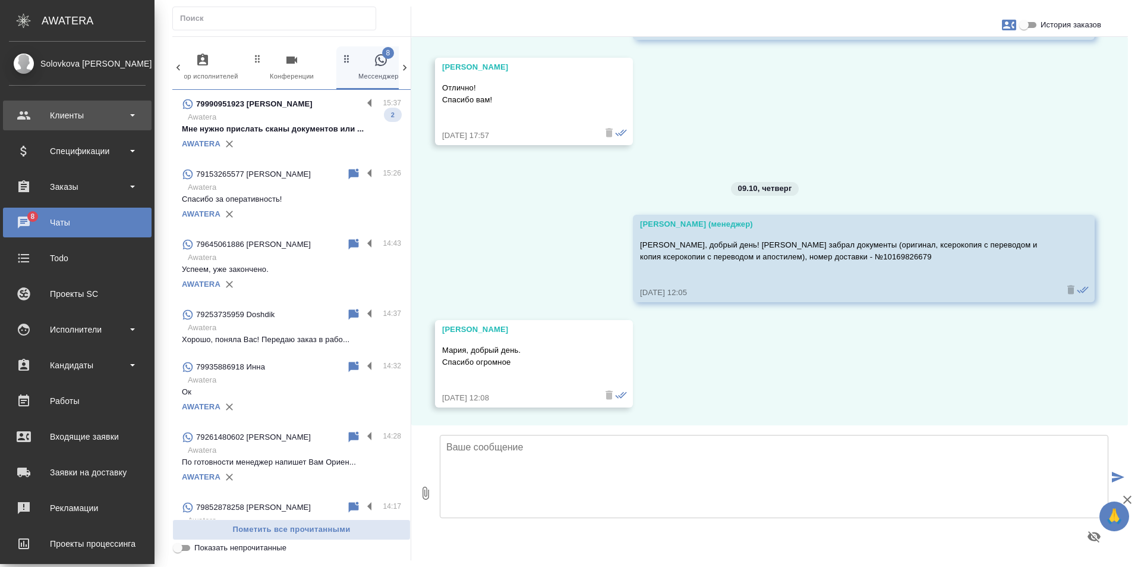
click at [64, 121] on div "Клиенты" at bounding box center [77, 115] width 137 height 18
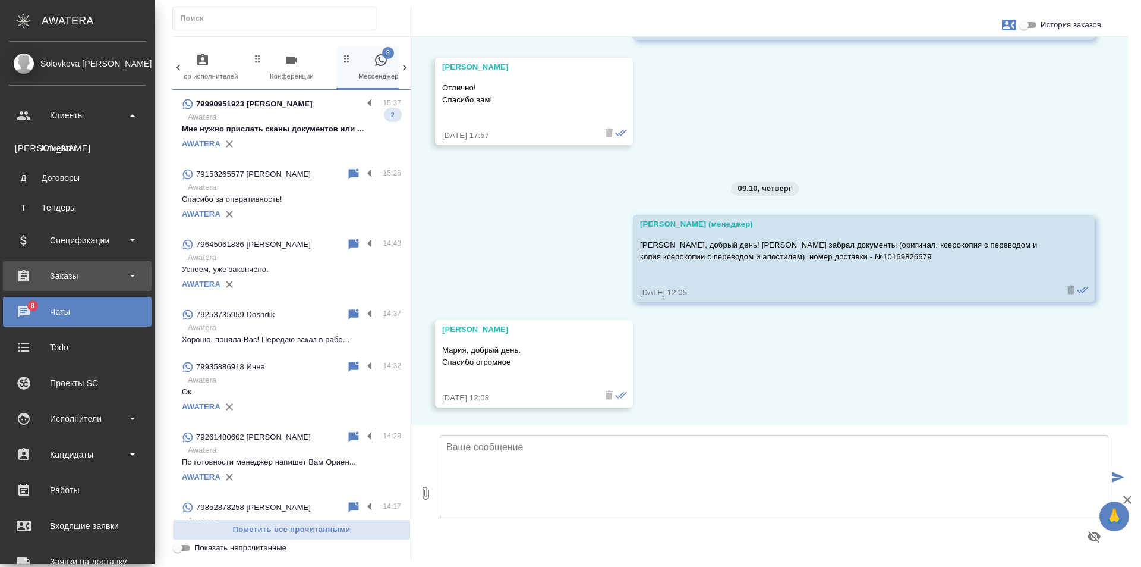
click at [93, 279] on div "Заказы" at bounding box center [77, 276] width 137 height 18
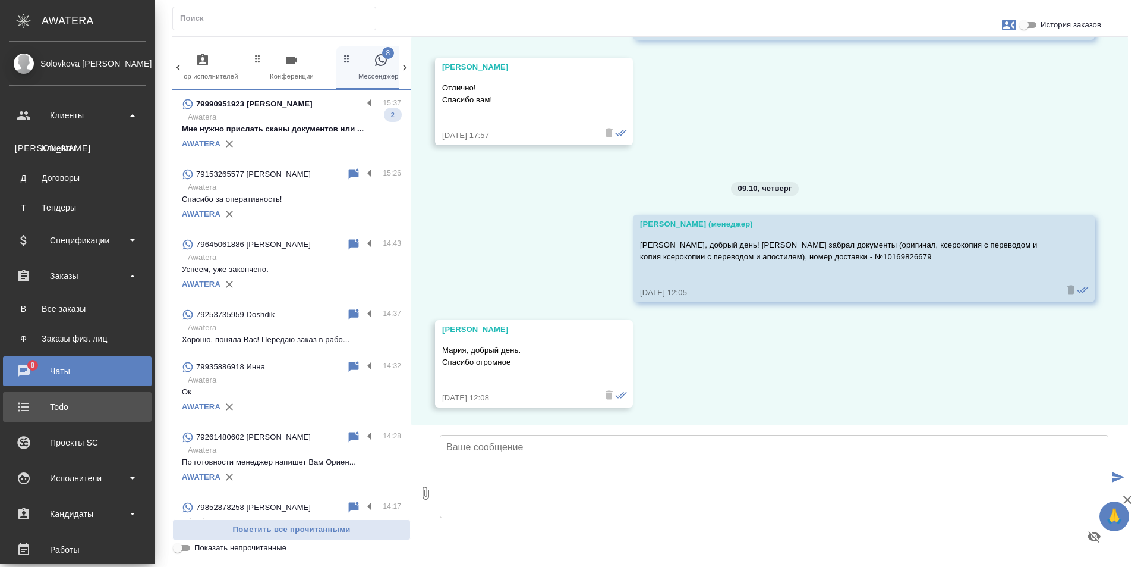
click at [88, 344] on link "Ф Заказы физ. лиц" at bounding box center [77, 338] width 137 height 24
